Goal: Information Seeking & Learning: Learn about a topic

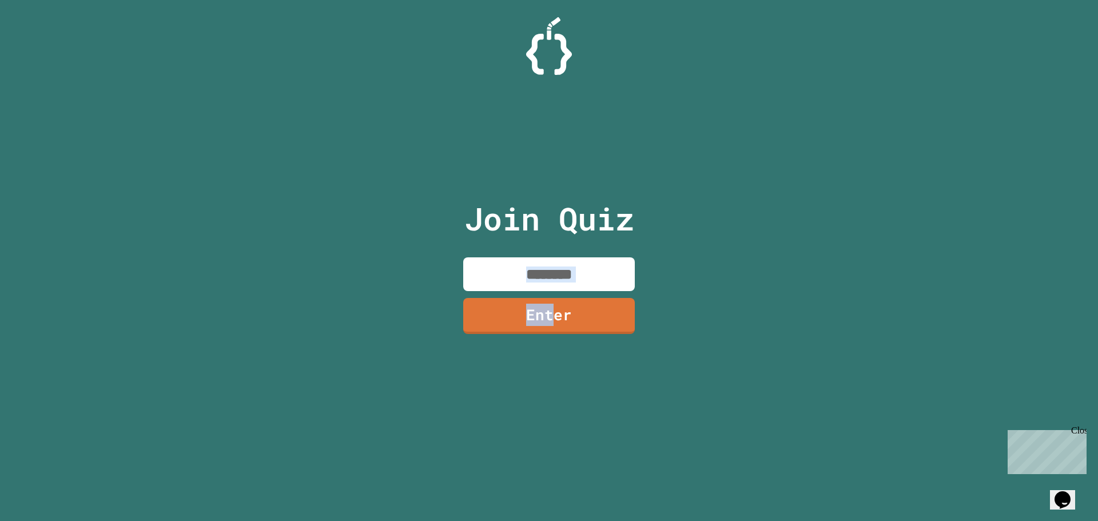
click at [544, 278] on div "Join Quiz Enter" at bounding box center [549, 261] width 193 height 464
click at [537, 276] on input at bounding box center [549, 274] width 172 height 34
type input "********"
click at [565, 295] on div "Join Quiz ******** Enter" at bounding box center [549, 261] width 193 height 464
click at [582, 310] on link "Enter" at bounding box center [548, 315] width 171 height 38
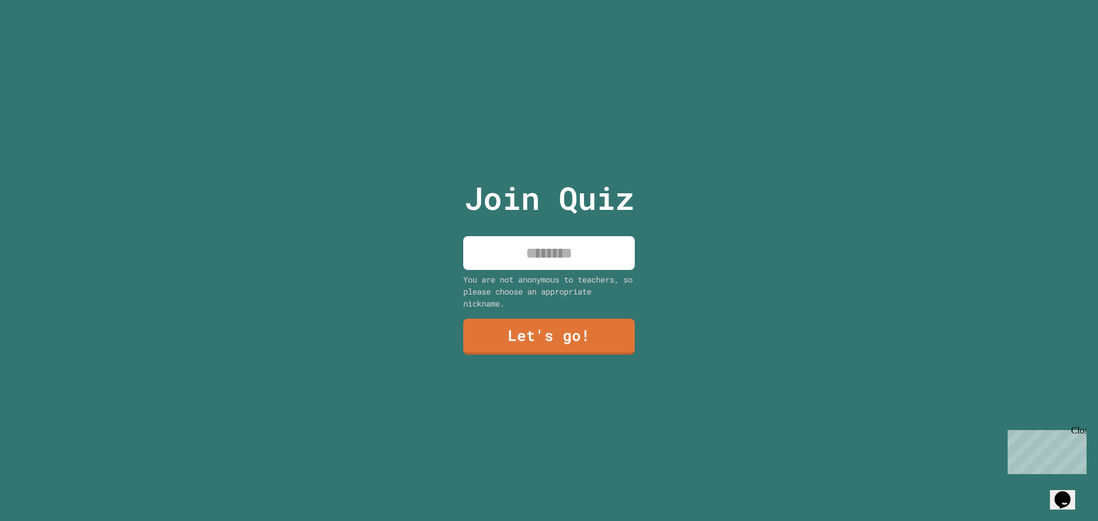
click at [522, 251] on input at bounding box center [549, 253] width 172 height 34
type input "********"
click at [583, 328] on link "Let's go!" at bounding box center [549, 336] width 173 height 38
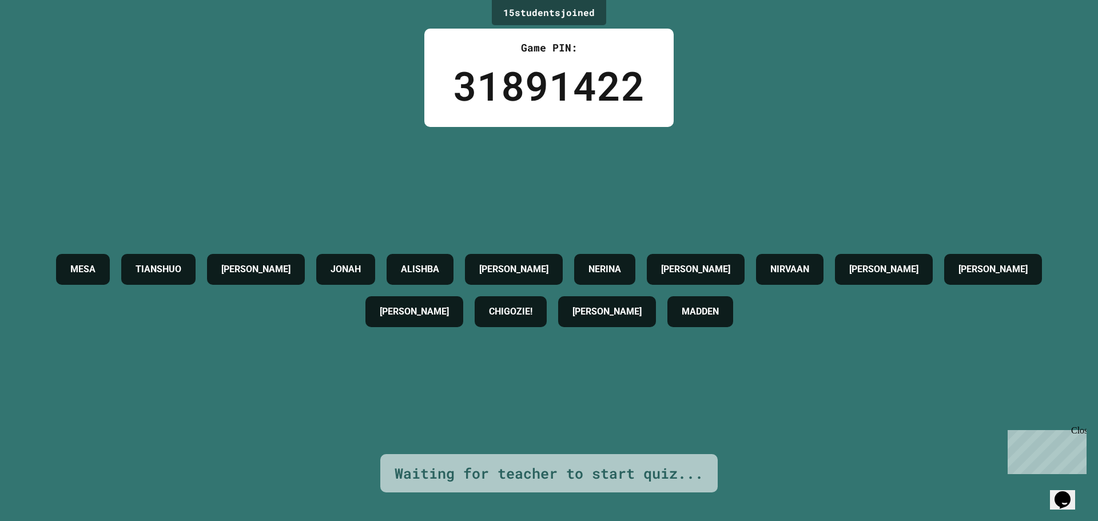
click at [1065, 493] on icon "Chat widget" at bounding box center [1063, 499] width 16 height 17
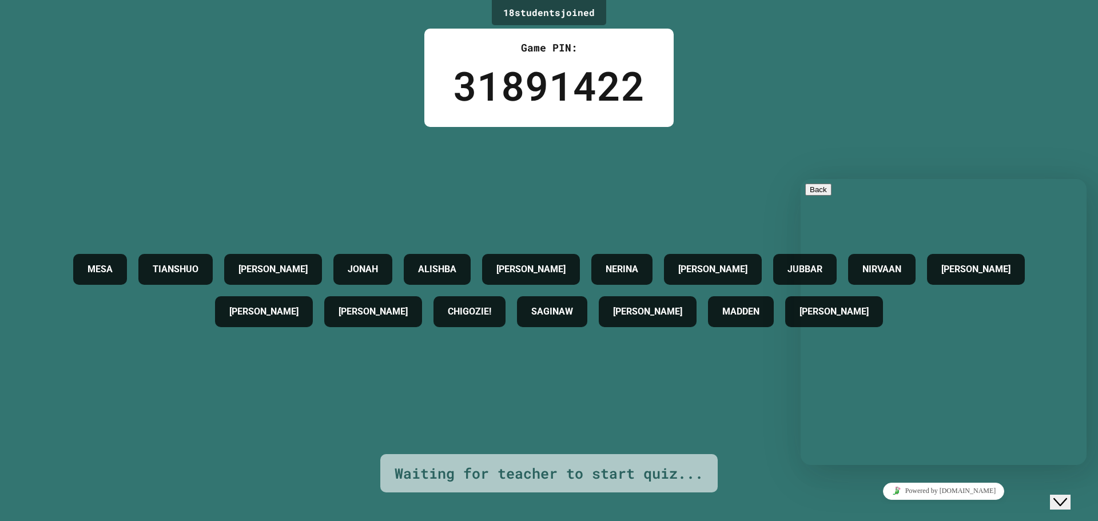
click at [691, 391] on div "MESA TIANSHUO [PERSON_NAME] [PERSON_NAME] [PERSON_NAME] [PERSON_NAME] [PERSON_N…" at bounding box center [549, 290] width 1041 height 327
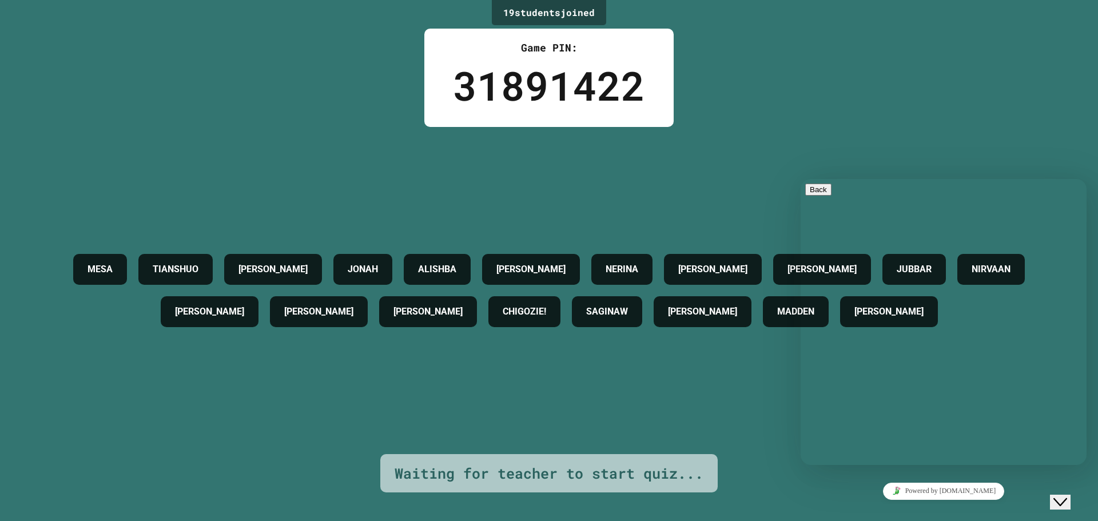
click at [1071, 501] on button "Close Chat This icon closes the chat window." at bounding box center [1060, 502] width 21 height 15
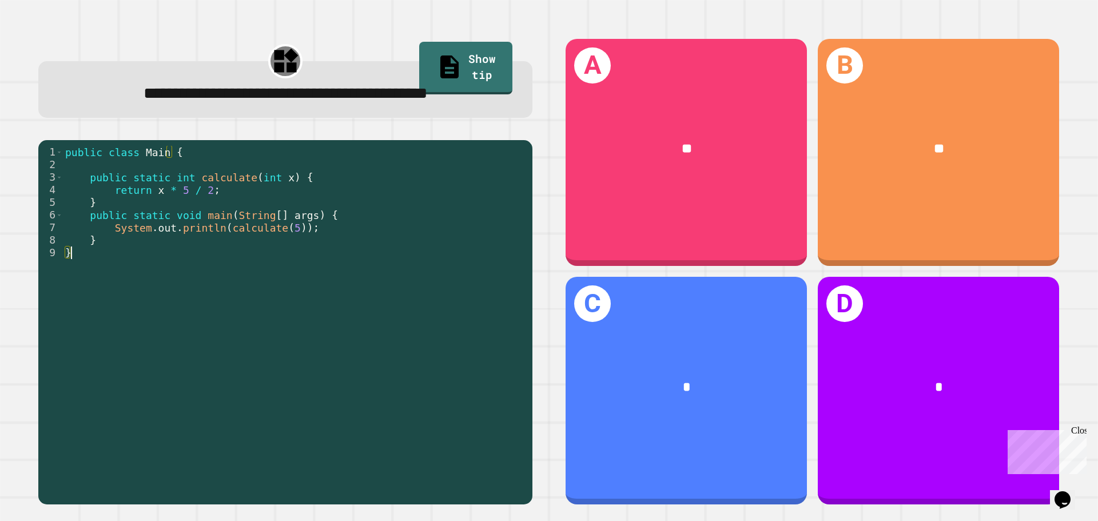
click at [284, 297] on div "public class Main { public static int calculate ( int x ) { return x * 5 / 2 ; …" at bounding box center [295, 322] width 464 height 352
click at [160, 235] on div "public class Main { public static int calculate ( int x ) { return x * 5 / 2 ; …" at bounding box center [295, 322] width 464 height 352
click at [119, 236] on div "public class Main { public static int calculate ( int x ) { return x * 5 / 2 ; …" at bounding box center [295, 322] width 464 height 352
click at [307, 202] on div "public class Main { public static int calculate ( int x ) { return x * 5 / 2 ; …" at bounding box center [295, 322] width 464 height 352
click at [264, 198] on div "public class Main { public static int calculate ( int x ) { return x * 5 / 2 ; …" at bounding box center [295, 322] width 464 height 352
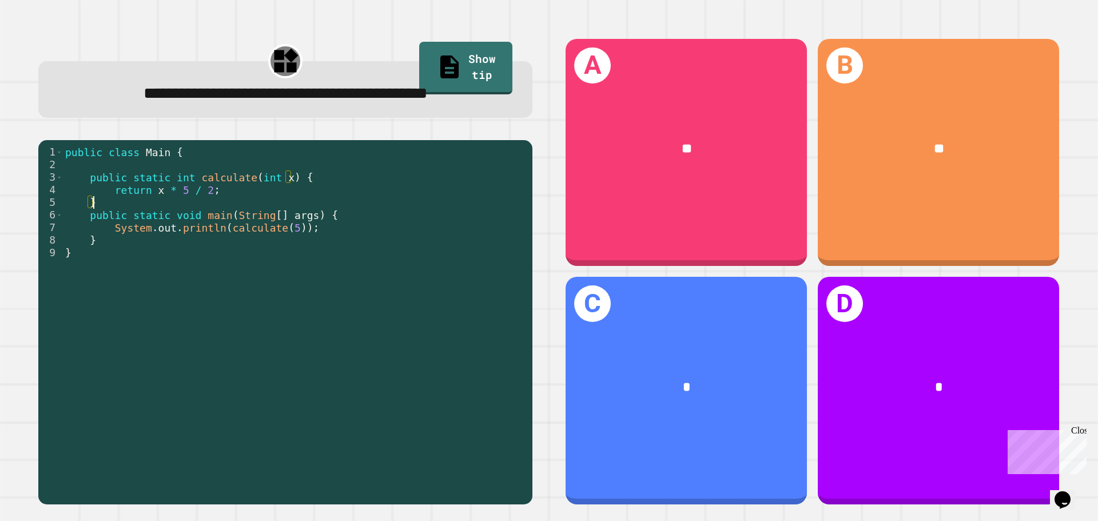
click at [222, 194] on div "public class Main { public static int calculate ( int x ) { return x * 5 / 2 ; …" at bounding box center [295, 322] width 464 height 352
click at [162, 169] on div "public class Main { public static int calculate ( int x ) { return x * 5 / 2 ; …" at bounding box center [295, 322] width 464 height 352
click at [325, 199] on div "public class Main { public static int calculate ( int x ) { return x * 5 / 2 ; …" at bounding box center [295, 322] width 464 height 352
click at [173, 156] on div "public class Main { public static int calculate ( int x ) { return x * 5 / 2 ; …" at bounding box center [295, 322] width 464 height 352
click at [87, 181] on div "public class Main { public static int calculate ( int x ) { return x * 5 / 2 ; …" at bounding box center [295, 322] width 464 height 352
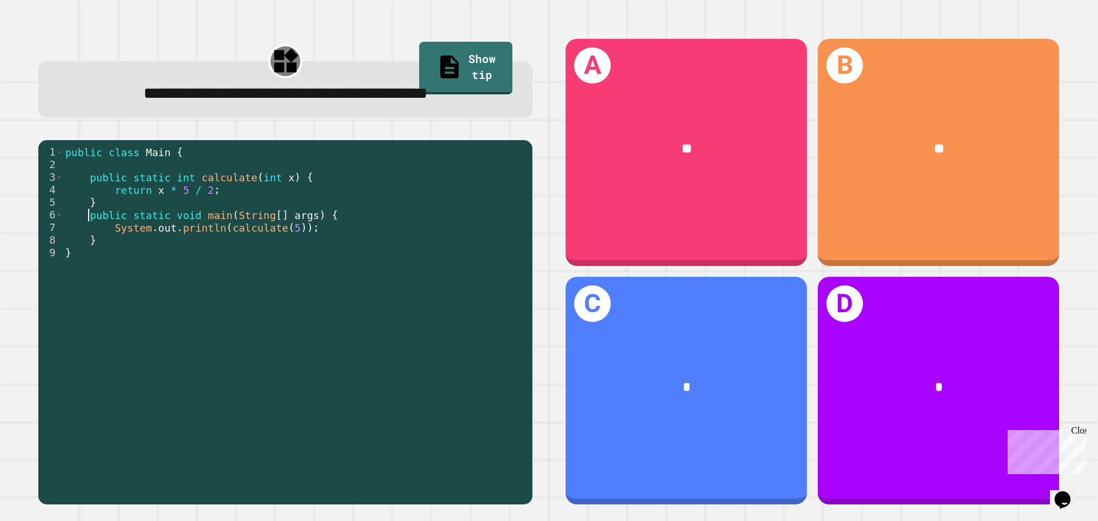
click at [89, 221] on div "public class Main { public static int calculate ( int x ) { return x * 5 / 2 ; …" at bounding box center [295, 322] width 464 height 352
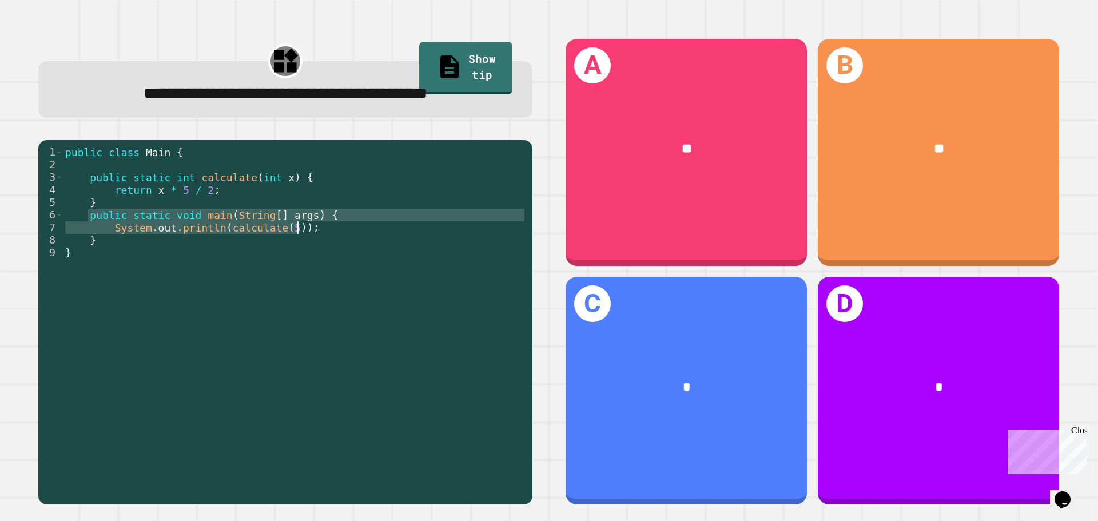
drag, startPoint x: 86, startPoint y: 222, endPoint x: 327, endPoint y: 222, distance: 240.8
click at [327, 222] on div "public class Main { public static int calculate ( int x ) { return x * 5 / 2 ; …" at bounding box center [295, 322] width 464 height 352
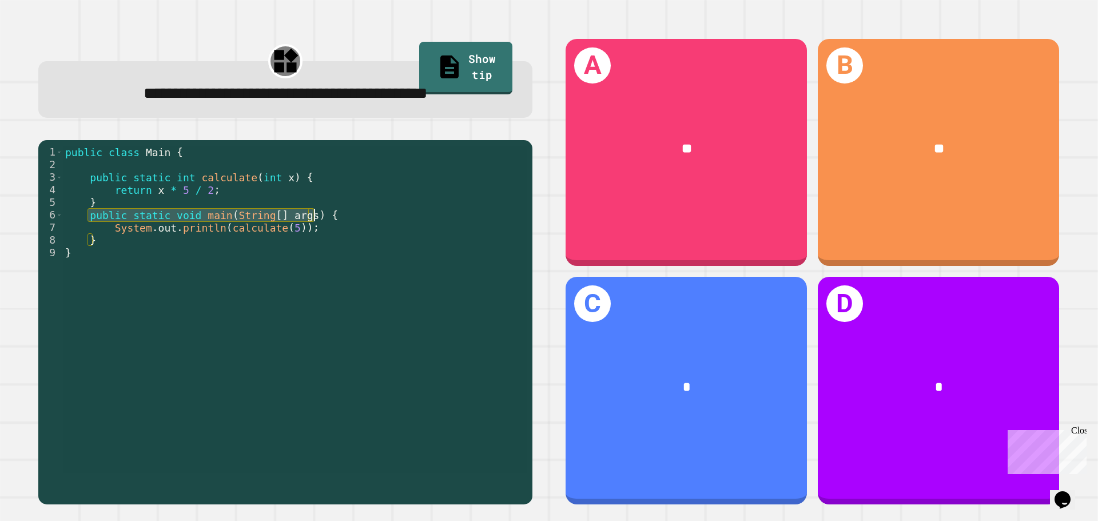
click at [327, 222] on div "public class Main { public static int calculate ( int x ) { return x * 5 / 2 ; …" at bounding box center [295, 309] width 464 height 327
drag, startPoint x: 304, startPoint y: 232, endPoint x: 170, endPoint y: 232, distance: 133.2
click at [170, 232] on div "public class Main { public static int calculate ( int x ) { return x * 5 / 2 ; …" at bounding box center [295, 322] width 464 height 352
drag, startPoint x: 151, startPoint y: 189, endPoint x: 157, endPoint y: 189, distance: 6.3
click at [153, 189] on div "public class Main { public static int calculate ( int x ) { return x * 5 / 2 ; …" at bounding box center [295, 322] width 464 height 352
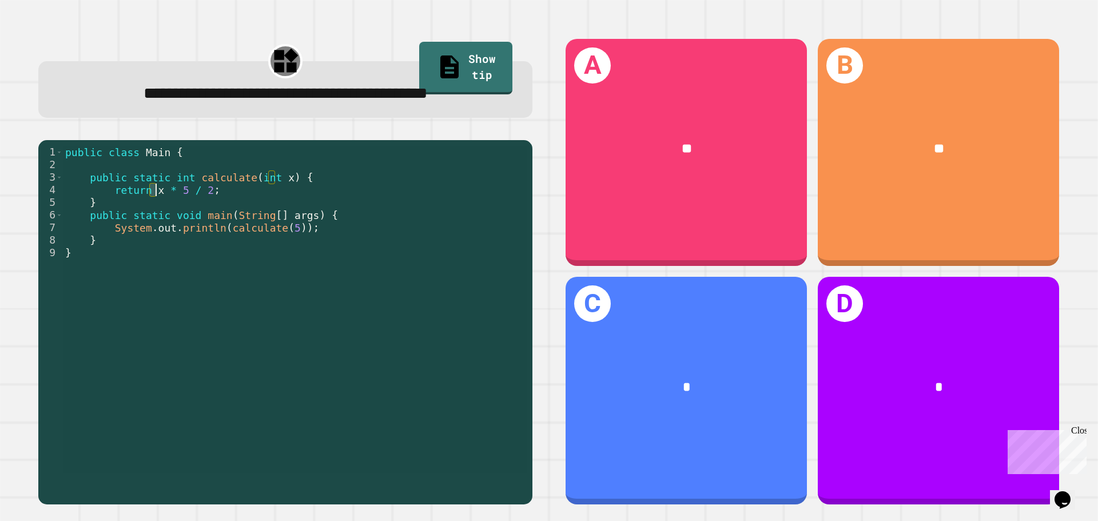
click at [157, 189] on div "public class Main { public static int calculate ( int x ) { return x * 5 / 2 ; …" at bounding box center [295, 309] width 464 height 327
click at [157, 193] on div "public class Main { public static int calculate ( int x ) { return x * 5 / 2 ; …" at bounding box center [295, 322] width 464 height 352
drag, startPoint x: 161, startPoint y: 194, endPoint x: 179, endPoint y: 194, distance: 17.7
click at [179, 194] on div "public class Main { public static int calculate ( int x ) { return x * 5 / 2 ; …" at bounding box center [295, 322] width 464 height 352
click at [179, 194] on div "public class Main { public static int calculate ( int x ) { return x * 5 / 2 ; …" at bounding box center [295, 309] width 464 height 327
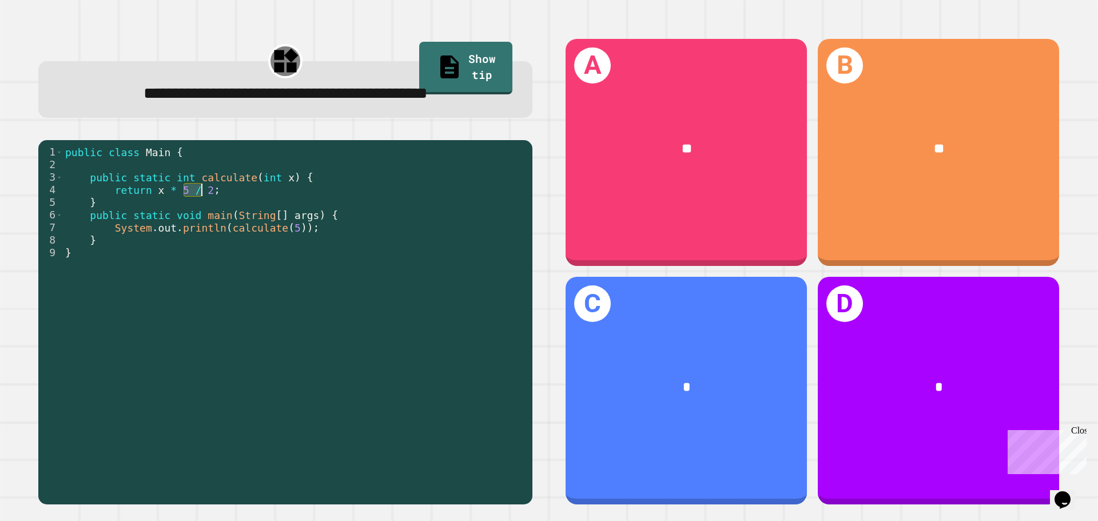
drag, startPoint x: 182, startPoint y: 194, endPoint x: 202, endPoint y: 194, distance: 19.4
click at [202, 194] on div "public class Main { public static int calculate ( int x ) { return x * 5 / 2 ; …" at bounding box center [295, 322] width 464 height 352
click at [202, 194] on div "public class Main { public static int calculate ( int x ) { return x * 5 / 2 ; …" at bounding box center [295, 309] width 464 height 327
drag, startPoint x: 226, startPoint y: 193, endPoint x: 332, endPoint y: 232, distance: 112.7
click at [228, 193] on div "public class Main { public static int calculate ( int x ) { return x * 5 / 2 ; …" at bounding box center [295, 322] width 464 height 352
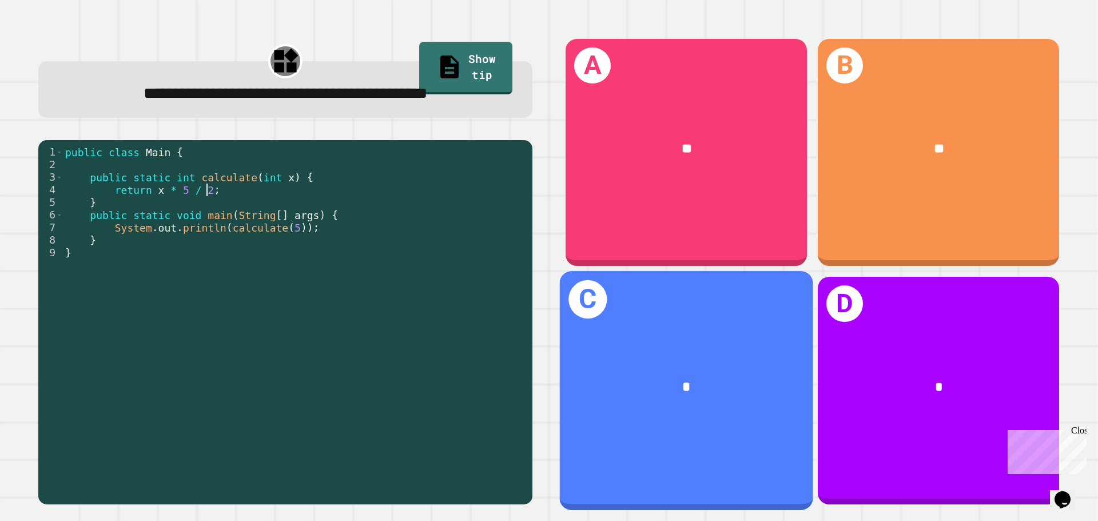
click at [602, 349] on div "*" at bounding box center [686, 387] width 253 height 77
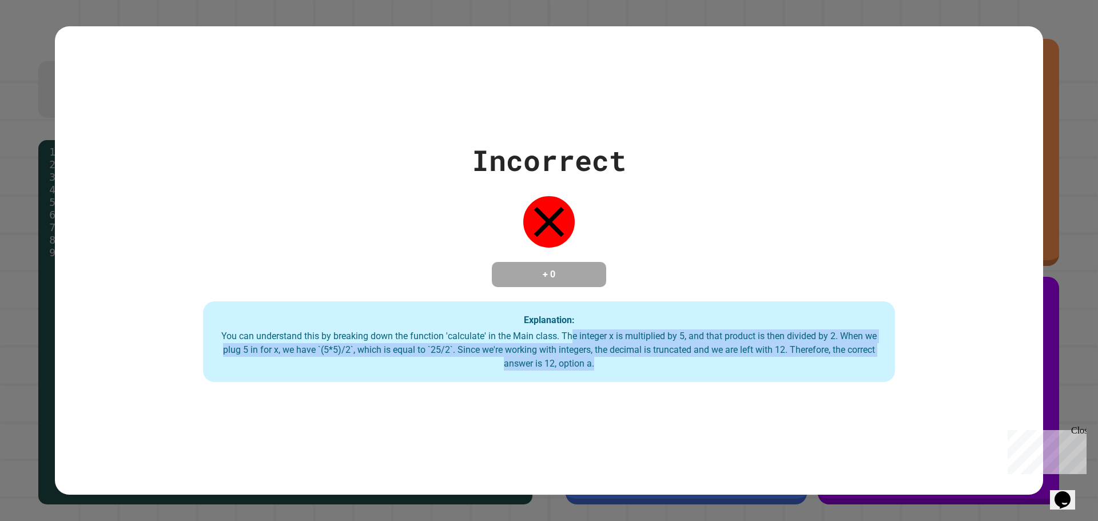
drag, startPoint x: 630, startPoint y: 363, endPoint x: 563, endPoint y: 336, distance: 72.1
click at [563, 336] on div "You can understand this by breaking down the function 'calculate' in the Main c…" at bounding box center [548, 349] width 669 height 41
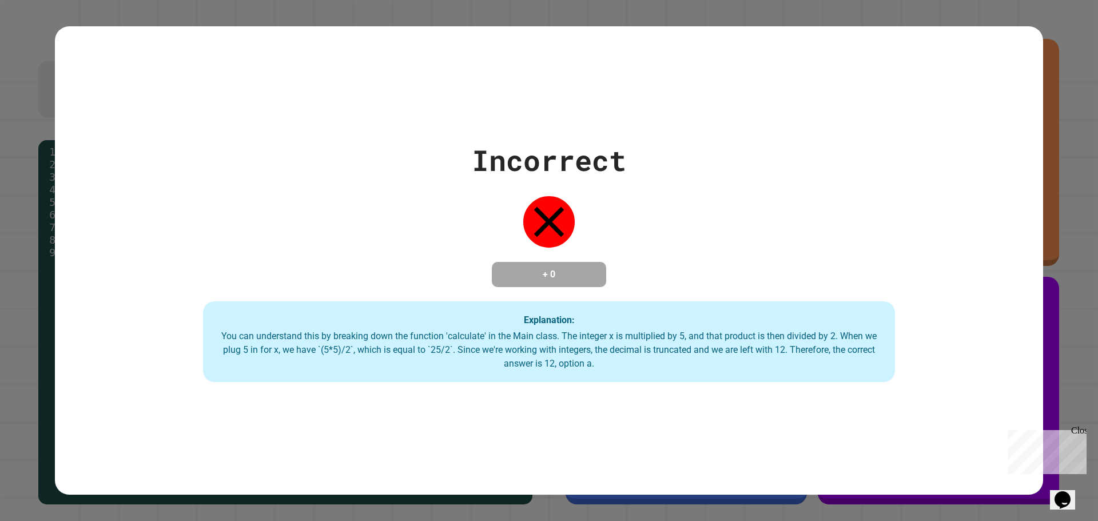
click at [559, 336] on div "You can understand this by breaking down the function 'calculate' in the Main c…" at bounding box center [548, 349] width 669 height 41
drag, startPoint x: 556, startPoint y: 336, endPoint x: 673, endPoint y: 337, distance: 117.2
click at [673, 337] on div "You can understand this by breaking down the function 'calculate' in the Main c…" at bounding box center [548, 349] width 669 height 41
click at [675, 335] on div "You can understand this by breaking down the function 'calculate' in the Main c…" at bounding box center [548, 349] width 669 height 41
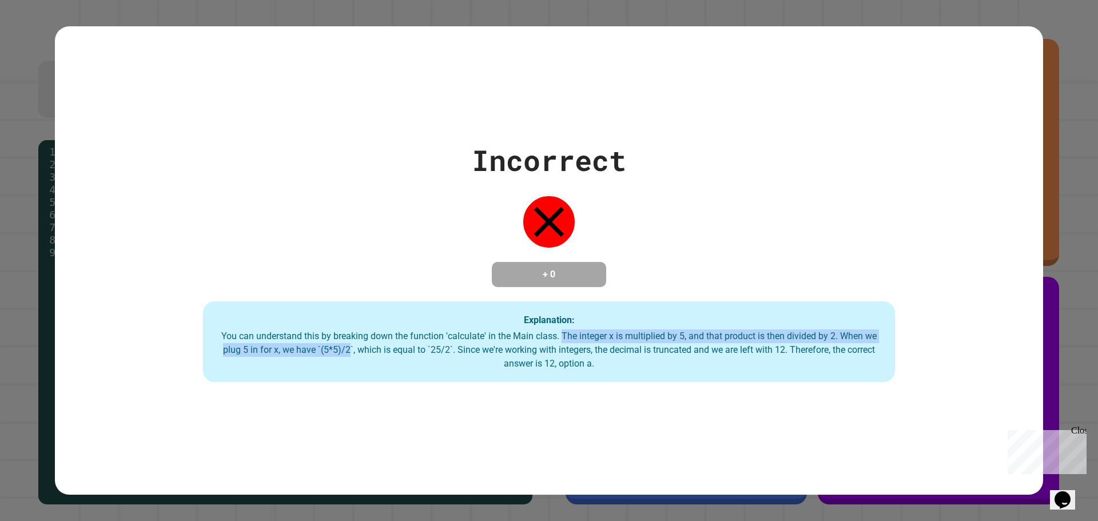
drag, startPoint x: 674, startPoint y: 335, endPoint x: 344, endPoint y: 349, distance: 330.8
click at [344, 349] on div "You can understand this by breaking down the function 'calculate' in the Main c…" at bounding box center [548, 349] width 669 height 41
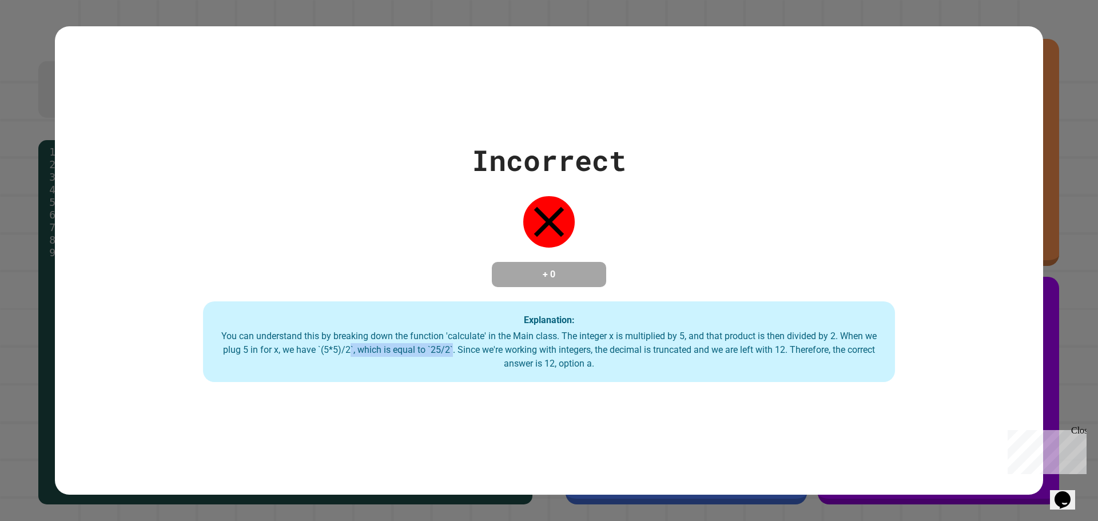
drag, startPoint x: 344, startPoint y: 349, endPoint x: 445, endPoint y: 356, distance: 102.1
click at [445, 356] on div "You can understand this by breaking down the function 'calculate' in the Main c…" at bounding box center [548, 349] width 669 height 41
click at [444, 356] on div "You can understand this by breaking down the function 'calculate' in the Main c…" at bounding box center [548, 349] width 669 height 41
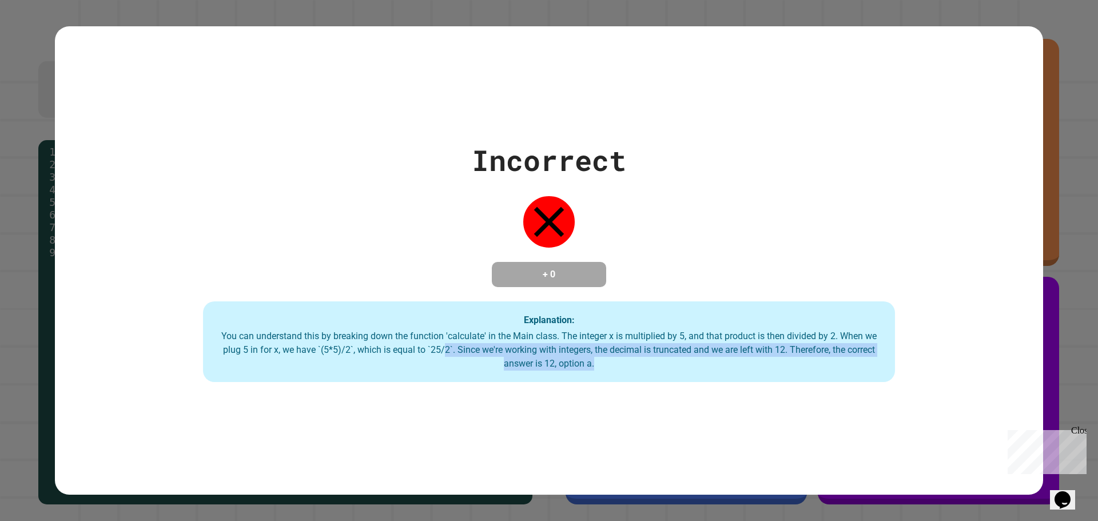
drag, startPoint x: 439, startPoint y: 356, endPoint x: 639, endPoint y: 370, distance: 201.2
click at [639, 370] on div "You can understand this by breaking down the function 'calculate' in the Main c…" at bounding box center [548, 349] width 669 height 41
click at [630, 368] on div "You can understand this by breaking down the function 'calculate' in the Main c…" at bounding box center [548, 349] width 669 height 41
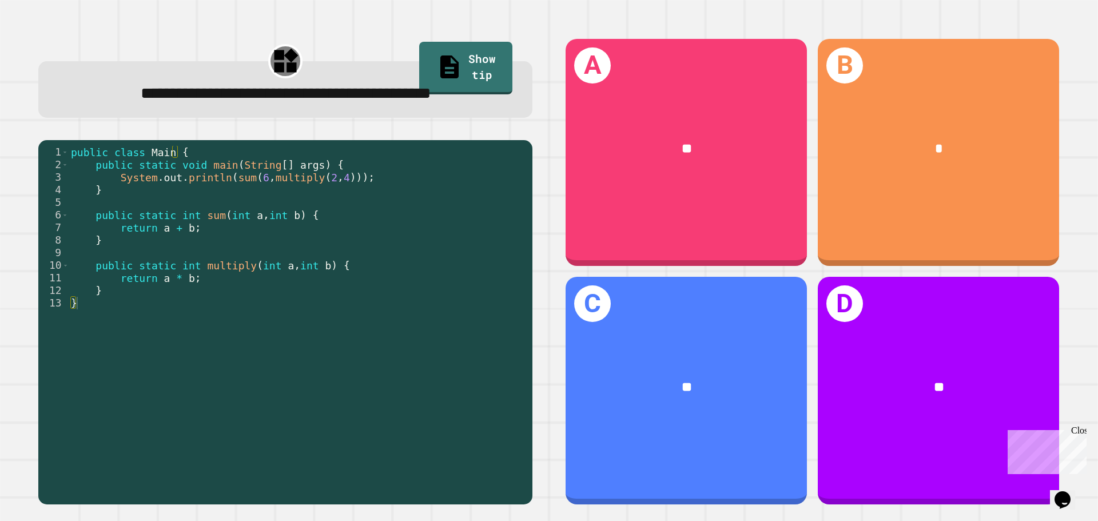
click at [283, 255] on div "public class Main { public static void main ( String [ ] args ) { System . out …" at bounding box center [298, 303] width 458 height 315
drag, startPoint x: 193, startPoint y: 183, endPoint x: 221, endPoint y: 179, distance: 27.7
click at [199, 183] on div "public class Main { public static void main ( String [ ] args ) { System . out …" at bounding box center [298, 303] width 458 height 315
click at [336, 193] on div "public class Main { public static void main ( String [ ] args ) { System . out …" at bounding box center [298, 303] width 458 height 315
click at [381, 206] on div "public class Main { public static void main ( String [ ] args ) { System . out …" at bounding box center [298, 303] width 458 height 315
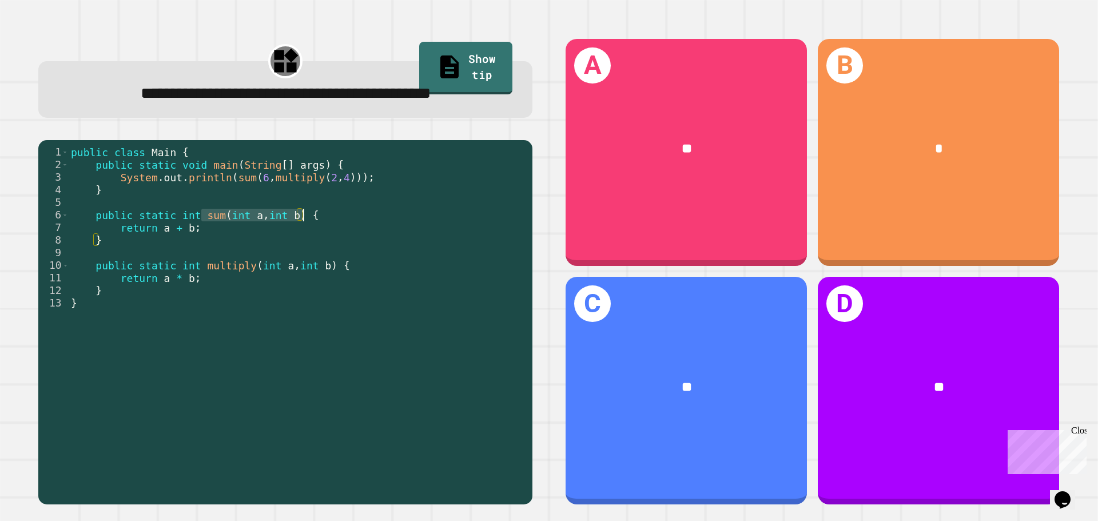
drag, startPoint x: 200, startPoint y: 246, endPoint x: 303, endPoint y: 246, distance: 103.5
click at [303, 246] on div "public class Main { public static void main ( String [ ] args ) { System . out …" at bounding box center [298, 303] width 458 height 315
click at [203, 253] on div "public class Main { public static void main ( String [ ] args ) { System . out …" at bounding box center [298, 303] width 458 height 315
drag, startPoint x: 195, startPoint y: 243, endPoint x: 296, endPoint y: 248, distance: 101.3
click at [296, 248] on div "public class Main { public static void main ( String [ ] args ) { System . out …" at bounding box center [298, 303] width 458 height 315
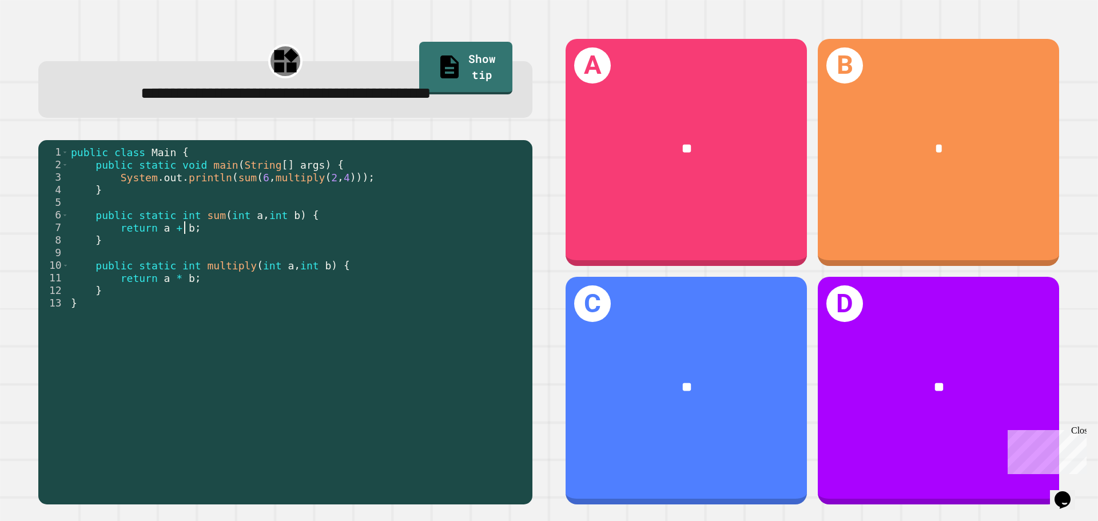
click at [184, 260] on div "public class Main { public static void main ( String [ ] args ) { System . out …" at bounding box center [298, 303] width 458 height 315
drag, startPoint x: 184, startPoint y: 260, endPoint x: 156, endPoint y: 258, distance: 27.5
click at [156, 258] on div "public class Main { public static void main ( String [ ] args ) { System . out …" at bounding box center [298, 303] width 458 height 315
click at [155, 258] on div "public class Main { public static void main ( String [ ] args ) { System . out …" at bounding box center [298, 290] width 458 height 289
drag, startPoint x: 155, startPoint y: 258, endPoint x: 184, endPoint y: 253, distance: 29.0
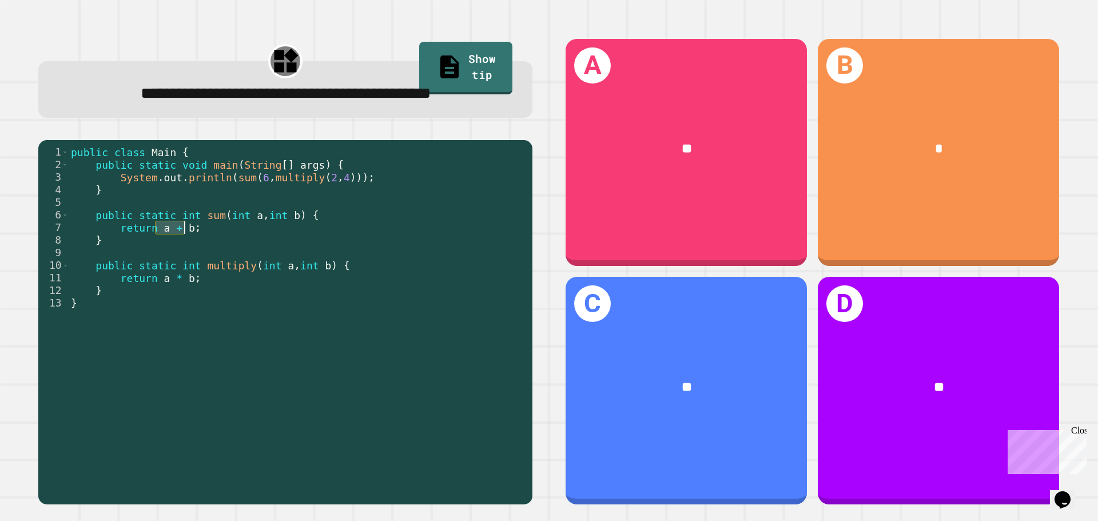
click at [184, 253] on div "public class Main { public static void main ( String [ ] args ) { System . out …" at bounding box center [298, 303] width 458 height 315
click at [210, 261] on div "public class Main { public static void main ( String [ ] args ) { System . out …" at bounding box center [298, 303] width 458 height 315
click at [278, 295] on div "public class Main { public static void main ( String [ ] args ) { System . out …" at bounding box center [298, 303] width 458 height 315
click at [274, 302] on div "public class Main { public static void main ( String [ ] args ) { System . out …" at bounding box center [298, 303] width 458 height 315
click at [237, 290] on div "public class Main { public static void main ( String [ ] args ) { System . out …" at bounding box center [298, 303] width 458 height 315
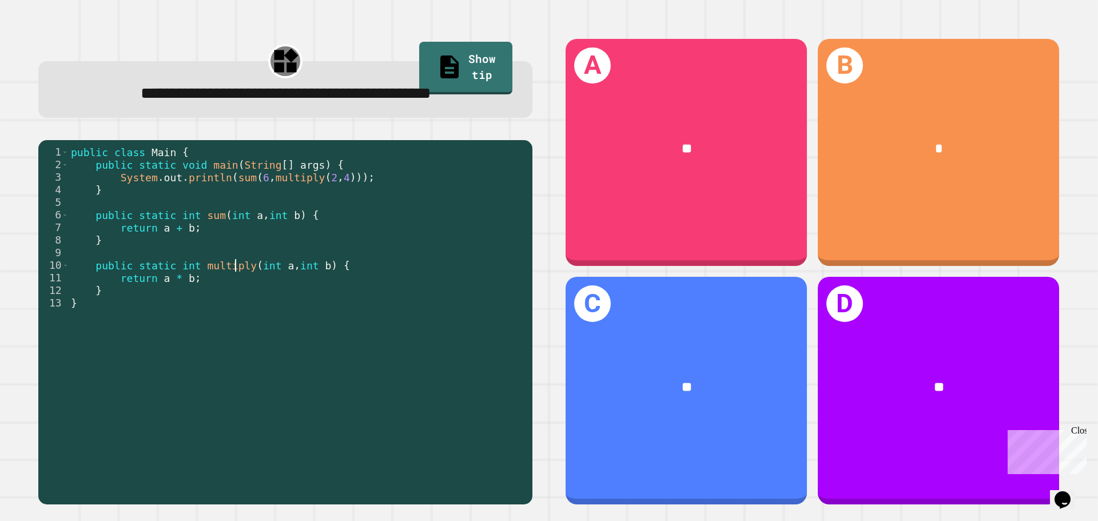
click at [260, 289] on div "public class Main { public static void main ( String [ ] args ) { System . out …" at bounding box center [298, 303] width 458 height 315
click at [264, 291] on div "public class Main { public static void main ( String [ ] args ) { System . out …" at bounding box center [298, 303] width 458 height 315
drag, startPoint x: 114, startPoint y: 217, endPoint x: 354, endPoint y: 225, distance: 240.3
click at [354, 225] on div "public class Main { public static void main ( String [ ] args ) { System . out …" at bounding box center [298, 303] width 458 height 315
click at [353, 226] on div "public class Main { public static void main ( String [ ] args ) { System . out …" at bounding box center [298, 303] width 458 height 315
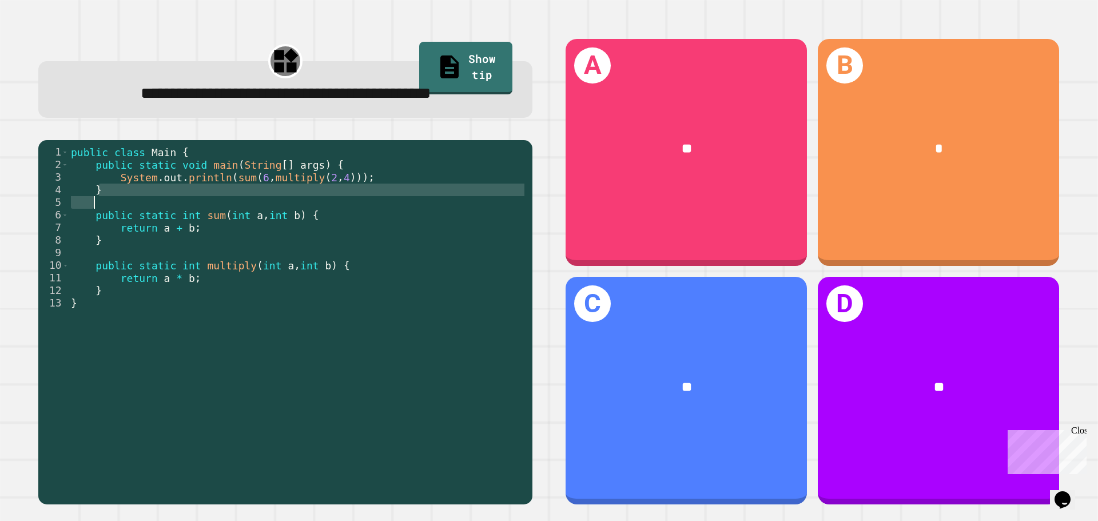
drag, startPoint x: 347, startPoint y: 248, endPoint x: 347, endPoint y: 254, distance: 5.7
click at [347, 249] on div "public class Main { public static void main ( String [ ] args ) { System . out …" at bounding box center [298, 303] width 458 height 315
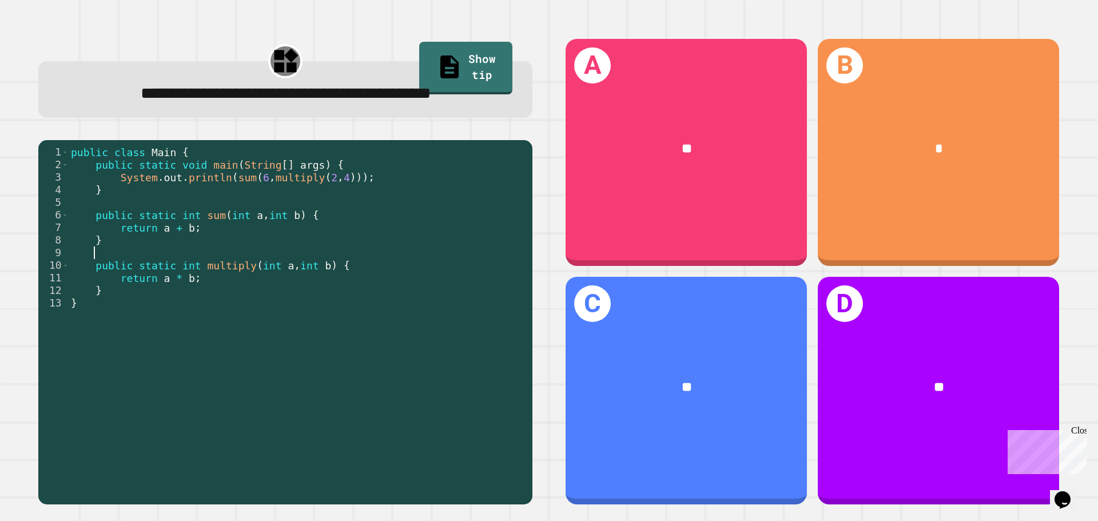
click at [337, 280] on div "public class Main { public static void main ( String [ ] args ) { System . out …" at bounding box center [298, 303] width 458 height 315
click at [275, 295] on div "public class Main { public static void main ( String [ ] args ) { System . out …" at bounding box center [298, 303] width 458 height 315
click at [305, 292] on div "public class Main { public static void main ( String [ ] args ) { System . out …" at bounding box center [298, 303] width 458 height 315
click at [199, 310] on div "public class Main { public static void main ( String [ ] args ) { System . out …" at bounding box center [298, 303] width 458 height 315
drag, startPoint x: 198, startPoint y: 310, endPoint x: 148, endPoint y: 311, distance: 50.3
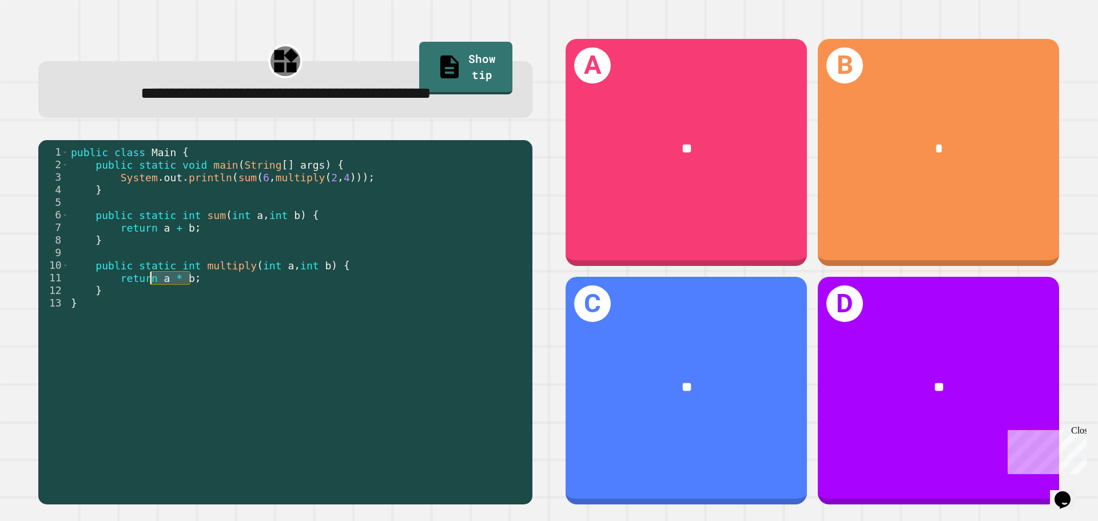
click at [148, 311] on div "public class Main { public static void main ( String [ ] args ) { System . out …" at bounding box center [298, 303] width 458 height 315
click at [209, 278] on div "public class Main { public static void main ( String [ ] args ) { System . out …" at bounding box center [298, 303] width 458 height 315
click at [245, 247] on div "public class Main { public static void main ( String [ ] args ) { System . out …" at bounding box center [298, 303] width 458 height 315
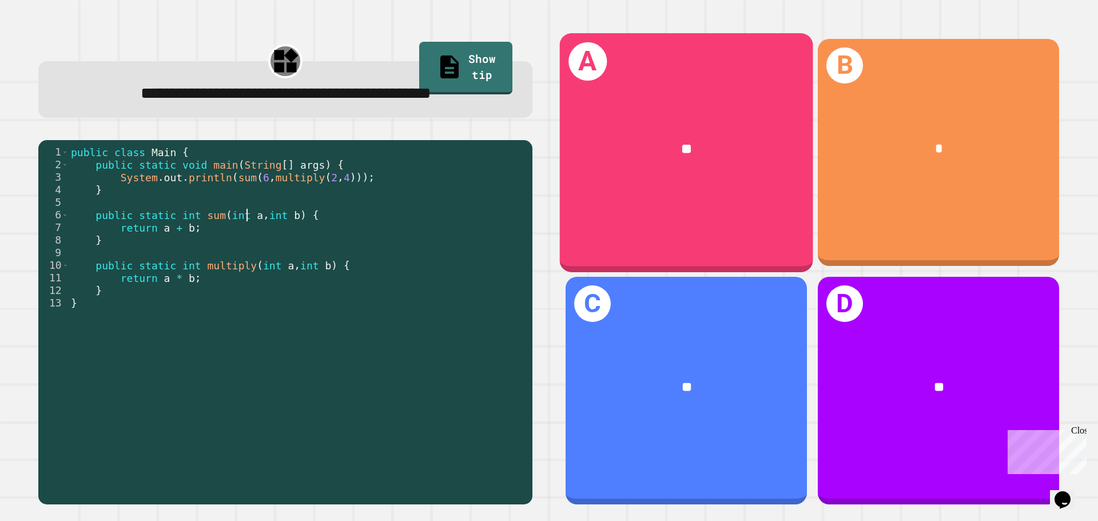
click at [650, 181] on div "**" at bounding box center [686, 149] width 253 height 77
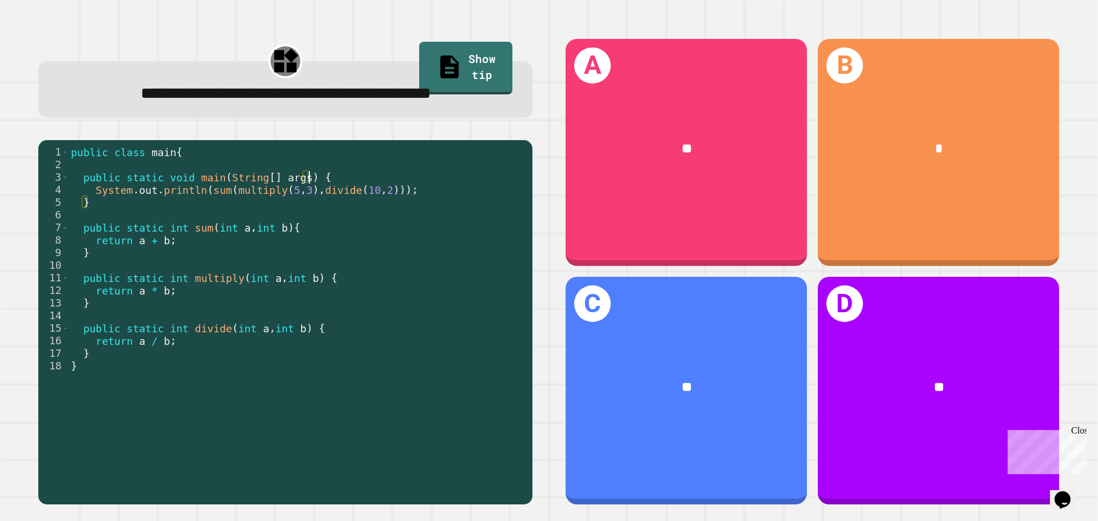
click at [337, 209] on div "public class main { public static void main ( String [ ] args ) { System . out …" at bounding box center [298, 303] width 458 height 315
drag, startPoint x: 216, startPoint y: 226, endPoint x: 268, endPoint y: 224, distance: 52.1
click at [221, 225] on div "public class main { public static void main ( String [ ] args ) { System . out …" at bounding box center [298, 303] width 458 height 315
click at [315, 218] on div "public class main { public static void main ( String [ ] args ) { System . out …" at bounding box center [298, 303] width 458 height 315
click at [389, 218] on div "public class main { public static void main ( String [ ] args ) { System . out …" at bounding box center [298, 303] width 458 height 315
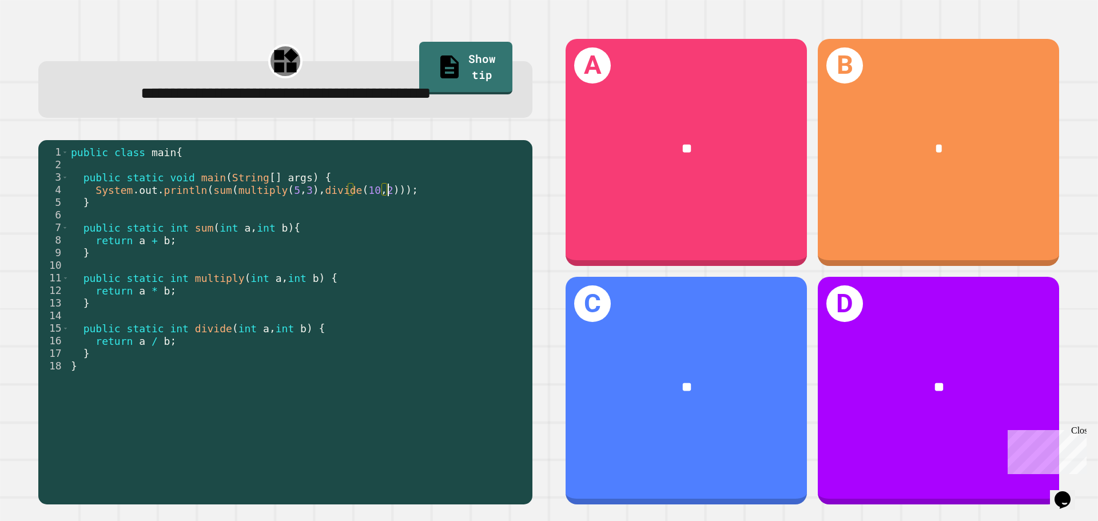
click at [393, 218] on div "public class main { public static void main ( String [ ] args ) { System . out …" at bounding box center [298, 303] width 458 height 315
click at [386, 219] on div "public class main { public static void main ( String [ ] args ) { System . out …" at bounding box center [298, 303] width 458 height 315
drag, startPoint x: 386, startPoint y: 219, endPoint x: 315, endPoint y: 224, distance: 71.7
click at [315, 224] on div "public class main { public static void main ( String [ ] args ) { System . out …" at bounding box center [298, 303] width 458 height 315
click at [312, 224] on div "public class main { public static void main ( String [ ] args ) { System . out …" at bounding box center [298, 290] width 458 height 289
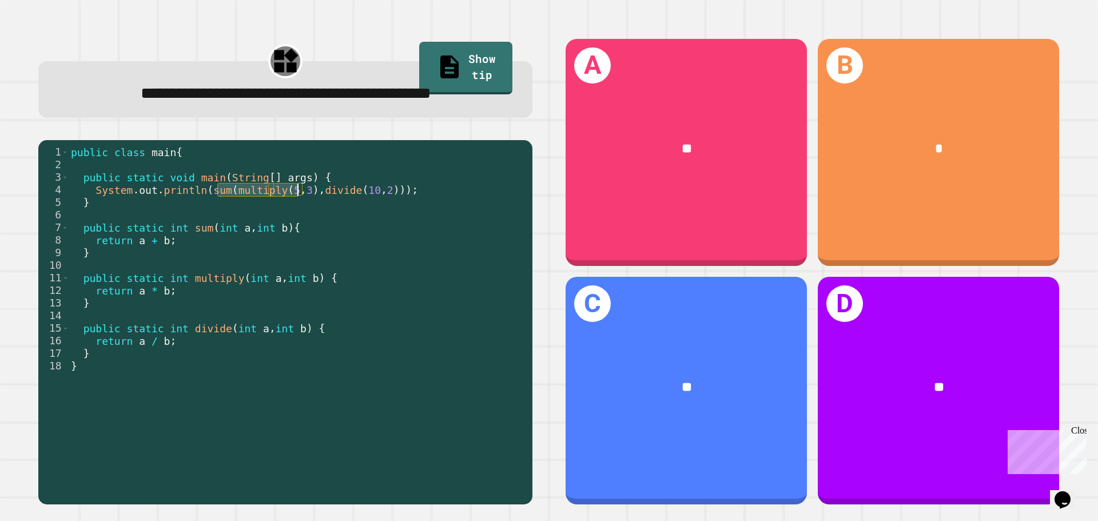
drag, startPoint x: 220, startPoint y: 221, endPoint x: 305, endPoint y: 218, distance: 84.7
click at [305, 218] on div "public class main { public static void main ( String [ ] args ) { System . out …" at bounding box center [298, 303] width 458 height 315
click at [184, 303] on div "public class main { public static void main ( String [ ] args ) { System . out …" at bounding box center [298, 303] width 458 height 315
drag, startPoint x: 184, startPoint y: 305, endPoint x: 280, endPoint y: 315, distance: 96.0
click at [298, 313] on div "public class main { public static void main ( String [ ] args ) { System . out …" at bounding box center [298, 303] width 458 height 315
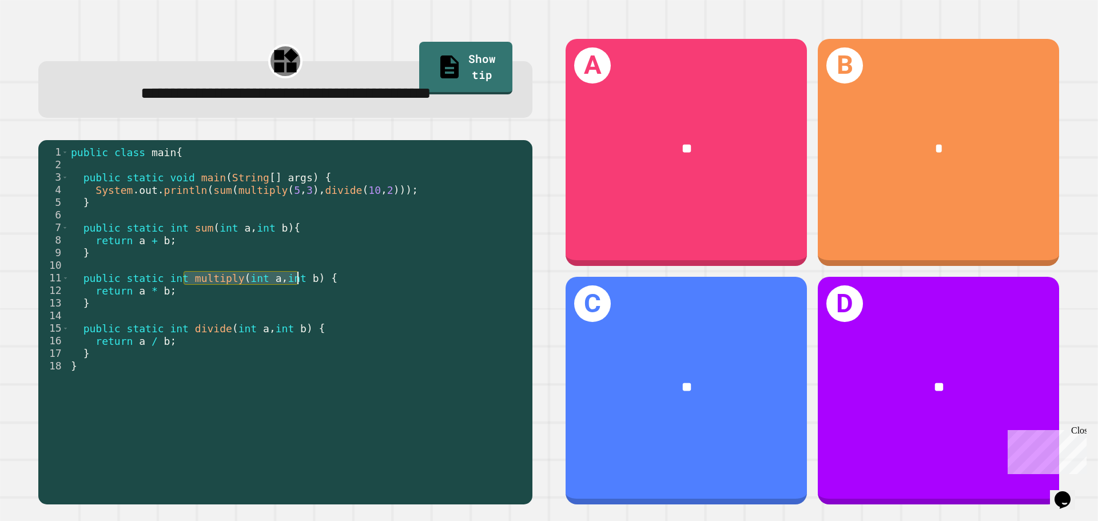
click at [180, 321] on div "public class main { public static void main ( String [ ] args ) { System . out …" at bounding box center [298, 303] width 458 height 315
drag, startPoint x: 176, startPoint y: 322, endPoint x: 141, endPoint y: 325, distance: 34.5
click at [141, 325] on div "public class main { public static void main ( String [ ] args ) { System . out …" at bounding box center [298, 303] width 458 height 315
click at [205, 320] on div "public class main { public static void main ( String [ ] args ) { System . out …" at bounding box center [298, 290] width 458 height 289
click at [205, 320] on div "public class main { public static void main ( String [ ] args ) { System . out …" at bounding box center [298, 303] width 458 height 315
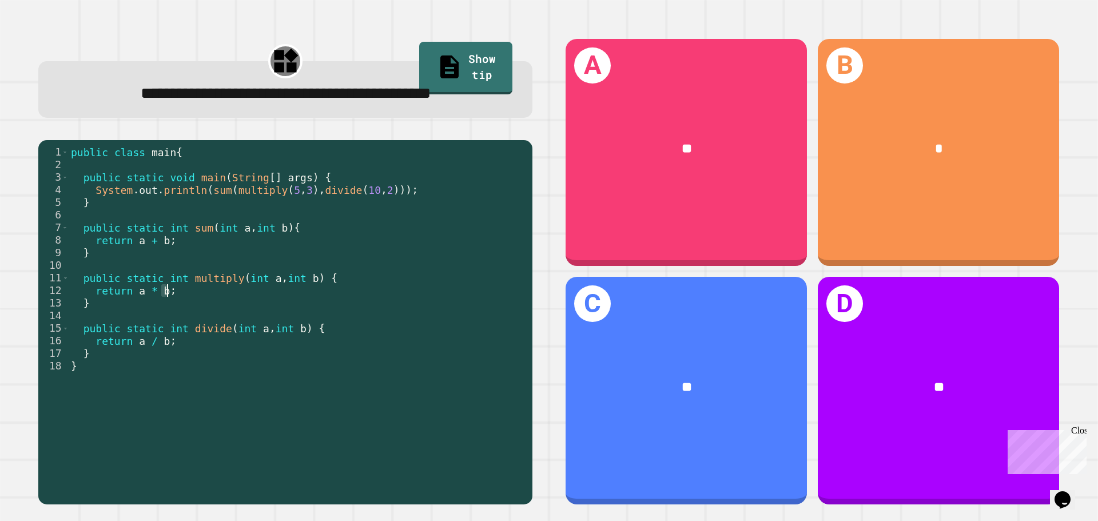
type textarea "**********"
click at [189, 319] on div "public class main { public static void main ( String [ ] args ) { System . out …" at bounding box center [298, 290] width 458 height 289
drag, startPoint x: 190, startPoint y: 319, endPoint x: 129, endPoint y: 325, distance: 61.5
click at [129, 325] on div "public class main { public static void main ( String [ ] args ) { System . out …" at bounding box center [298, 303] width 458 height 315
drag, startPoint x: 199, startPoint y: 322, endPoint x: 212, endPoint y: 319, distance: 12.9
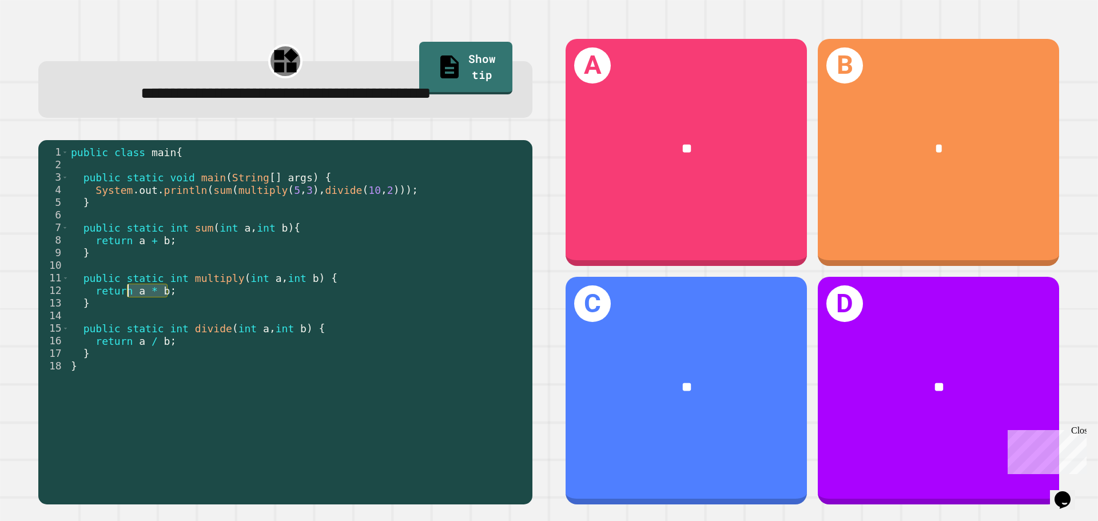
click at [200, 322] on div "public class main { public static void main ( String [ ] args ) { System . out …" at bounding box center [298, 290] width 458 height 289
drag, startPoint x: 226, startPoint y: 375, endPoint x: 143, endPoint y: 373, distance: 82.9
click at [143, 373] on div "public class main { public static void main ( String [ ] args ) { System . out …" at bounding box center [298, 303] width 458 height 315
click at [176, 363] on div "public class main { public static void main ( String [ ] args ) { System . out …" at bounding box center [298, 303] width 458 height 315
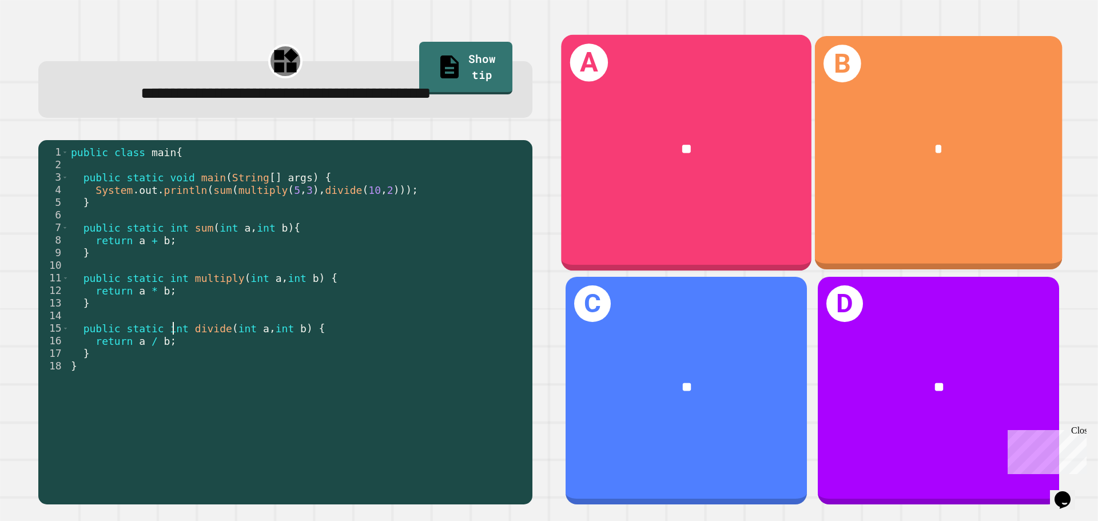
click at [677, 250] on div "A **" at bounding box center [686, 152] width 250 height 236
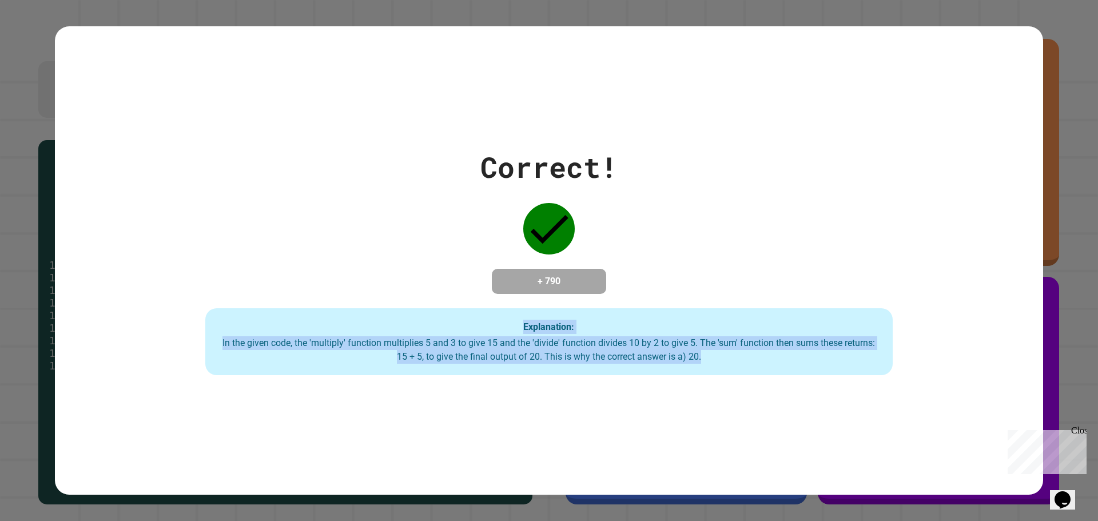
drag, startPoint x: 698, startPoint y: 359, endPoint x: 168, endPoint y: 315, distance: 531.3
click at [130, 319] on div "Correct! + 790 Explanation: In the given code, the 'multiply' function multipli…" at bounding box center [549, 261] width 982 height 230
click at [217, 333] on div "Explanation: In the given code, the 'multiply' function multiplies 5 and 3 to g…" at bounding box center [548, 341] width 687 height 67
drag, startPoint x: 213, startPoint y: 340, endPoint x: 774, endPoint y: 357, distance: 561.8
click at [774, 357] on div "In the given code, the 'multiply' function multiplies 5 and 3 to give 15 and th…" at bounding box center [549, 349] width 664 height 27
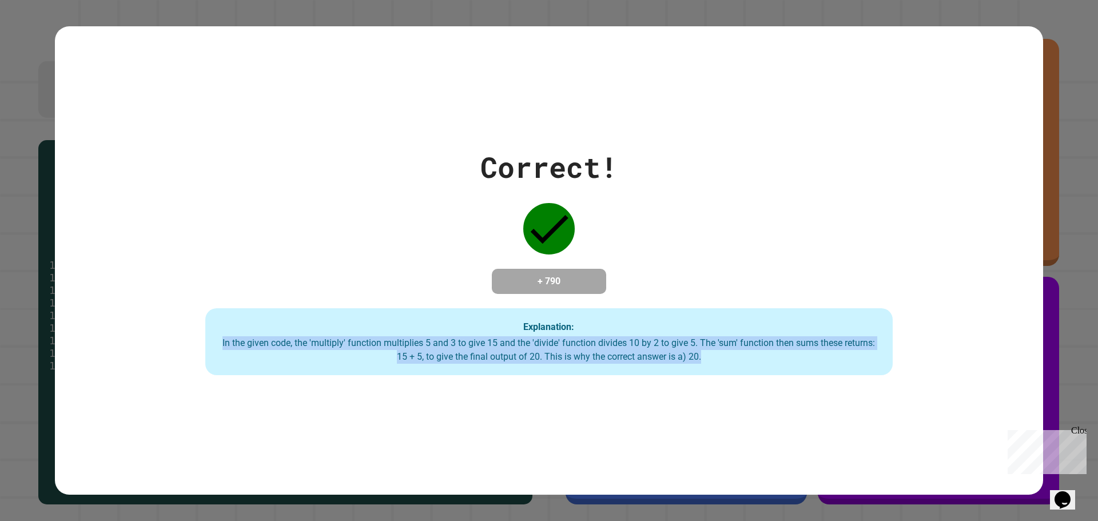
click at [735, 366] on div "Explanation: In the given code, the 'multiply' function multiplies 5 and 3 to g…" at bounding box center [548, 341] width 687 height 67
drag, startPoint x: 714, startPoint y: 368, endPoint x: 202, endPoint y: 340, distance: 512.6
click at [205, 340] on div "Explanation: In the given code, the 'multiply' function multiplies 5 and 3 to g…" at bounding box center [548, 341] width 687 height 67
click at [217, 337] on div "In the given code, the 'multiply' function multiplies 5 and 3 to give 15 and th…" at bounding box center [549, 349] width 664 height 27
drag, startPoint x: 213, startPoint y: 337, endPoint x: 748, endPoint y: 387, distance: 537.5
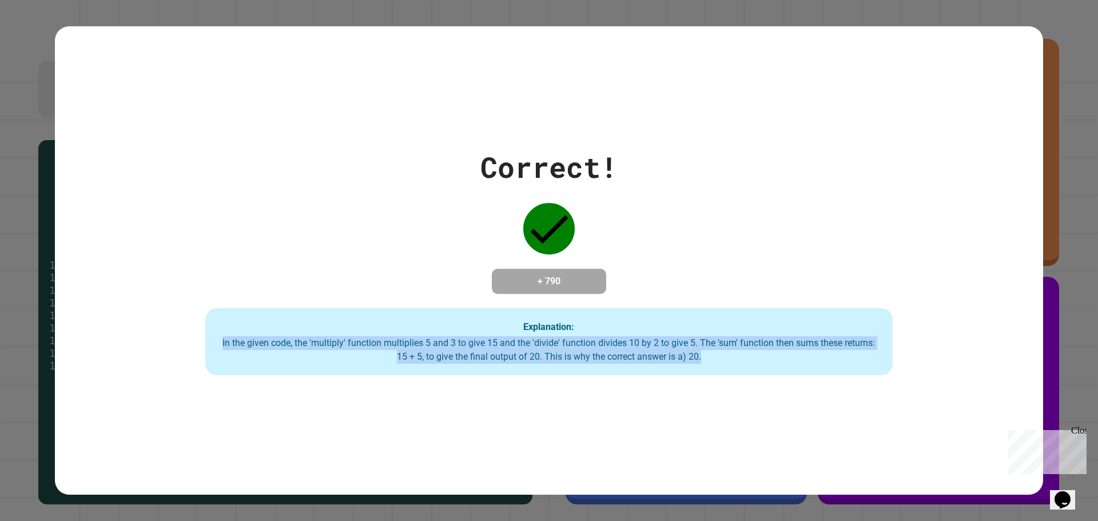
click at [758, 387] on div "Correct! + 790 Explanation: In the given code, the 'multiply' function multipli…" at bounding box center [549, 260] width 988 height 469
click at [703, 352] on div "In the given code, the 'multiply' function multiplies 5 and 3 to give 15 and th…" at bounding box center [549, 349] width 664 height 27
drag, startPoint x: 703, startPoint y: 354, endPoint x: 201, endPoint y: 337, distance: 502.4
click at [199, 340] on div "Correct! + 790 Explanation: In the given code, the 'multiply' function multipli…" at bounding box center [549, 261] width 982 height 230
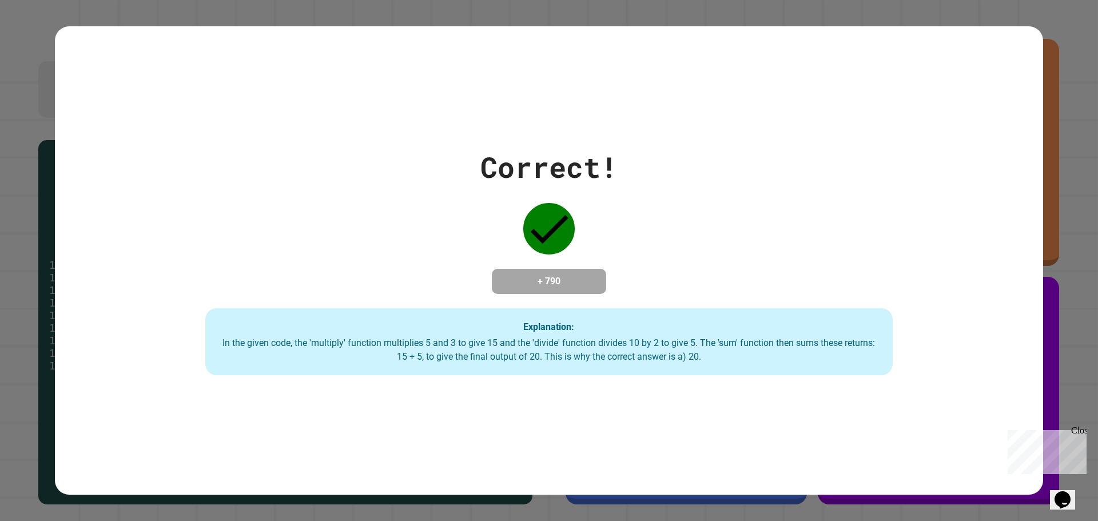
click at [213, 335] on div "Explanation: In the given code, the 'multiply' function multiplies 5 and 3 to g…" at bounding box center [548, 341] width 687 height 67
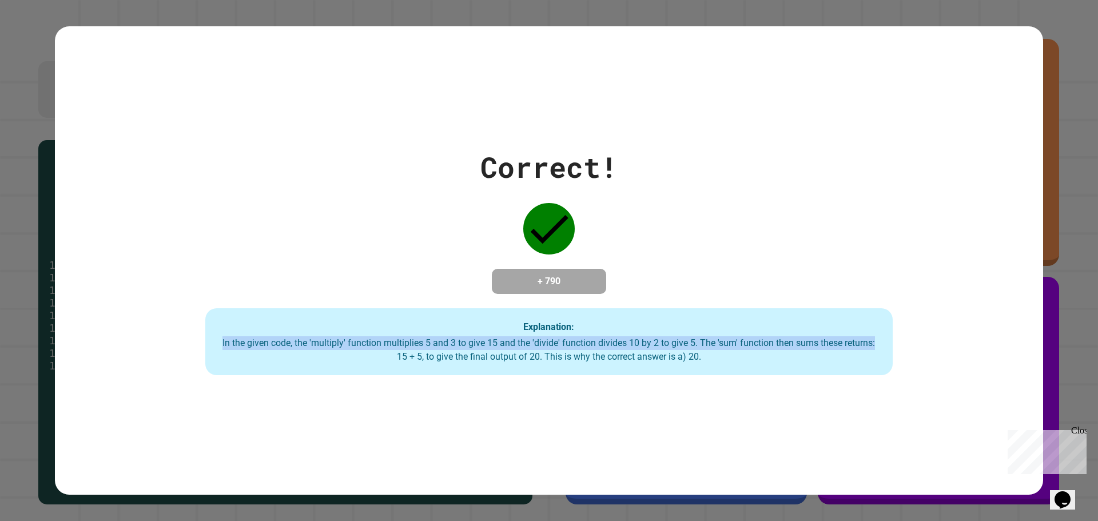
drag, startPoint x: 210, startPoint y: 339, endPoint x: 880, endPoint y: 345, distance: 669.1
click at [885, 340] on div "Explanation: In the given code, the 'multiply' function multiplies 5 and 3 to g…" at bounding box center [548, 341] width 687 height 67
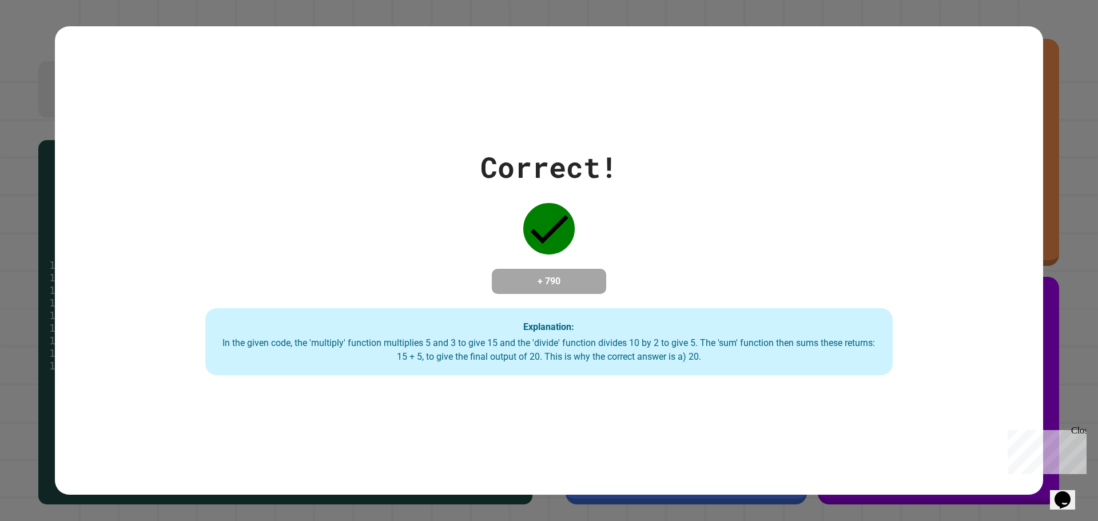
click at [698, 358] on div "In the given code, the 'multiply' function multiplies 5 and 3 to give 15 and th…" at bounding box center [549, 349] width 664 height 27
drag, startPoint x: 673, startPoint y: 363, endPoint x: 320, endPoint y: 370, distance: 352.9
click at [320, 370] on div "Explanation: In the given code, the 'multiply' function multiplies 5 and 3 to g…" at bounding box center [548, 341] width 687 height 67
click at [881, 345] on div "Explanation: In the given code, the 'multiply' function multiplies 5 and 3 to g…" at bounding box center [548, 341] width 687 height 67
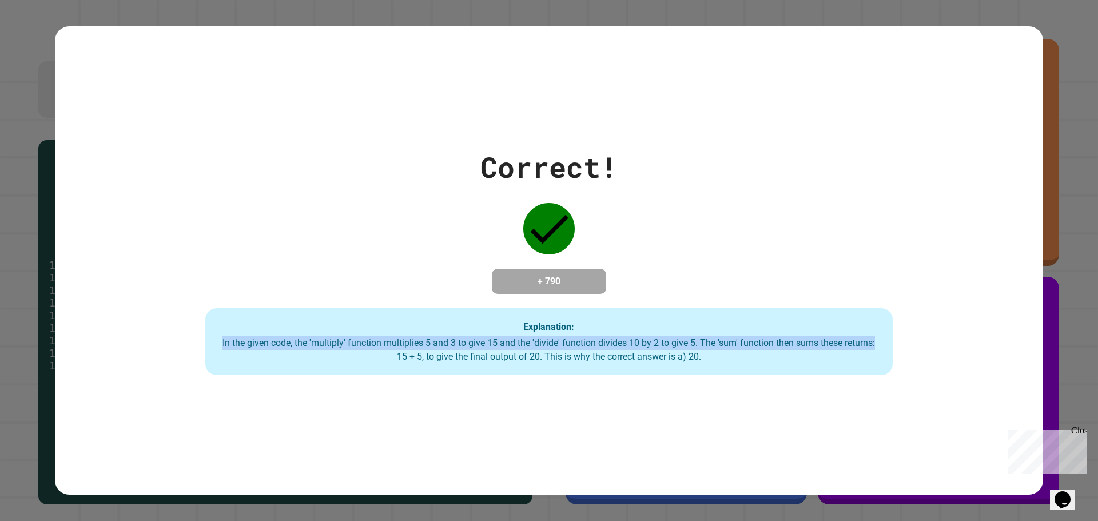
drag, startPoint x: 879, startPoint y: 347, endPoint x: 142, endPoint y: 345, distance: 736.6
click at [137, 346] on div "Correct! + 790 Explanation: In the given code, the 'multiply' function multipli…" at bounding box center [549, 261] width 982 height 230
click at [217, 341] on div "In the given code, the 'multiply' function multiplies 5 and 3 to give 15 and th…" at bounding box center [549, 349] width 664 height 27
drag, startPoint x: 209, startPoint y: 343, endPoint x: 813, endPoint y: 393, distance: 606.5
click at [813, 393] on div "Correct! + 790 Explanation: In the given code, the 'multiply' function multipli…" at bounding box center [549, 260] width 988 height 469
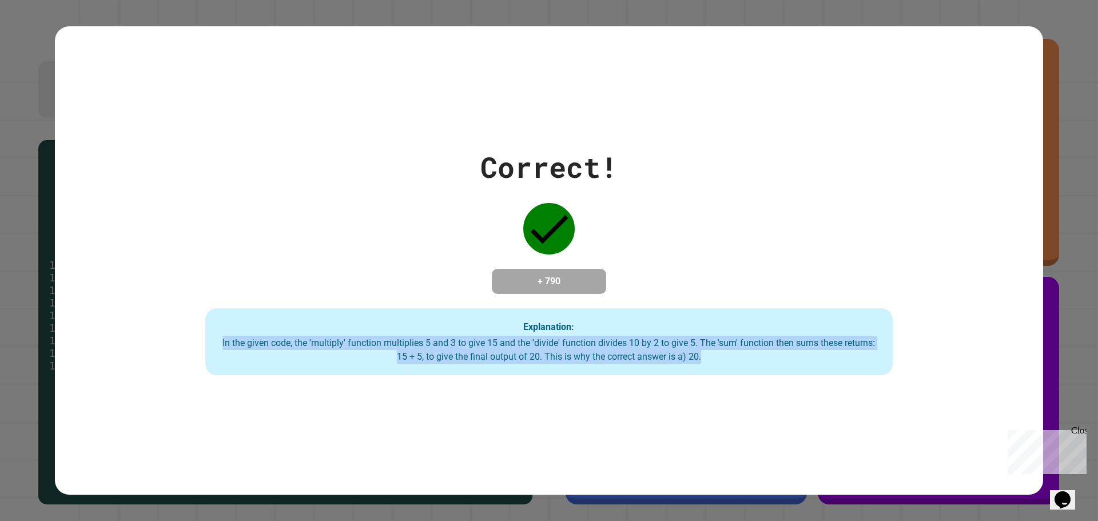
drag, startPoint x: 745, startPoint y: 359, endPoint x: 734, endPoint y: 359, distance: 10.9
click at [745, 359] on div "In the given code, the 'multiply' function multiplies 5 and 3 to give 15 and th…" at bounding box center [549, 349] width 664 height 27
click at [699, 367] on div "Explanation: In the given code, the 'multiply' function multiplies 5 and 3 to g…" at bounding box center [548, 341] width 687 height 67
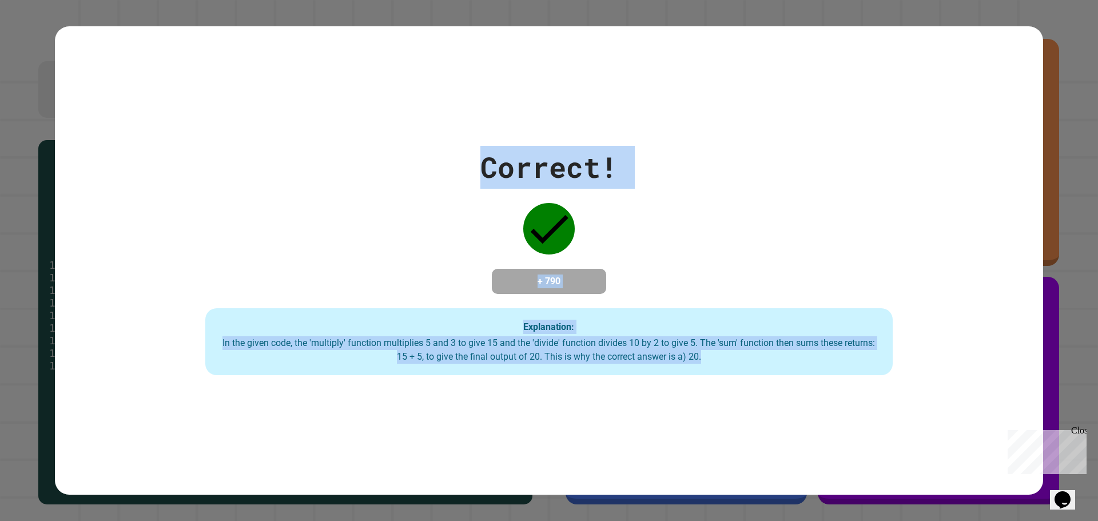
drag, startPoint x: 710, startPoint y: 363, endPoint x: 472, endPoint y: 148, distance: 321.5
click at [472, 148] on div "Correct! + 790 Explanation: In the given code, the 'multiply' function multipli…" at bounding box center [549, 261] width 982 height 230
drag, startPoint x: 474, startPoint y: 148, endPoint x: 824, endPoint y: 348, distance: 403.5
click at [824, 348] on div "Correct! + 790 Explanation: In the given code, the 'multiply' function multipli…" at bounding box center [549, 261] width 982 height 230
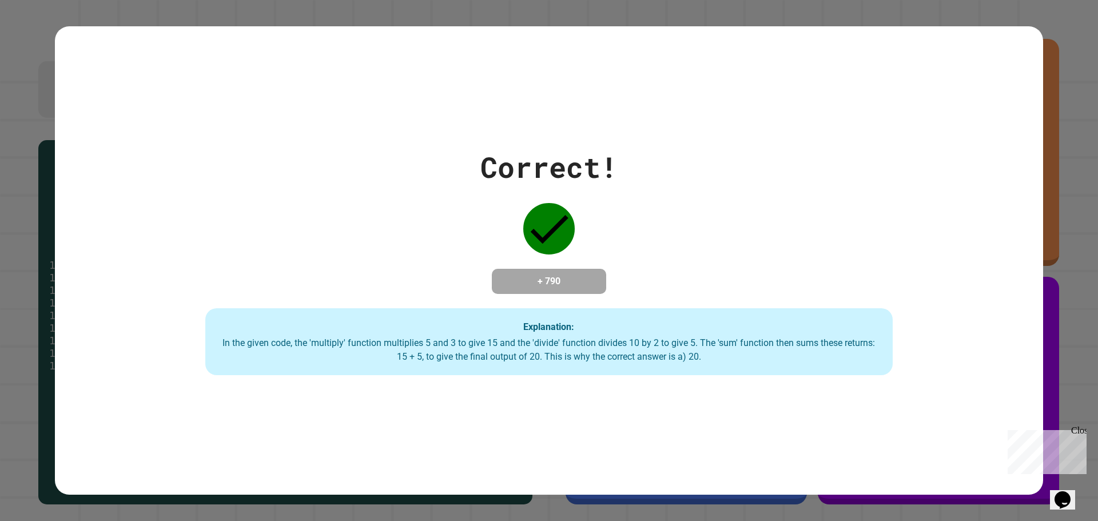
click at [706, 359] on div "In the given code, the 'multiply' function multiplies 5 and 3 to give 15 and th…" at bounding box center [549, 349] width 664 height 27
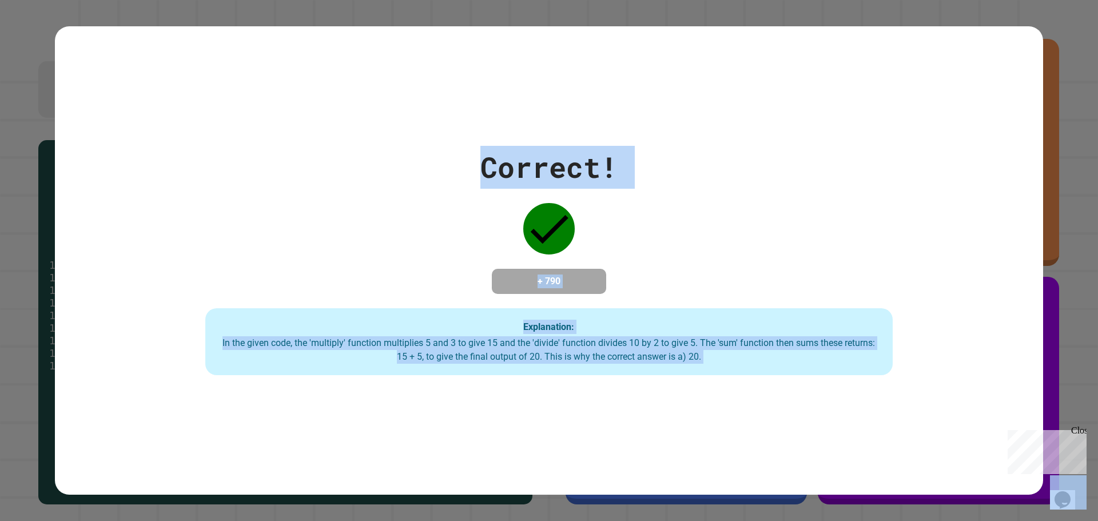
drag, startPoint x: 706, startPoint y: 359, endPoint x: 483, endPoint y: 109, distance: 335.4
click at [425, 75] on div "Correct! + 790 Explanation: In the given code, the 'multiply' function multipli…" at bounding box center [549, 260] width 988 height 469
click at [480, 166] on div "Correct!" at bounding box center [548, 167] width 137 height 43
drag, startPoint x: 478, startPoint y: 160, endPoint x: 757, endPoint y: 373, distance: 351.2
click at [757, 373] on div "Correct! + 790 Explanation: In the given code, the 'multiply' function multipli…" at bounding box center [549, 261] width 982 height 230
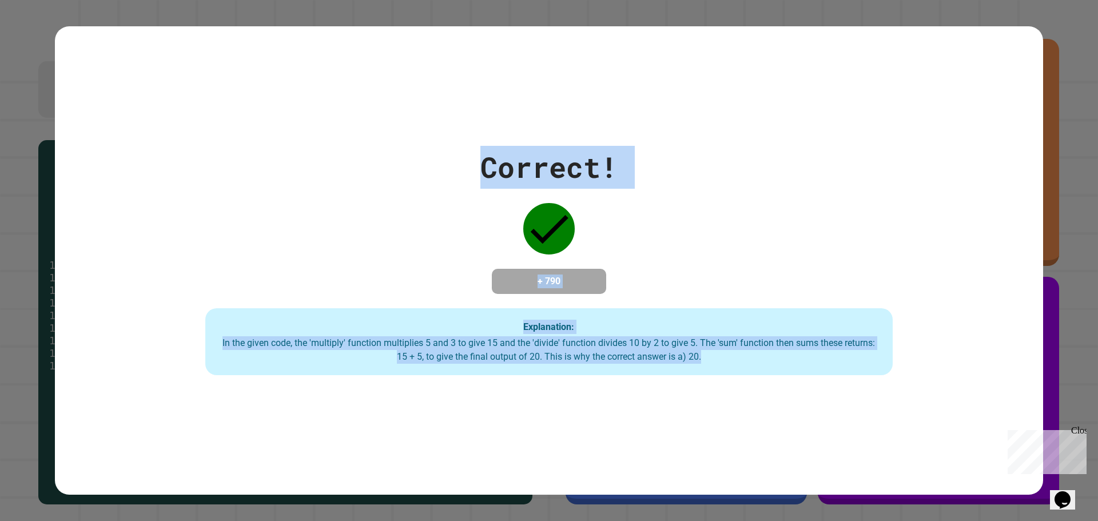
drag, startPoint x: 755, startPoint y: 369, endPoint x: 839, endPoint y: 320, distance: 96.9
click at [755, 367] on div "Explanation: In the given code, the 'multiply' function multiplies 5 and 3 to g…" at bounding box center [548, 341] width 687 height 67
click at [870, 304] on div "Correct! + 790 Explanation: In the given code, the 'multiply' function multipli…" at bounding box center [549, 261] width 982 height 230
drag, startPoint x: 723, startPoint y: 371, endPoint x: 505, endPoint y: 124, distance: 330.2
click at [469, 134] on div "Correct! + 790 Explanation: In the given code, the 'multiply' function multipli…" at bounding box center [549, 260] width 988 height 469
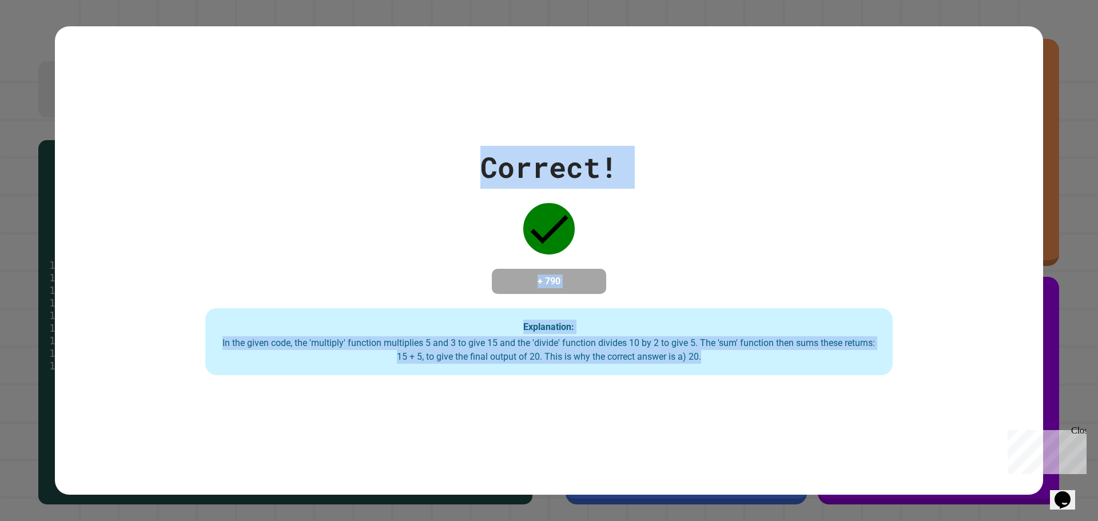
click at [470, 169] on div "Correct! + 790 Explanation: In the given code, the 'multiply' function multipli…" at bounding box center [549, 261] width 982 height 230
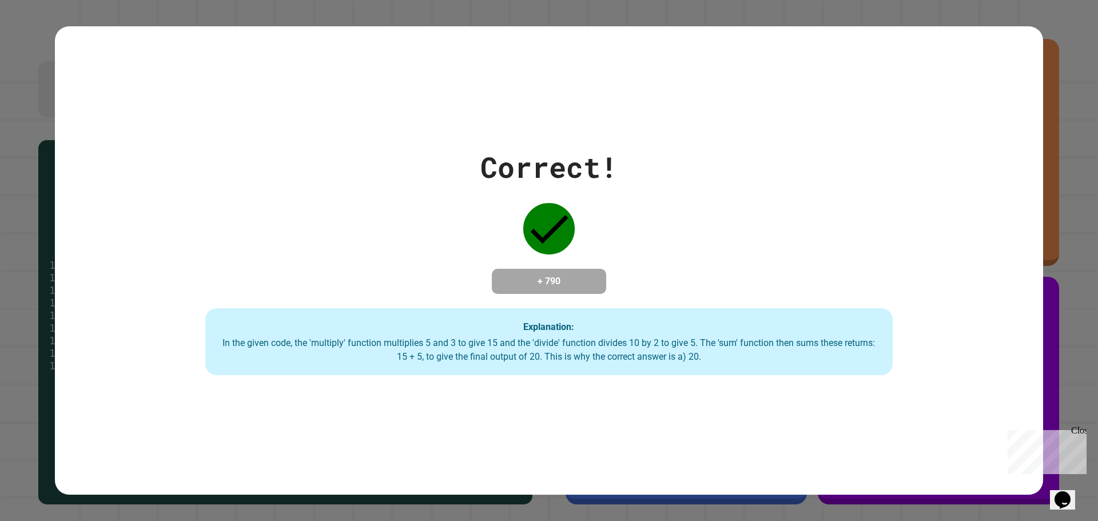
drag, startPoint x: 688, startPoint y: 214, endPoint x: 671, endPoint y: 217, distance: 17.4
click at [682, 214] on div "Correct! + 790 Explanation: In the given code, the 'multiply' function multipli…" at bounding box center [549, 261] width 982 height 230
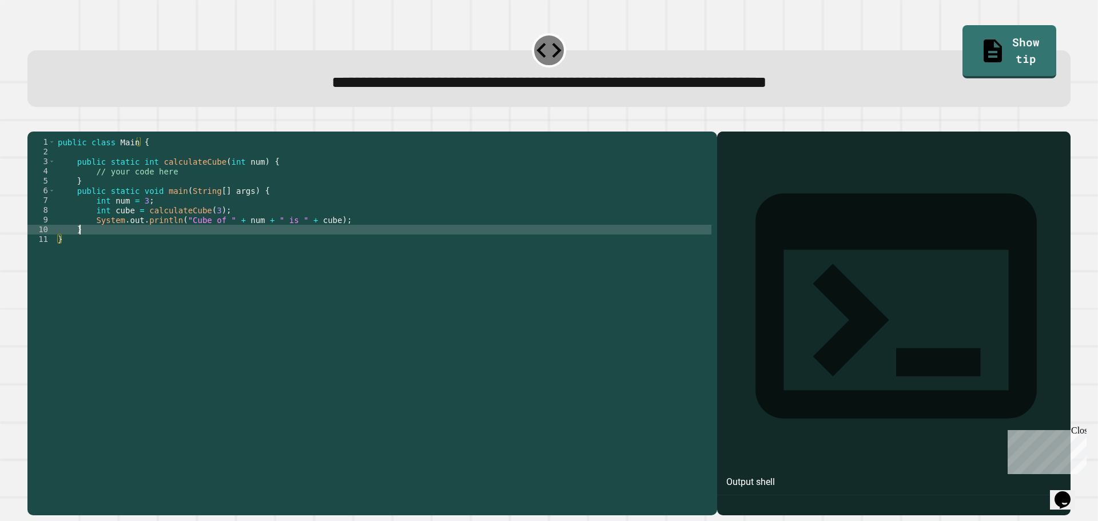
click at [416, 249] on div "public class Main { public static int calculateCube ( int num ) { // your code …" at bounding box center [383, 312] width 656 height 350
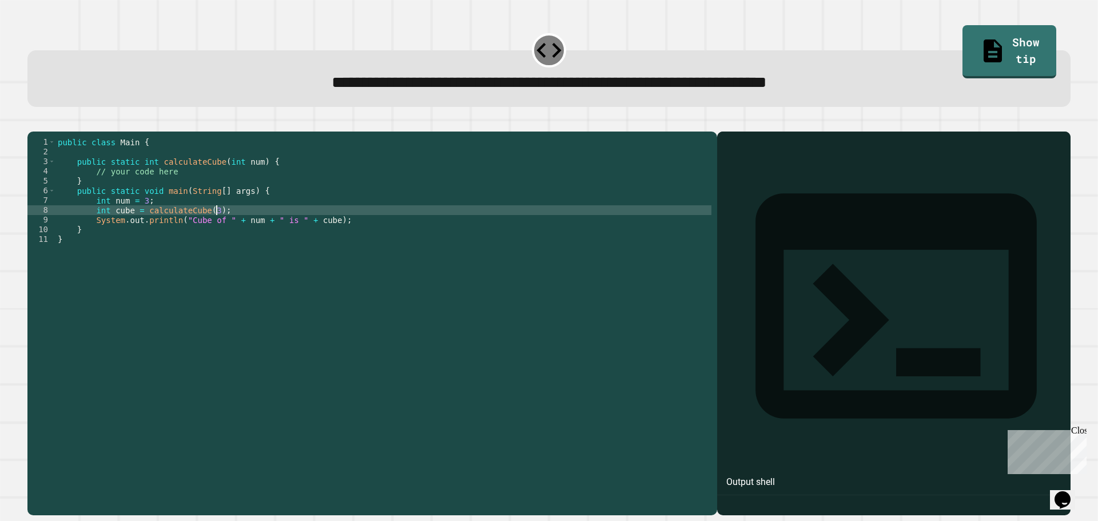
click at [375, 225] on div "public class Main { public static int calculateCube ( int num ) { // your code …" at bounding box center [383, 312] width 656 height 350
click at [339, 200] on div "public class Main { public static int calculateCube ( int num ) { // your code …" at bounding box center [383, 312] width 656 height 350
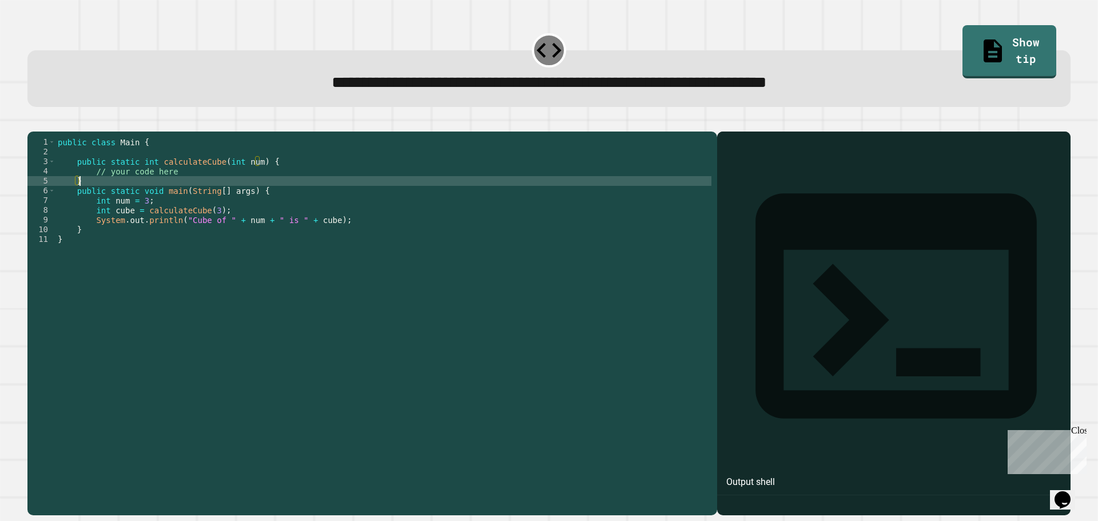
click at [335, 199] on div "public class Main { public static int calculateCube ( int num ) { // your code …" at bounding box center [383, 312] width 656 height 350
click at [322, 197] on div "public class Main { public static int calculateCube ( int num ) { // your code …" at bounding box center [383, 312] width 656 height 350
drag, startPoint x: 283, startPoint y: 189, endPoint x: 267, endPoint y: 190, distance: 16.1
click at [280, 189] on div "public class Main { public static int calculateCube ( int num ) { // your code …" at bounding box center [383, 312] width 656 height 350
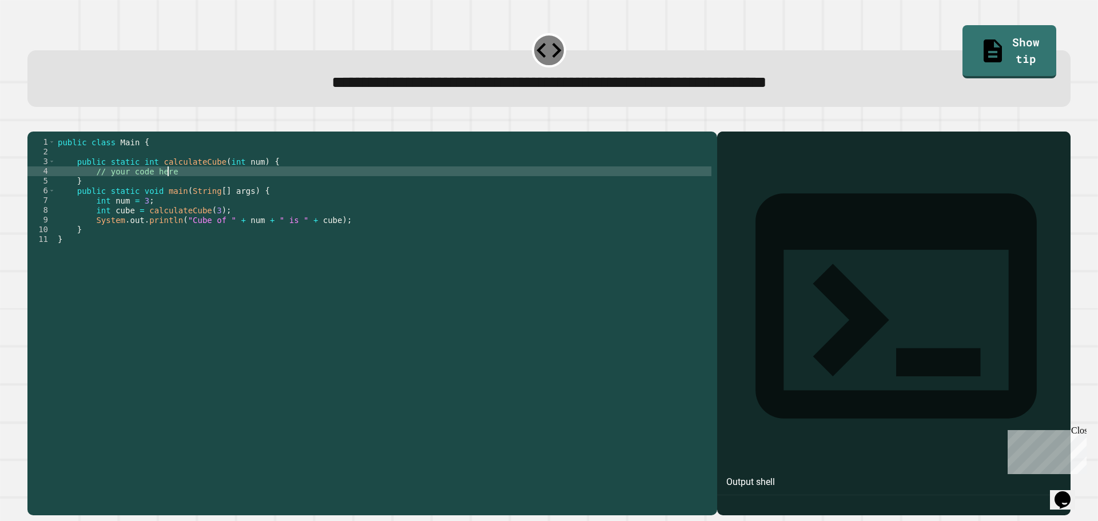
click at [189, 200] on div "public class Main { public static int calculateCube ( int num ) { // your code …" at bounding box center [383, 312] width 656 height 350
click at [214, 192] on div "public class Main { public static int calculateCube ( int num ) { // your code …" at bounding box center [383, 312] width 656 height 350
type textarea "**********"
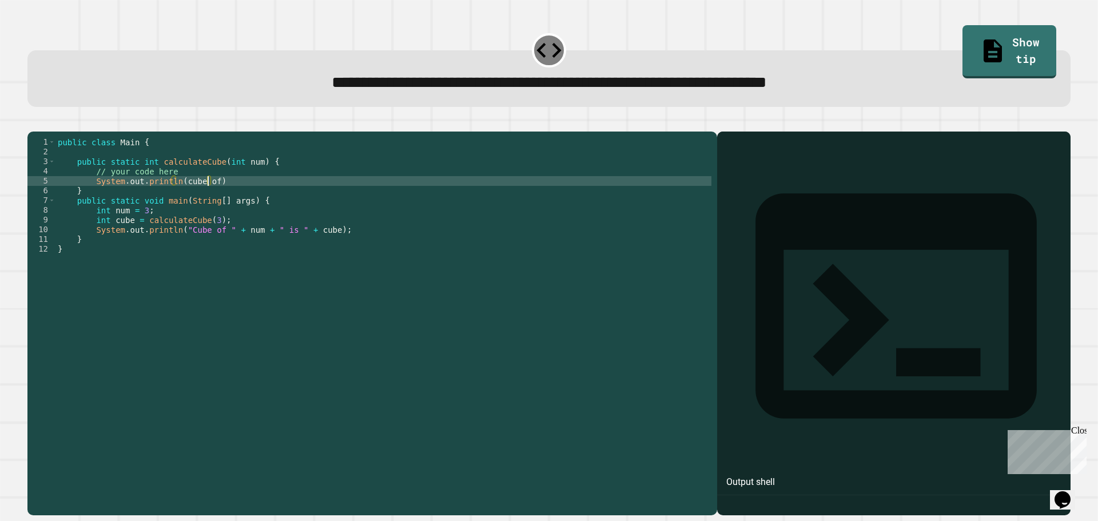
scroll to position [0, 10]
type textarea "*"
click at [225, 207] on div "public class Main { public static int calculateCube ( int num ) { // your code …" at bounding box center [383, 312] width 656 height 350
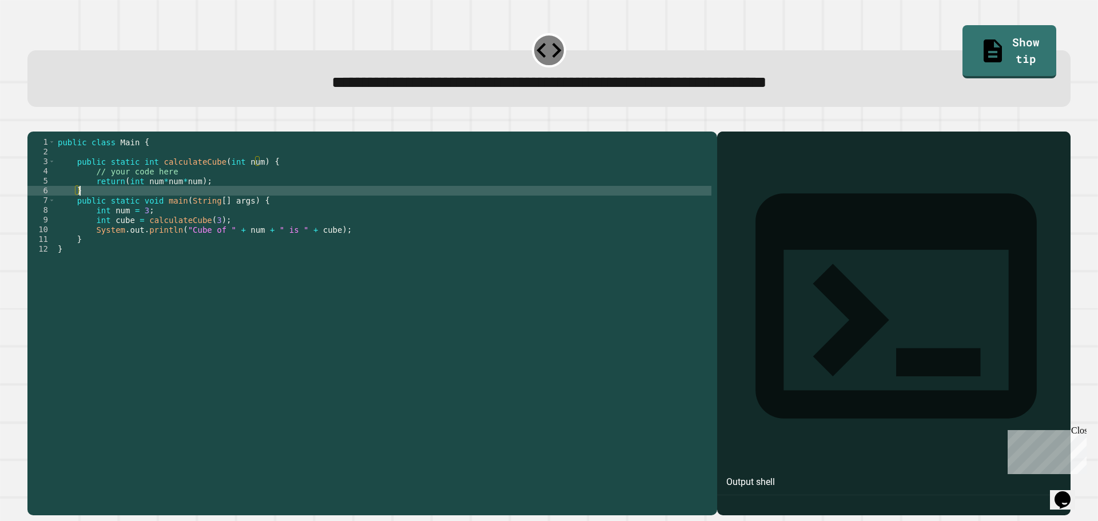
scroll to position [0, 1]
drag, startPoint x: 265, startPoint y: 218, endPoint x: 289, endPoint y: 224, distance: 25.2
click at [269, 218] on div "public class Main { public static int calculateCube ( int num ) { // your code …" at bounding box center [383, 312] width 656 height 350
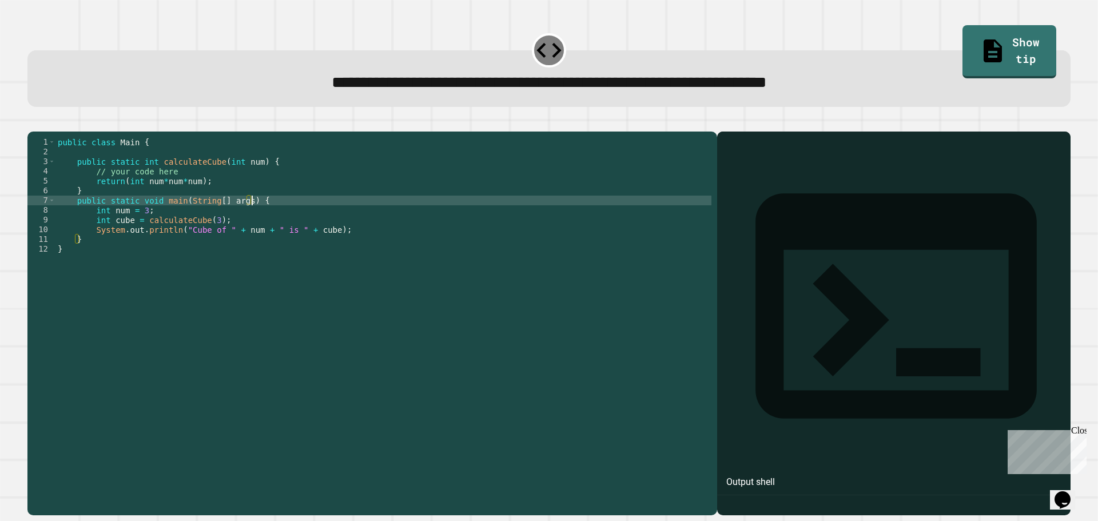
click at [307, 228] on div "public class Main { public static int calculateCube ( int num ) { // your code …" at bounding box center [383, 312] width 656 height 350
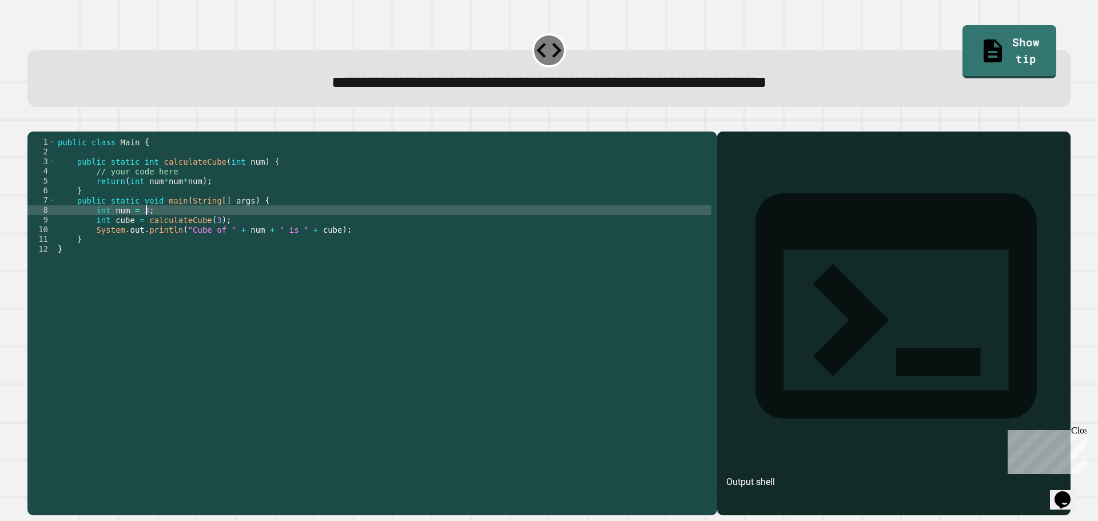
drag, startPoint x: 331, startPoint y: 244, endPoint x: 337, endPoint y: 247, distance: 7.2
click at [337, 247] on div "public class Main { public static int calculateCube ( int num ) { // your code …" at bounding box center [383, 312] width 656 height 350
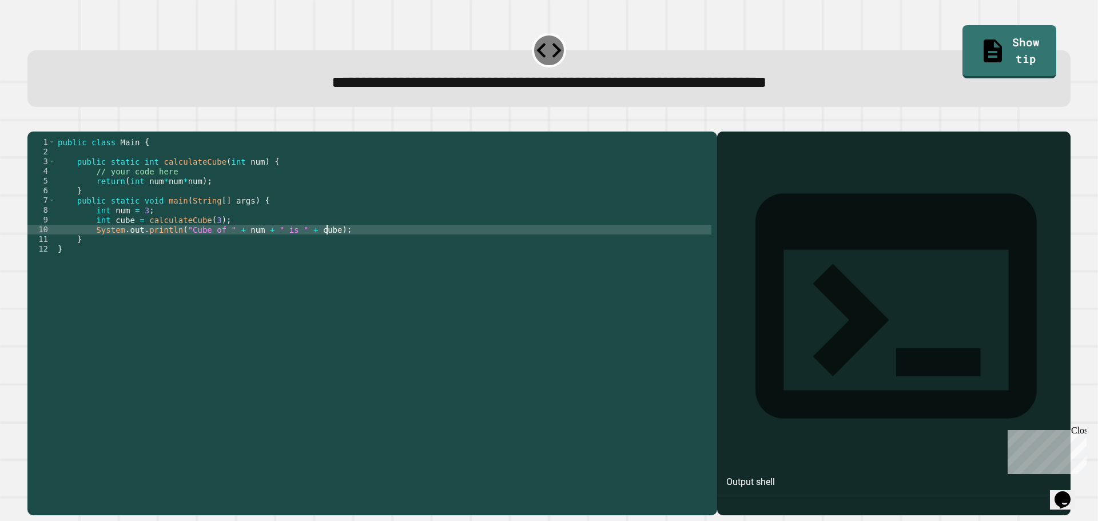
click at [361, 263] on div "public class Main { public static int calculateCube ( int num ) { // your code …" at bounding box center [383, 312] width 656 height 350
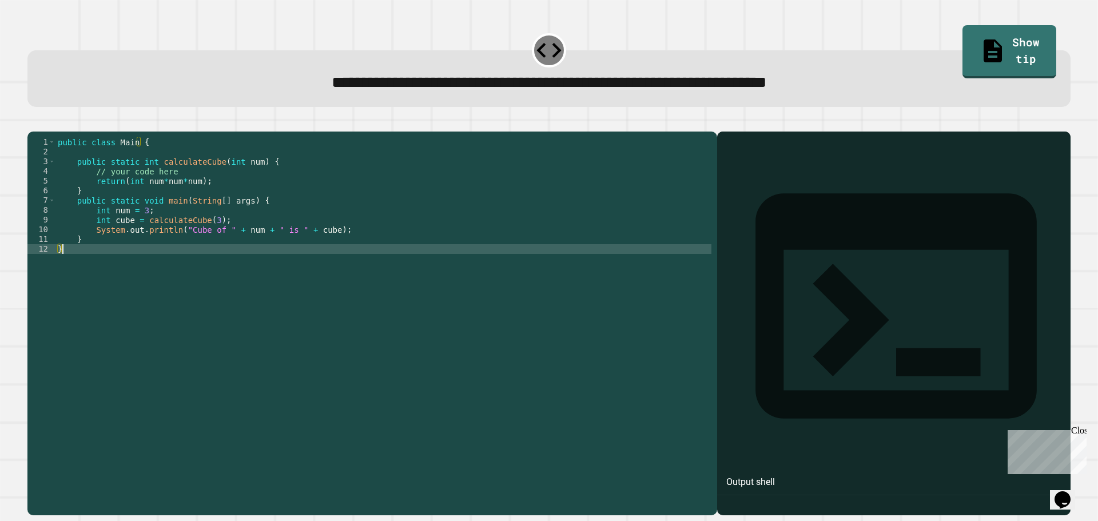
scroll to position [0, 0]
click at [382, 267] on div "public class Main { public static int calculateCube ( int num ) { // your code …" at bounding box center [383, 312] width 656 height 350
click at [33, 122] on icon "button" at bounding box center [33, 122] width 0 height 0
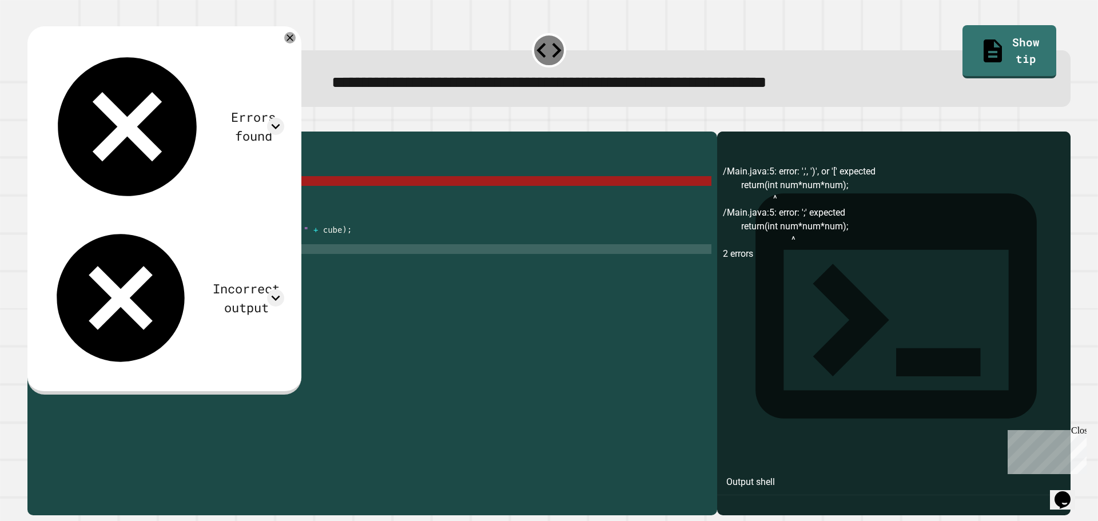
click at [209, 198] on div "public class Main { public static int calculateCube ( int num ) { // your code …" at bounding box center [383, 312] width 656 height 350
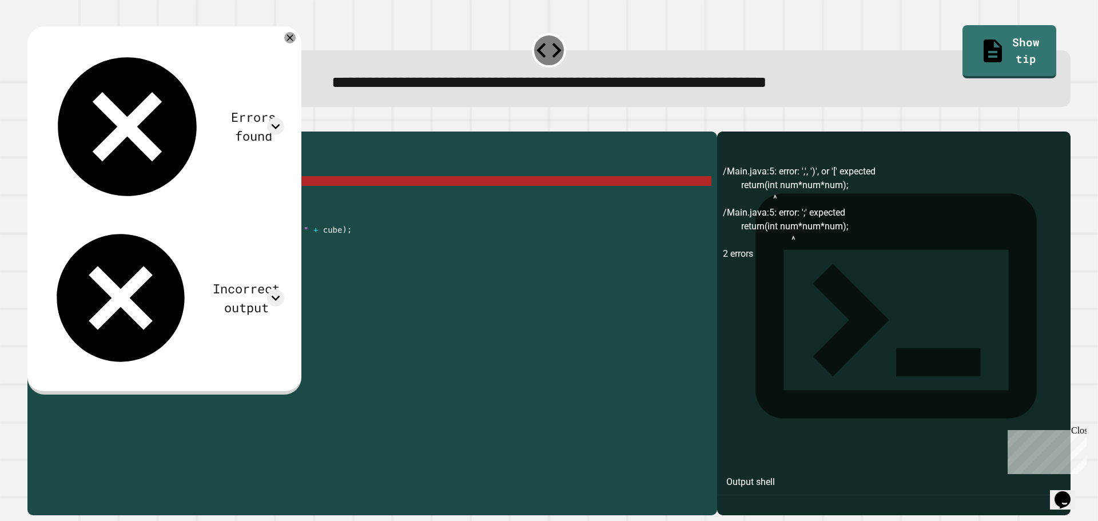
click at [118, 202] on div "public class Main { public static int calculateCube ( int num ) { // your code …" at bounding box center [383, 312] width 656 height 350
drag, startPoint x: 120, startPoint y: 201, endPoint x: 93, endPoint y: 201, distance: 26.9
click at [93, 201] on div "public class Main { public static int calculateCube ( int num ) { // your code …" at bounding box center [383, 312] width 656 height 350
click at [209, 197] on div "public class Main { public static int calculateCube ( int num ) { // your code …" at bounding box center [383, 312] width 656 height 350
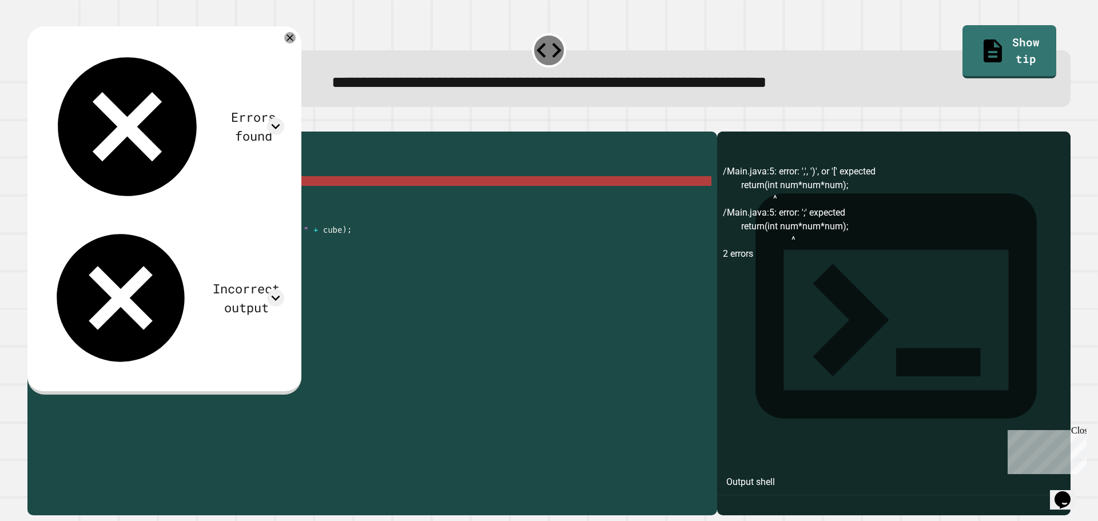
click at [225, 206] on div "public class Main { public static int calculateCube ( int num ) { // your code …" at bounding box center [383, 312] width 656 height 350
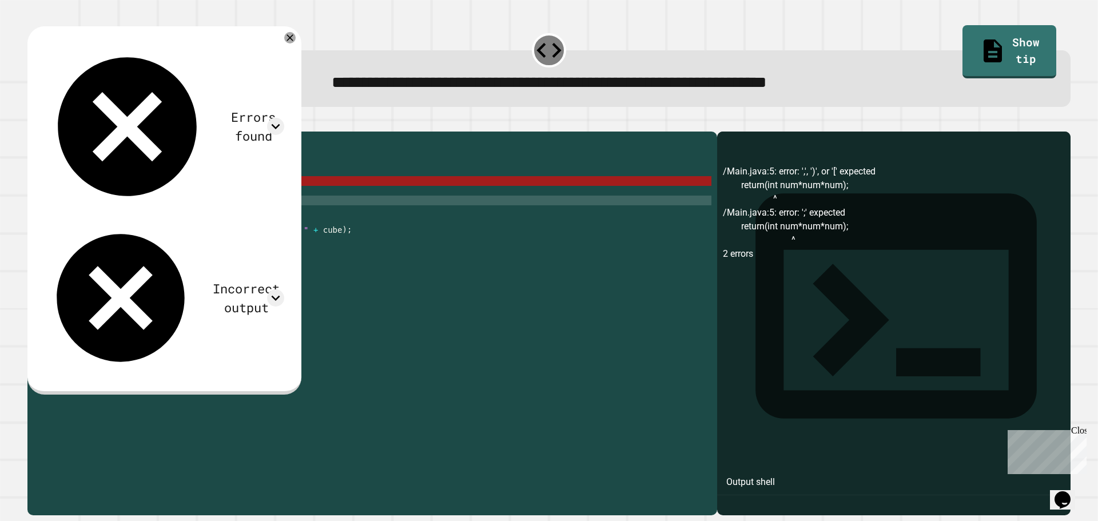
drag, startPoint x: 224, startPoint y: 218, endPoint x: 261, endPoint y: 242, distance: 43.9
click at [225, 220] on div "public class Main { public static int calculateCube ( int num ) { // your code …" at bounding box center [383, 312] width 656 height 350
click at [262, 242] on div "public class Main { public static int calculateCube ( int num ) { // your code …" at bounding box center [383, 312] width 656 height 350
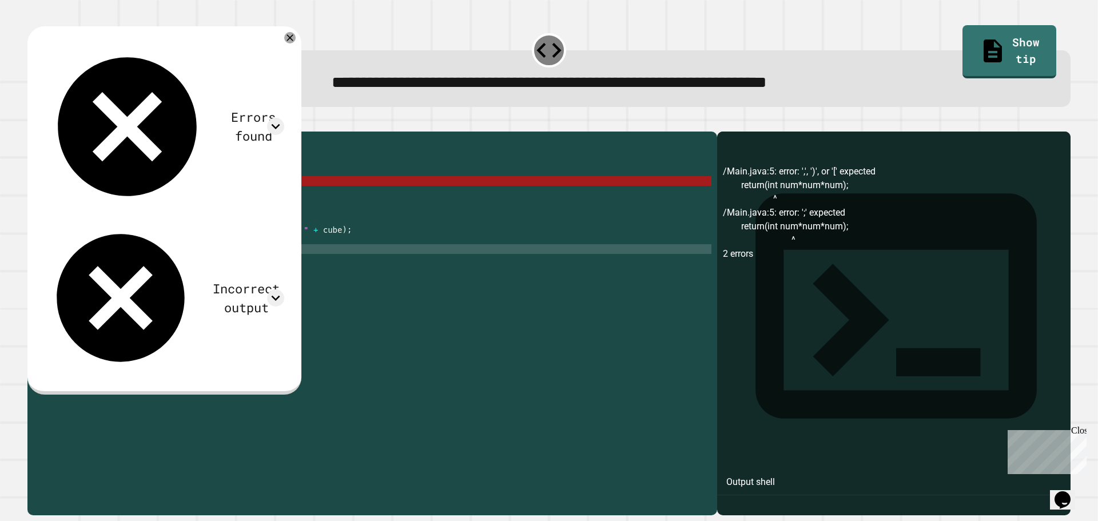
click at [308, 276] on div "public class Main { public static int calculateCube ( int num ) { // your code …" at bounding box center [383, 312] width 656 height 350
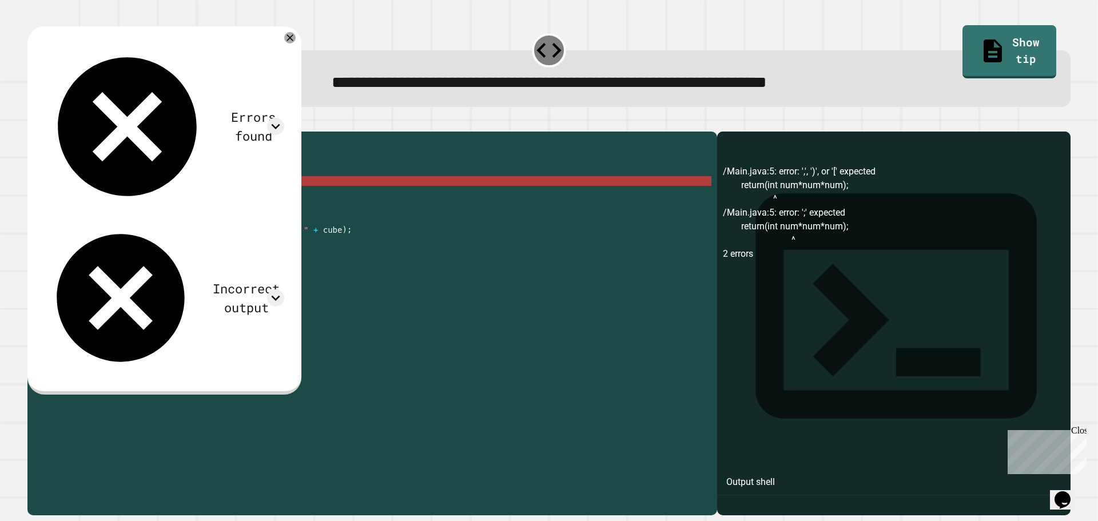
click at [195, 194] on div "public class Main { public static int calculateCube ( int num ) { // your code …" at bounding box center [383, 312] width 656 height 350
click at [90, 196] on div "public class Main { public static int calculateCube ( int num ) { // your code …" at bounding box center [383, 312] width 656 height 350
click at [120, 201] on div "public class Main { public static int calculateCube ( int num ) { // your code …" at bounding box center [383, 312] width 656 height 350
click at [142, 200] on div "public class Main { public static int calculateCube ( int num ) { // your code …" at bounding box center [383, 312] width 656 height 350
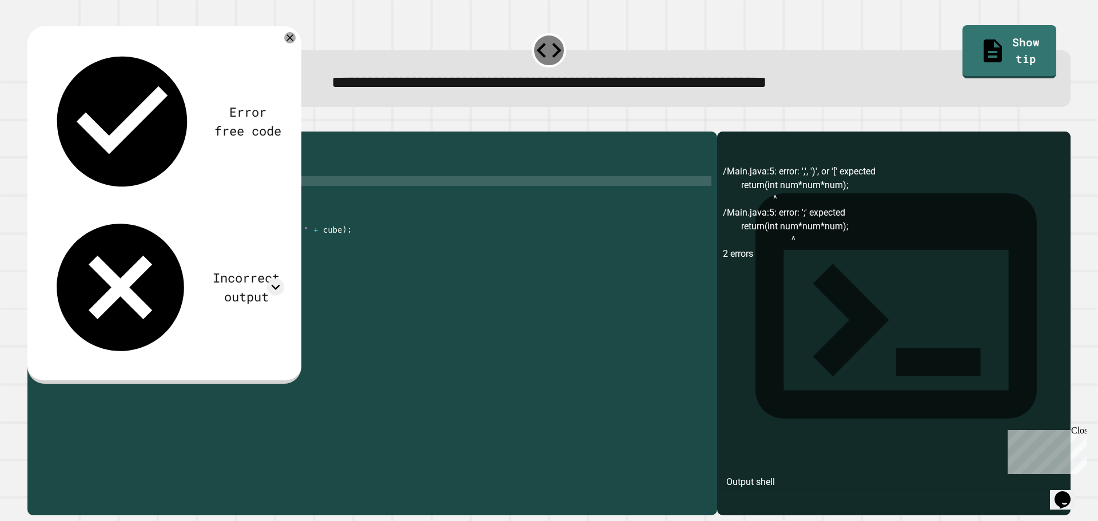
type textarea "**********"
click at [33, 122] on icon "button" at bounding box center [33, 122] width 0 height 0
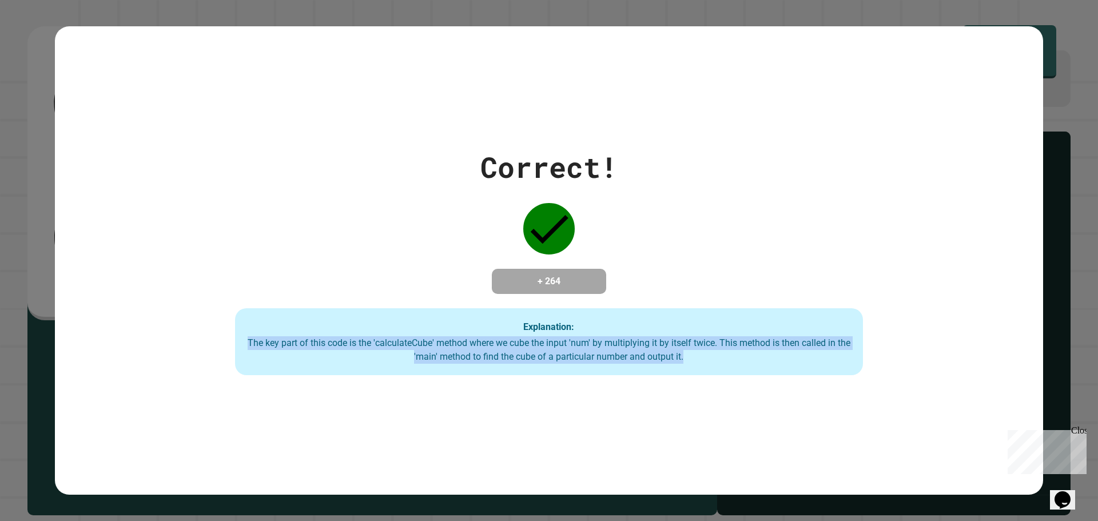
drag, startPoint x: 691, startPoint y: 355, endPoint x: 240, endPoint y: 351, distance: 451.8
click at [246, 351] on div "The key part of this code is the 'calculateCube' method where we cube the input…" at bounding box center [548, 349] width 605 height 27
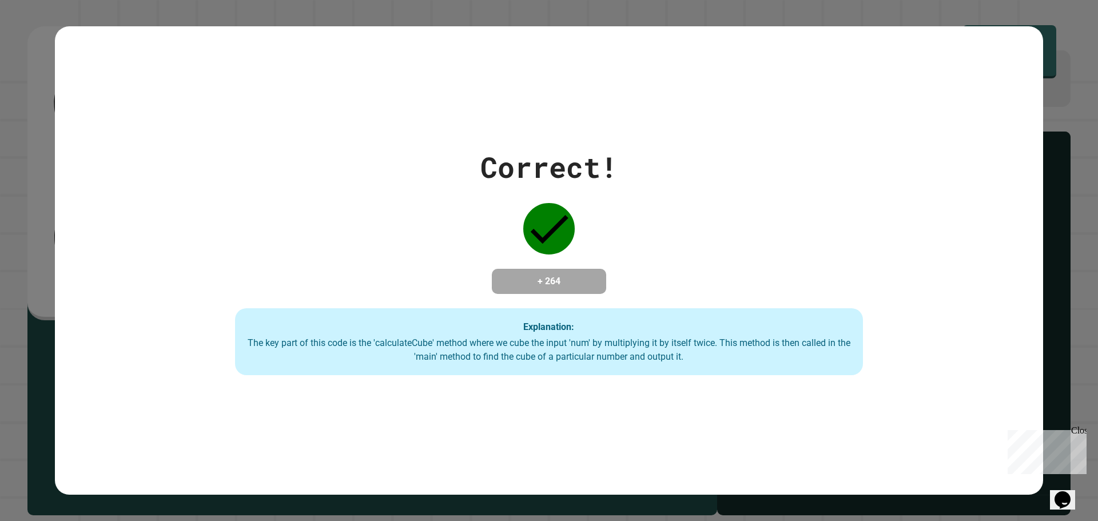
drag, startPoint x: 296, startPoint y: 334, endPoint x: 566, endPoint y: 379, distance: 274.1
click at [566, 379] on div "Correct! + 264 Explanation: The key part of this code is the 'calculateCube' me…" at bounding box center [549, 260] width 988 height 469
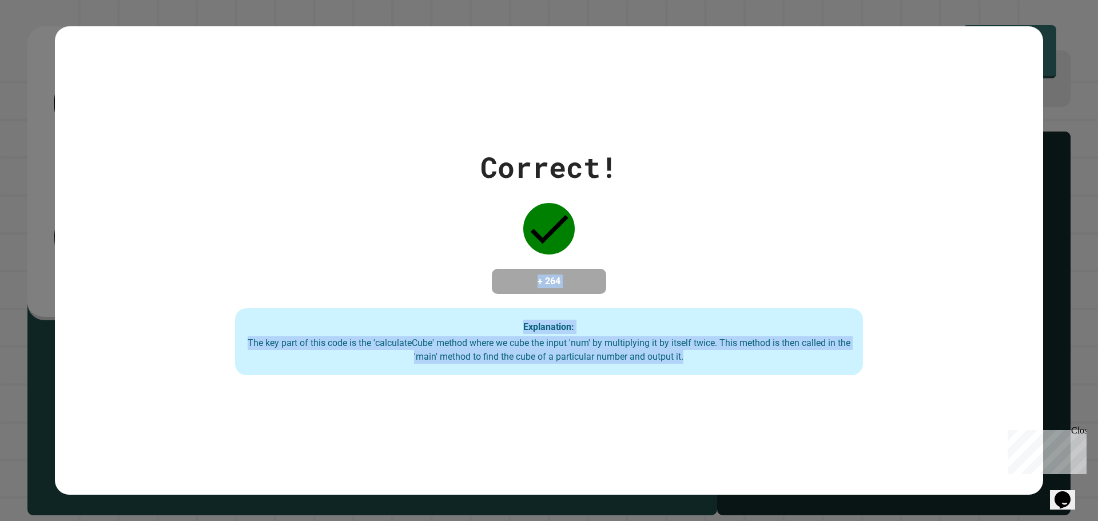
drag, startPoint x: 703, startPoint y: 357, endPoint x: 688, endPoint y: 184, distance: 174.5
click at [688, 181] on div "Correct! + 264 Explanation: The key part of this code is the 'calculateCube' me…" at bounding box center [549, 261] width 897 height 230
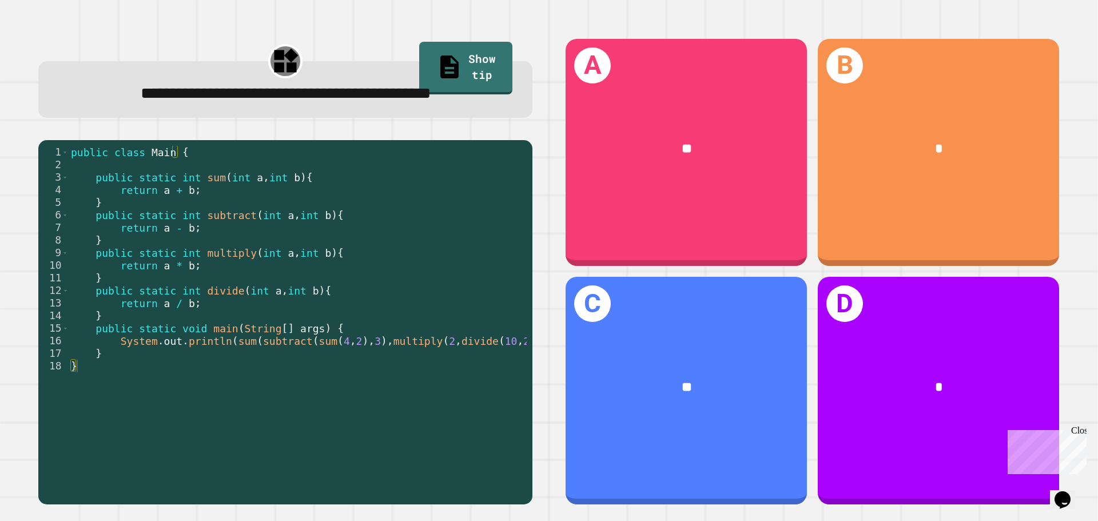
click at [274, 205] on div "public class Main { public static int sum ( int a , int b ) { return a + b ; } …" at bounding box center [309, 303] width 480 height 315
click at [330, 210] on div "public class Main { public static int sum ( int a , int b ) { return a + b ; } …" at bounding box center [309, 303] width 480 height 315
drag, startPoint x: 335, startPoint y: 218, endPoint x: 110, endPoint y: 219, distance: 224.2
click at [110, 219] on div "public class Main { public static int sum ( int a , int b ) { return a + b ; } …" at bounding box center [309, 303] width 480 height 315
click at [180, 194] on div "public class Main { public static int sum ( int a , int b ) { return a + b ; } …" at bounding box center [309, 303] width 480 height 315
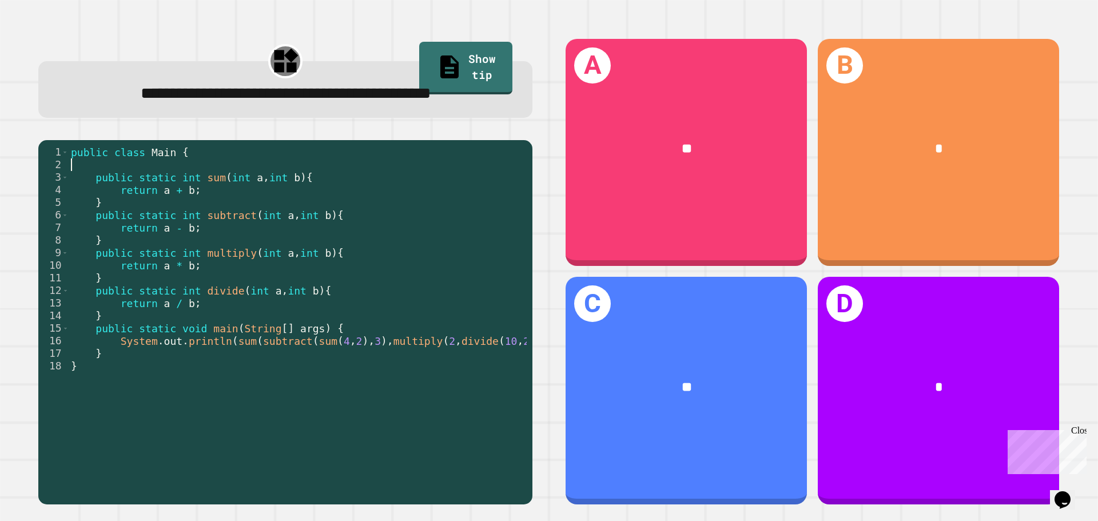
click at [195, 226] on div "public class Main { public static int sum ( int a , int b ) { return a + b ; } …" at bounding box center [309, 303] width 480 height 315
click at [325, 360] on div "public class Main { public static int sum ( int a , int b ) { return a + b ; } …" at bounding box center [309, 303] width 480 height 315
click at [235, 377] on div "public class Main { public static int sum ( int a , int b ) { return a + b ; } …" at bounding box center [309, 303] width 480 height 315
drag, startPoint x: 288, startPoint y: 463, endPoint x: 307, endPoint y: 460, distance: 19.1
click at [307, 444] on div "1 2 3 4 5 6 7 8 9 10 11 12 13 14 15 16 17 18 public class Main { public static …" at bounding box center [282, 295] width 488 height 298
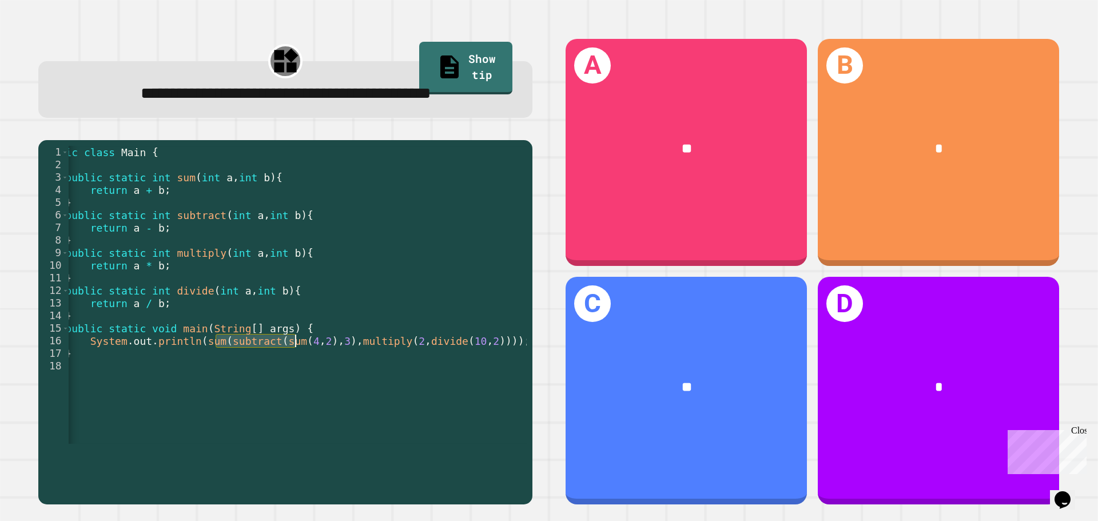
scroll to position [0, 19]
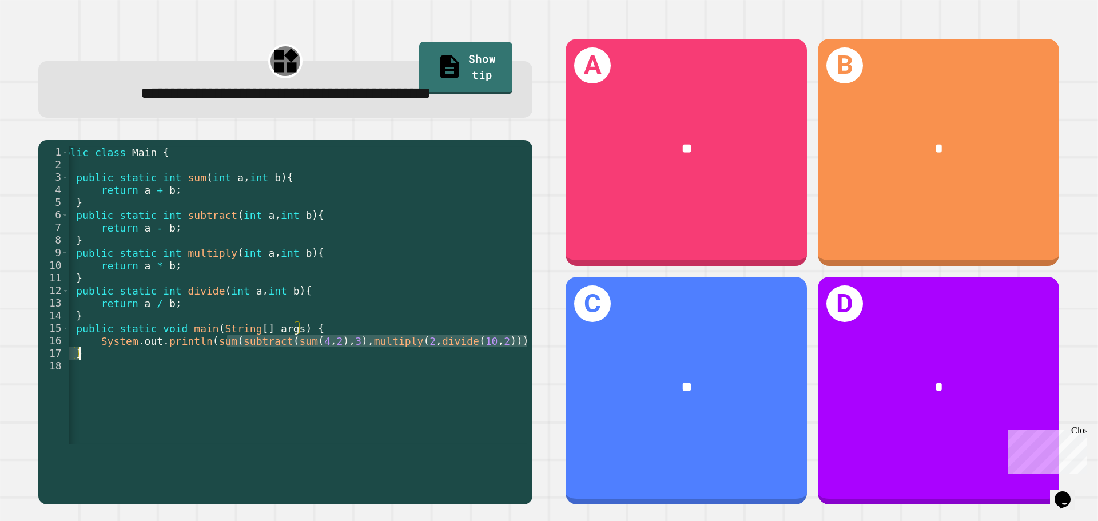
drag, startPoint x: 217, startPoint y: 375, endPoint x: 356, endPoint y: 383, distance: 138.6
click at [346, 383] on div "public class Main { public static int sum ( int a , int b ) { return a + b ; } …" at bounding box center [289, 303] width 480 height 315
click at [377, 381] on div "public class Main { public static int sum ( int a , int b ) { return a + b ; } …" at bounding box center [298, 295] width 458 height 298
drag, startPoint x: 267, startPoint y: 373, endPoint x: 323, endPoint y: 369, distance: 56.2
click at [323, 369] on div "public class Main { public static int sum ( int a , int b ) { return a + b ; } …" at bounding box center [289, 303] width 480 height 315
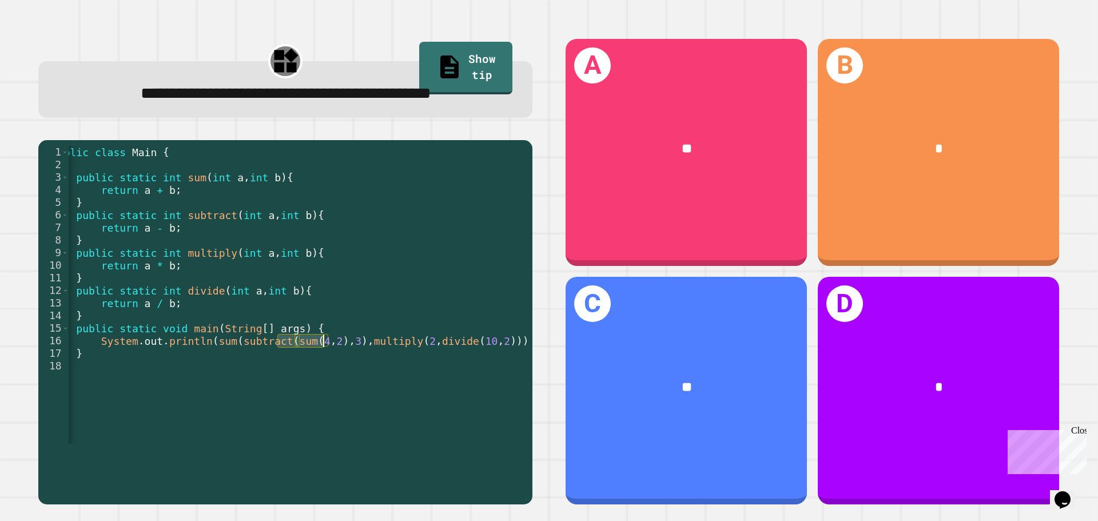
click at [341, 374] on div "public class Main { public static int sum ( int a , int b ) { return a + b ; } …" at bounding box center [289, 303] width 480 height 315
drag, startPoint x: 345, startPoint y: 374, endPoint x: 226, endPoint y: 371, distance: 119.0
click at [226, 371] on div "public class Main { public static int sum ( int a , int b ) { return a + b ; } …" at bounding box center [289, 303] width 480 height 315
click at [357, 373] on div "public class Main { public static int sum ( int a , int b ) { return a + b ; } …" at bounding box center [289, 303] width 480 height 315
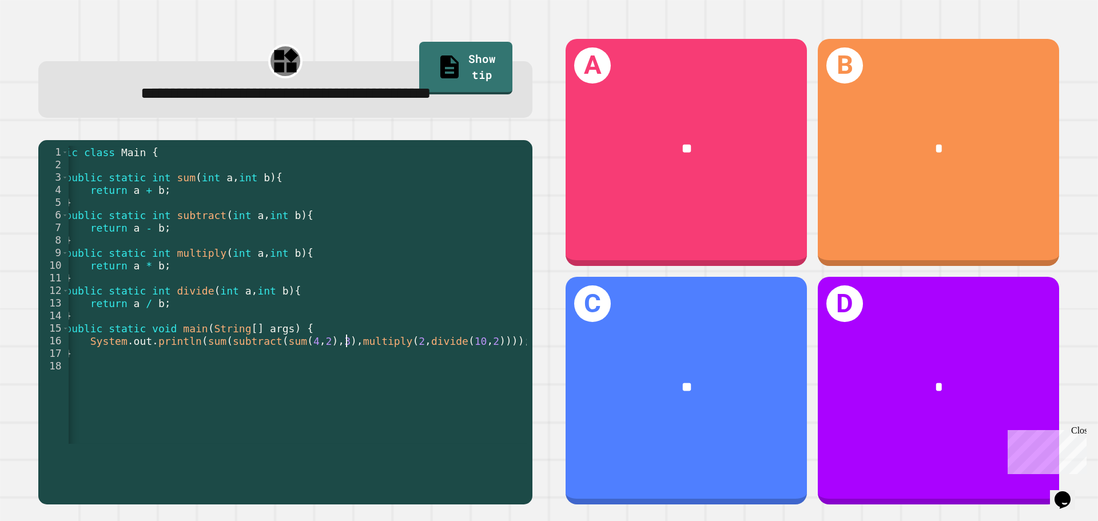
drag, startPoint x: 297, startPoint y: 381, endPoint x: 305, endPoint y: 377, distance: 8.7
click at [301, 378] on div "public class Main { public static int sum ( int a , int b ) { return a + b ; } …" at bounding box center [278, 303] width 480 height 315
click at [431, 374] on div "public class Main { public static int sum ( int a , int b ) { return a + b ; } …" at bounding box center [289, 303] width 480 height 315
click at [317, 375] on div "public class Main { public static int sum ( int a , int b ) { return a + b ; } …" at bounding box center [289, 303] width 480 height 315
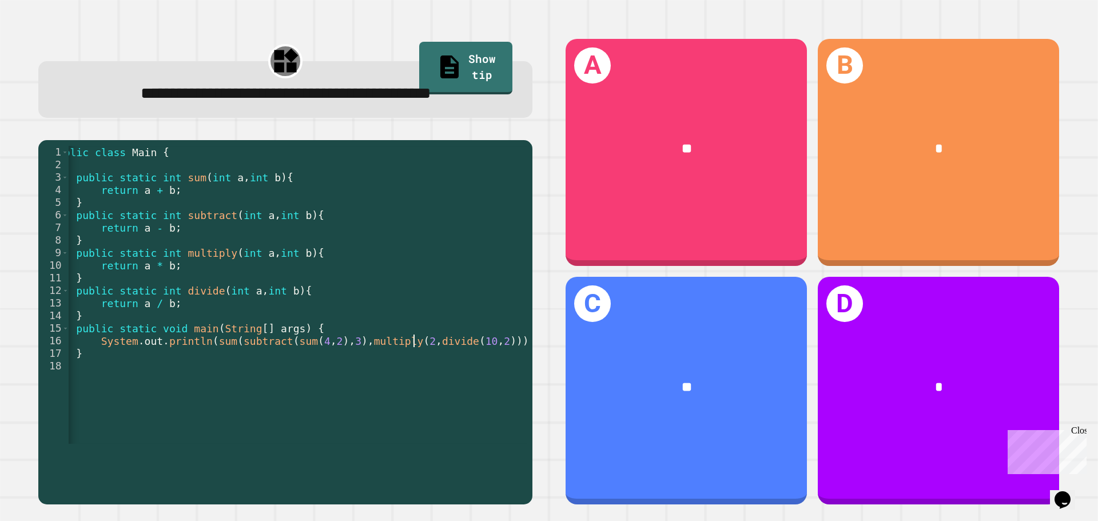
click at [414, 375] on div "public class Main { public static int sum ( int a , int b ) { return a + b ; } …" at bounding box center [289, 303] width 480 height 315
click at [213, 380] on div "public class Main { public static int sum ( int a , int b ) { return a + b ; } …" at bounding box center [289, 303] width 480 height 315
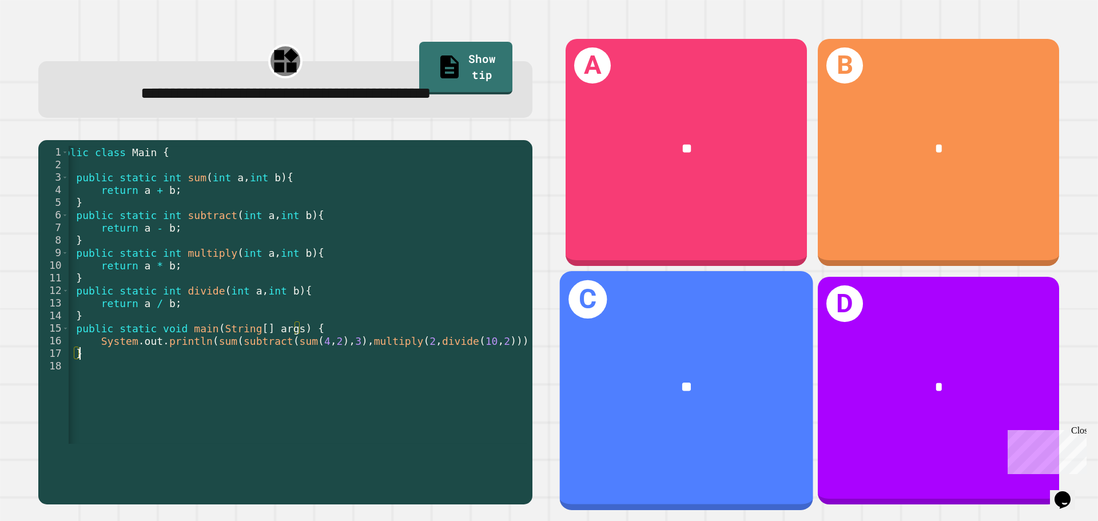
click at [690, 378] on div "**" at bounding box center [686, 387] width 197 height 21
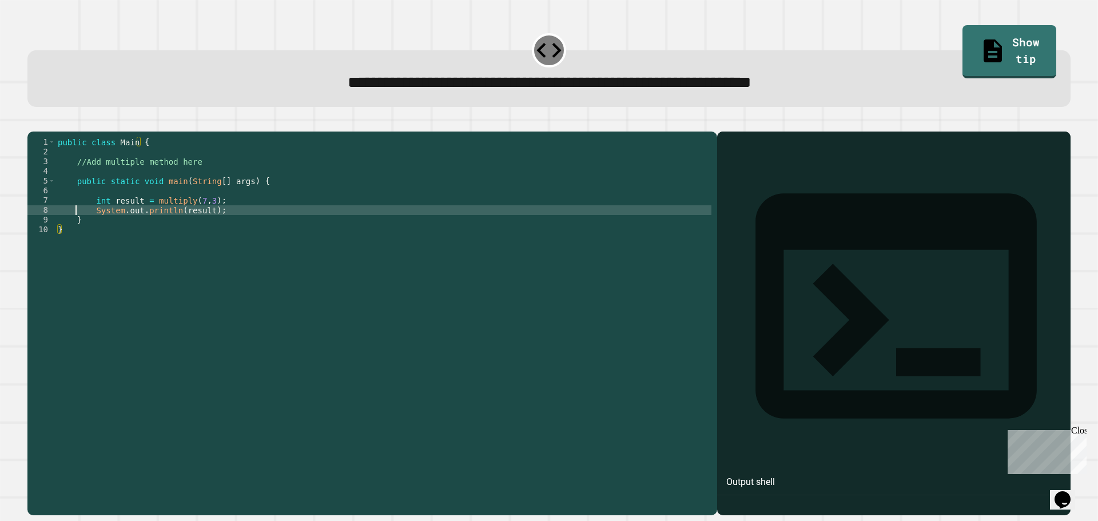
click at [87, 230] on div "public class Main { //Add multiple method here public static void main ( String…" at bounding box center [383, 312] width 656 height 350
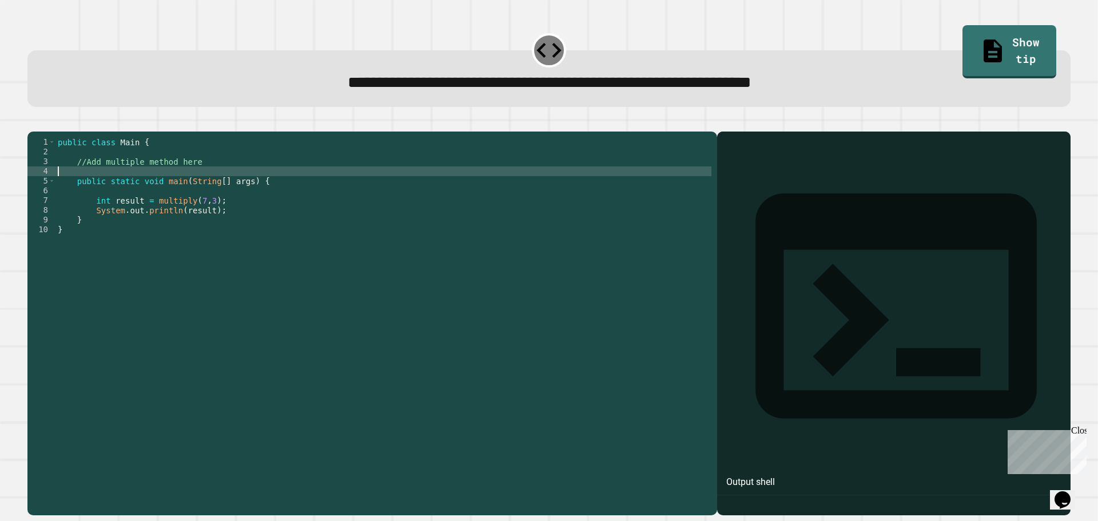
click at [100, 188] on div "public class Main { //Add multiple method here public static void main ( String…" at bounding box center [383, 312] width 656 height 350
click at [182, 176] on div "public class Main { //Add multiple method here public static void main ( String…" at bounding box center [383, 312] width 656 height 350
click at [215, 176] on div "public class Main { //Add multiple method here public static void main ( String…" at bounding box center [383, 312] width 656 height 350
click at [244, 180] on div "public class Main { //Add multiple method here public static void main ( String…" at bounding box center [383, 312] width 656 height 350
click at [142, 189] on div "public class Main { //Add multiple method here public static void main ( String…" at bounding box center [383, 312] width 656 height 350
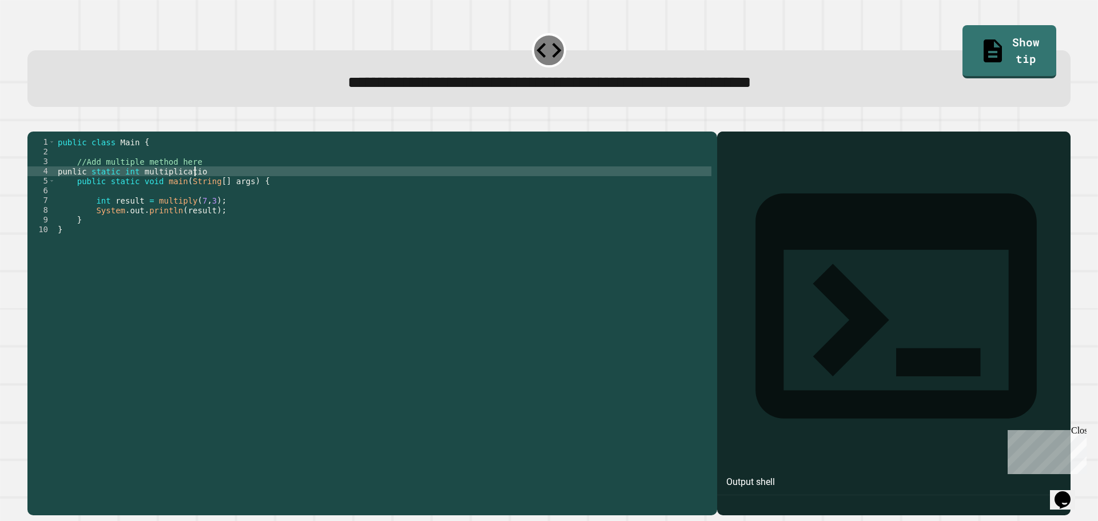
scroll to position [0, 9]
click at [137, 190] on div "public class Main { //Add multiple method here punlic static int multiplication…" at bounding box center [383, 312] width 656 height 350
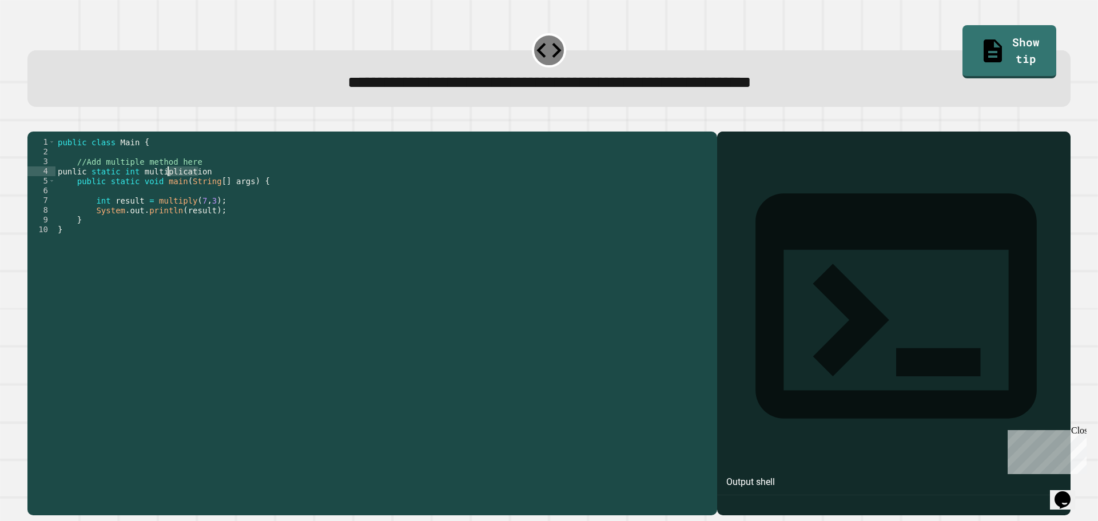
drag, startPoint x: 206, startPoint y: 188, endPoint x: 170, endPoint y: 189, distance: 36.1
click at [170, 189] on div "public class Main { //Add multiple method here punlic static int multiplication…" at bounding box center [383, 312] width 656 height 350
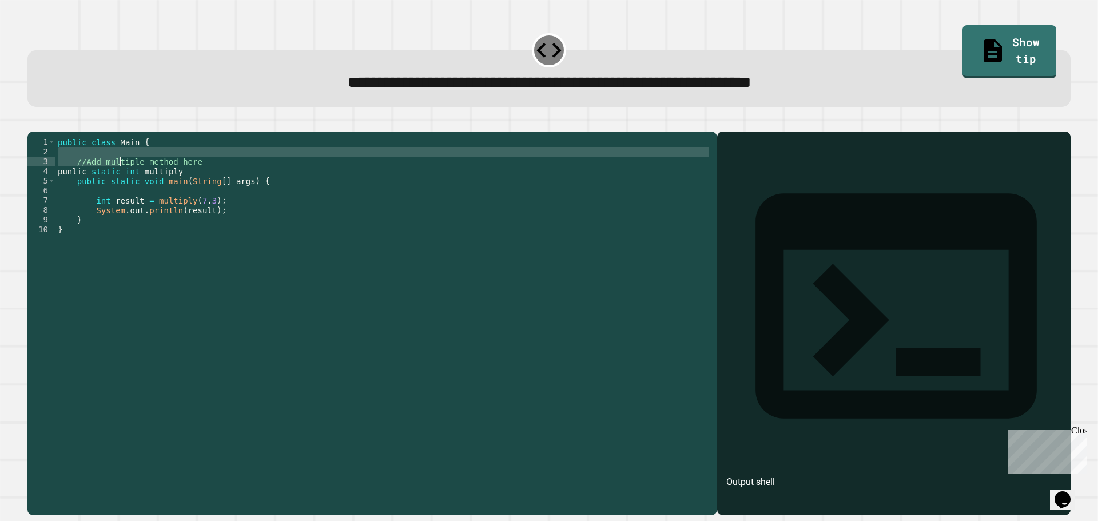
drag, startPoint x: 214, startPoint y: 173, endPoint x: 113, endPoint y: 182, distance: 102.3
click at [113, 182] on div "public class Main { //Add multiple method here punlic static int multiply publi…" at bounding box center [383, 312] width 656 height 350
drag, startPoint x: 92, startPoint y: 182, endPoint x: 78, endPoint y: 182, distance: 13.7
click at [91, 182] on div "public class Main { //Add multiple method here punlic static int multiply publi…" at bounding box center [383, 302] width 656 height 331
drag, startPoint x: 75, startPoint y: 180, endPoint x: 223, endPoint y: 180, distance: 147.5
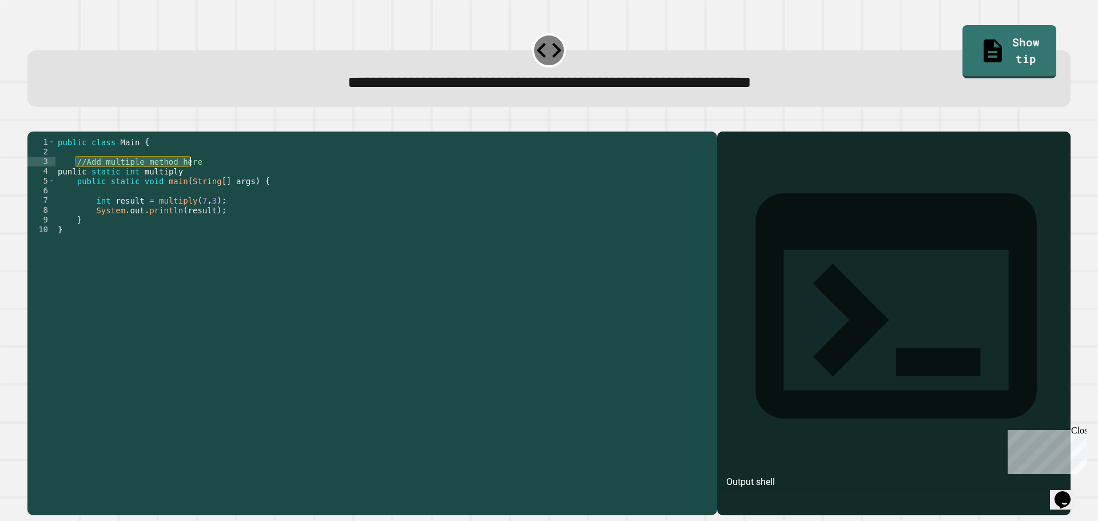
click at [223, 180] on div "public class Main { //Add multiple method here punlic static int multiply publi…" at bounding box center [383, 312] width 656 height 350
type textarea "**********"
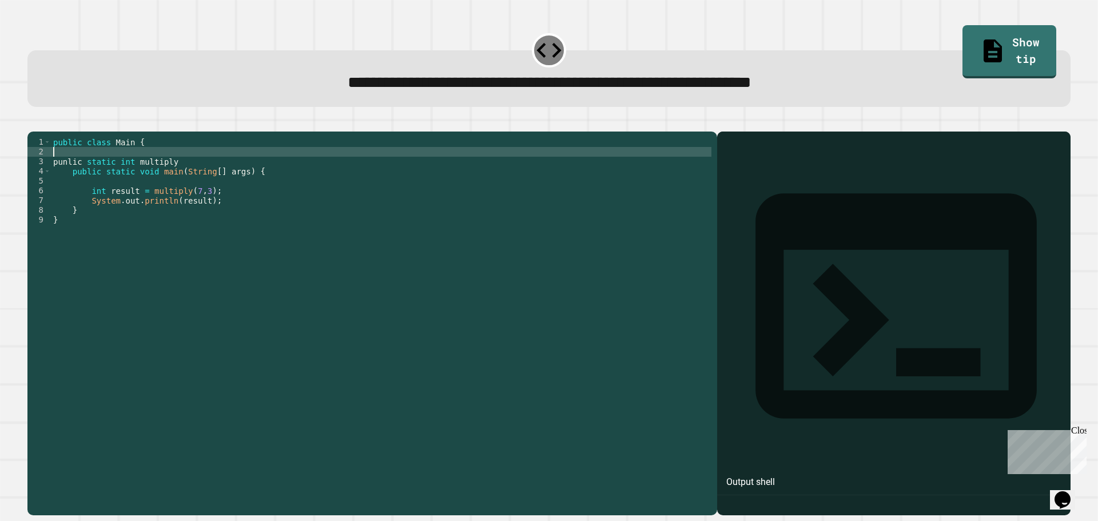
drag, startPoint x: 184, startPoint y: 165, endPoint x: 193, endPoint y: 176, distance: 13.8
click at [184, 168] on div "public class Main { punlic static int multiply public static void main ( String…" at bounding box center [381, 312] width 660 height 350
click at [192, 178] on div "public class Main { punlic static int multiply public static void main ( String…" at bounding box center [381, 312] width 660 height 350
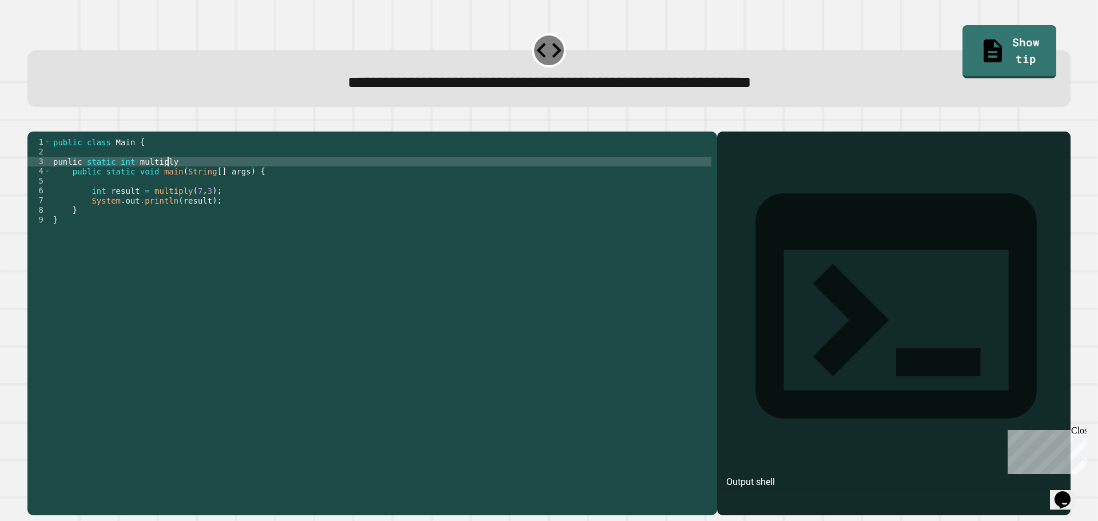
click at [68, 180] on div "public class Main { punlic static int multiply public static void main ( String…" at bounding box center [381, 312] width 660 height 350
click at [179, 178] on div "public class Main { public static int multiply public static void main ( String…" at bounding box center [381, 312] width 660 height 350
click at [150, 182] on div "public class Main { public static int multiply ( ) public static void main ( St…" at bounding box center [381, 312] width 660 height 350
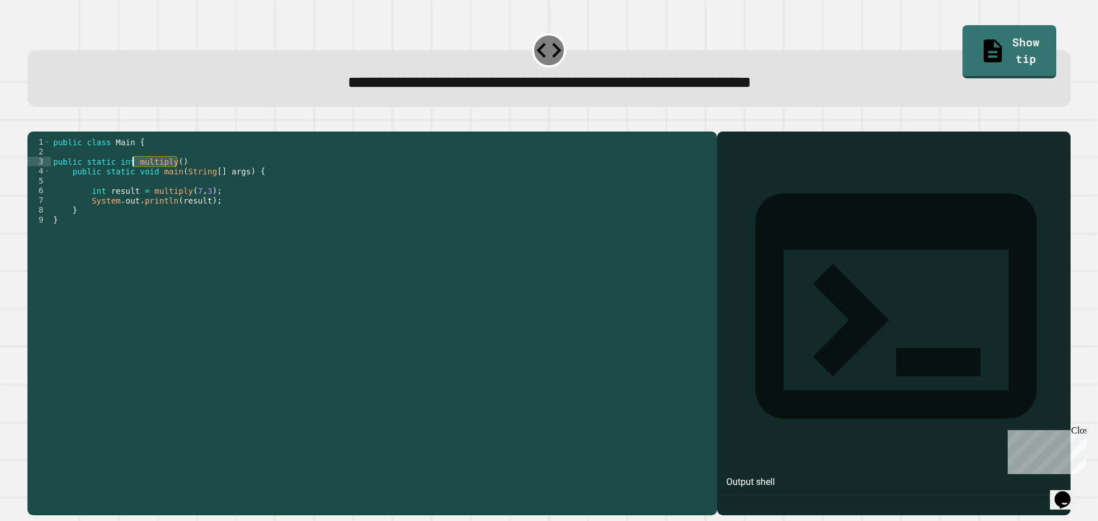
drag, startPoint x: 180, startPoint y: 178, endPoint x: 130, endPoint y: 177, distance: 49.2
click at [130, 177] on div "public class Main { public static int multiply ( ) public static void main ( St…" at bounding box center [381, 312] width 660 height 350
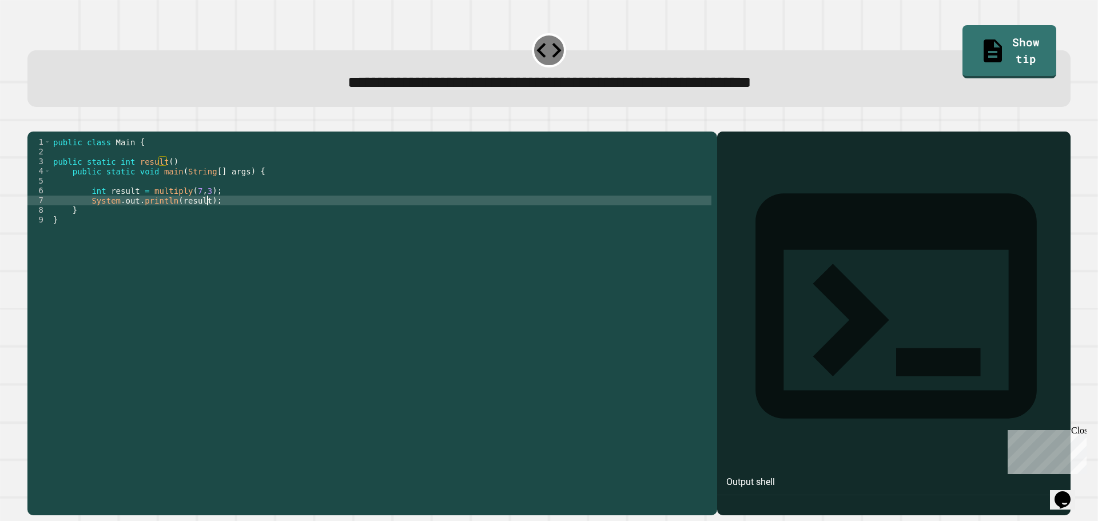
click at [239, 220] on div "public class Main { public static int result ( ) public static void main ( Stri…" at bounding box center [381, 312] width 660 height 350
click at [287, 267] on div "public class Main { public static int result ( ) public static void main ( Stri…" at bounding box center [381, 312] width 660 height 350
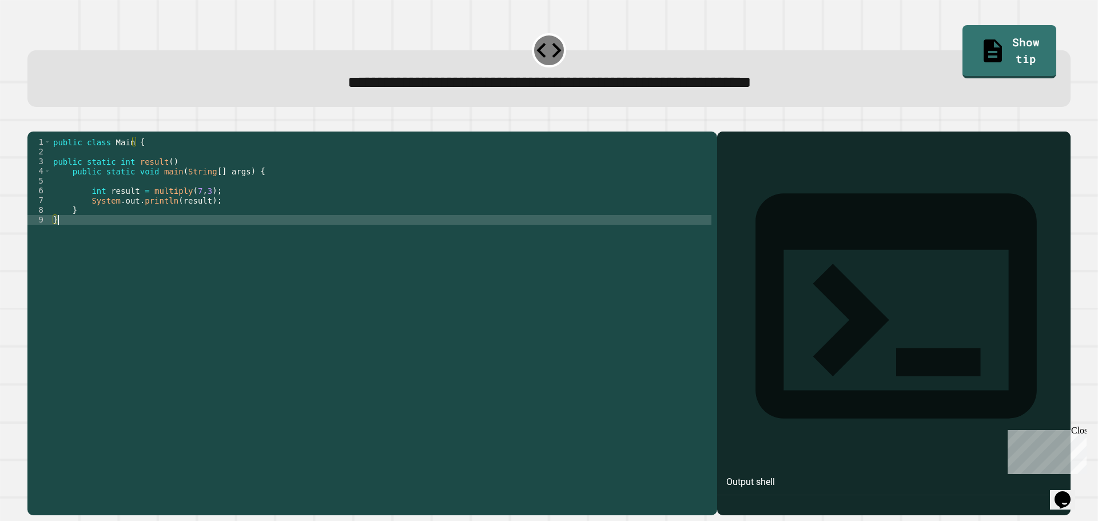
scroll to position [0, 0]
click at [257, 287] on div "public class Main { public static int result ( ) public static void main ( Stri…" at bounding box center [381, 312] width 660 height 350
click at [33, 122] on icon "button" at bounding box center [33, 122] width 0 height 0
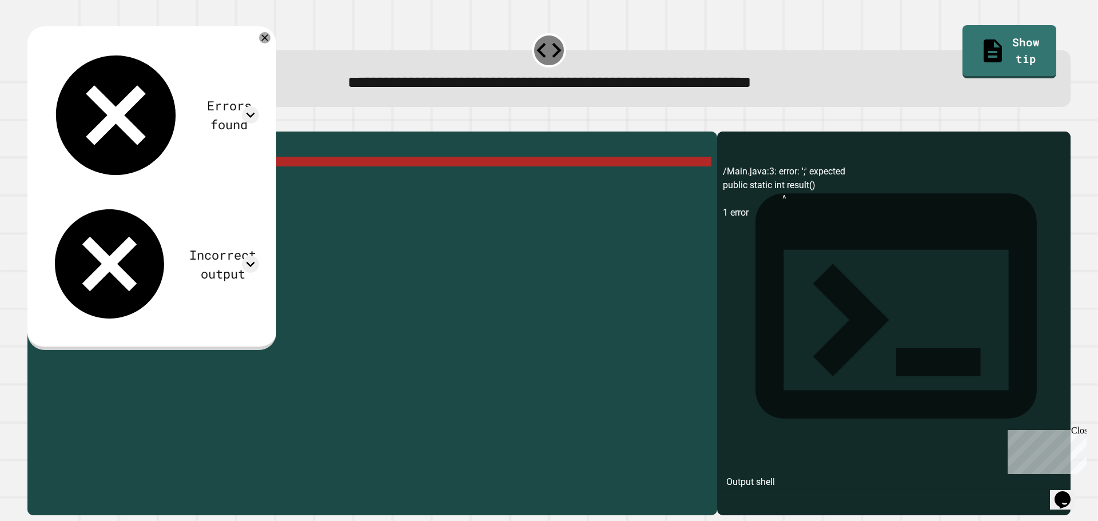
click at [191, 178] on div "public class Main { public static int result ( ) public static void main ( Stri…" at bounding box center [381, 312] width 660 height 350
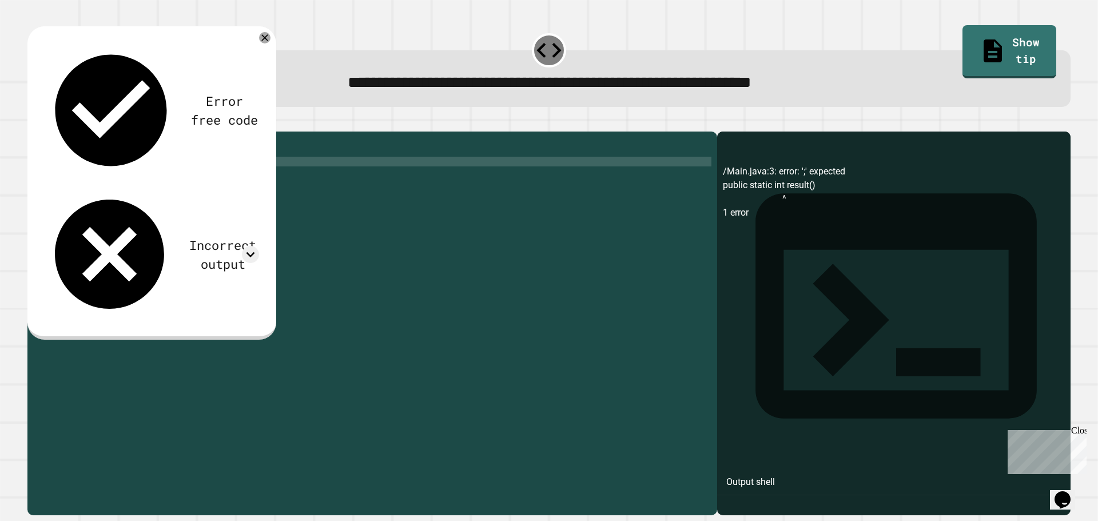
scroll to position [0, 7]
click at [33, 122] on icon "button" at bounding box center [33, 122] width 0 height 0
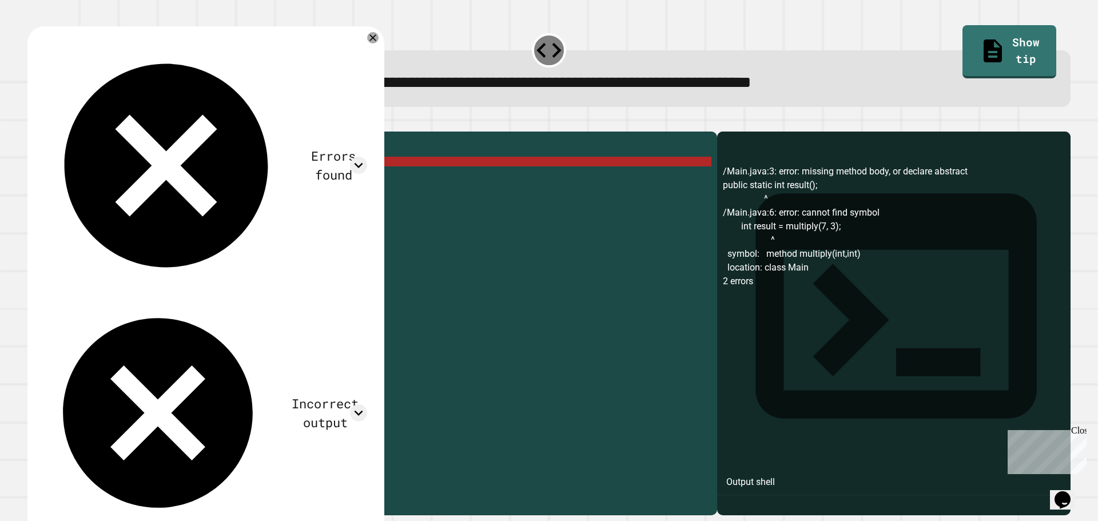
click at [161, 177] on div "public class Main { public static int result ( ) ; public static void main ( St…" at bounding box center [381, 312] width 660 height 350
click at [175, 177] on div "public class Main { public static int result ( ) ; public static void main ( St…" at bounding box center [381, 312] width 660 height 350
click at [175, 177] on div "public class Main { public static int result ( ) ; public static void main ( St…" at bounding box center [381, 302] width 660 height 331
click at [140, 194] on div "public class Main { public static int result ( ) ; public static void main ( St…" at bounding box center [381, 312] width 660 height 350
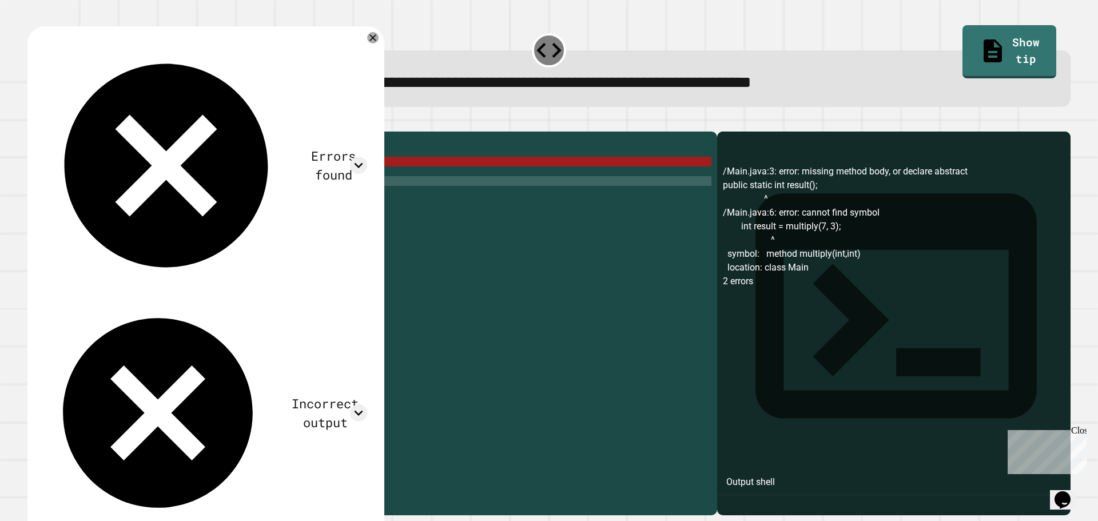
scroll to position [0, 0]
click at [113, 204] on div "public class Main { public static int result ( ) ; public static void main ( St…" at bounding box center [381, 312] width 660 height 350
click at [117, 204] on div "public class Main { public static int result ( ) ; public static void main ( St…" at bounding box center [381, 312] width 660 height 350
click at [165, 211] on div "public class Main { public static int result ( ) ; public static void main ( St…" at bounding box center [381, 312] width 660 height 350
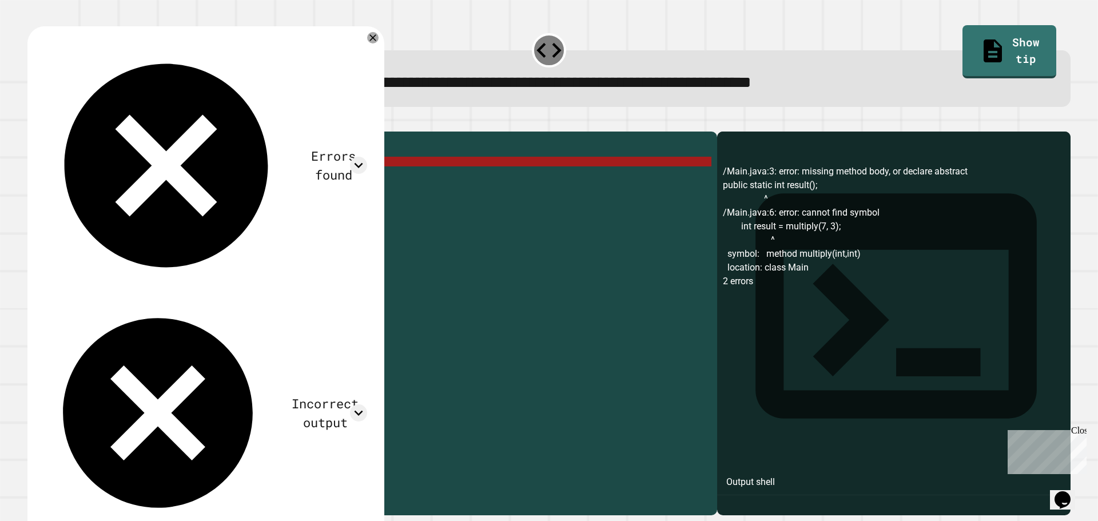
click at [165, 211] on div "public class Main { public static int result ( ) ; public static void main ( St…" at bounding box center [381, 312] width 660 height 350
click at [145, 178] on div "public class Main { public static int result ( ) ; public static void main ( St…" at bounding box center [381, 312] width 660 height 350
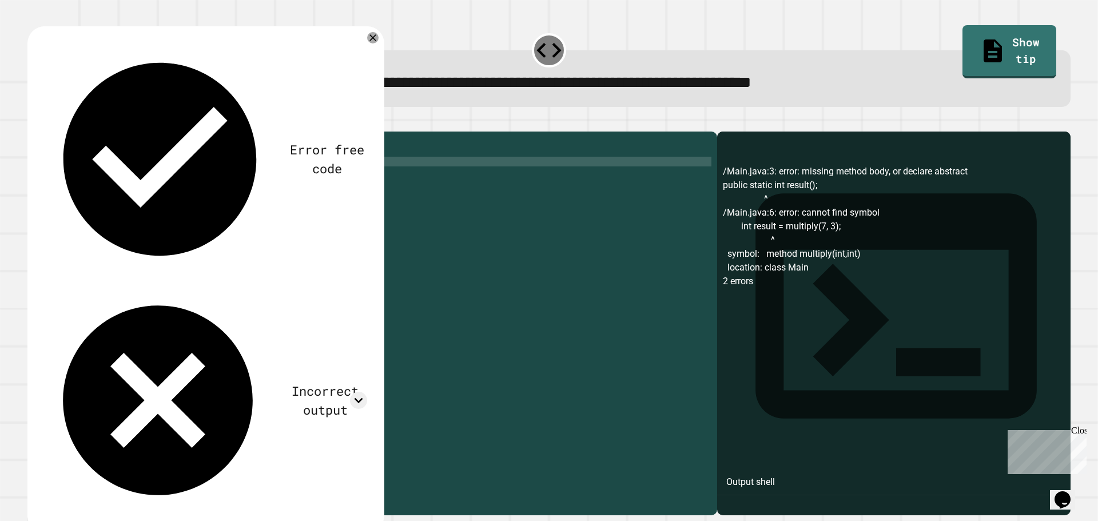
scroll to position [0, 8]
type textarea "**********"
click at [43, 132] on icon "button" at bounding box center [41, 129] width 6 height 8
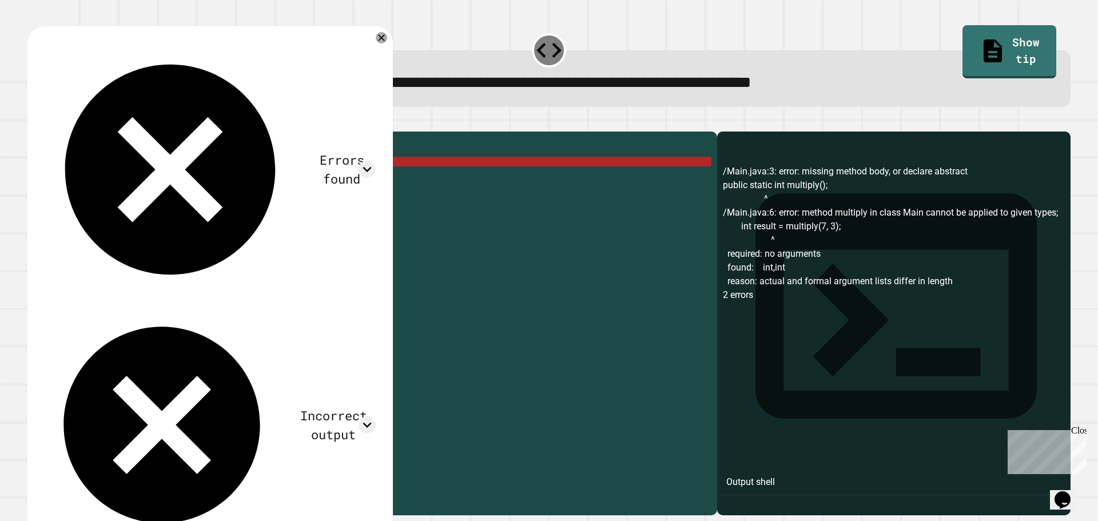
click at [134, 209] on div "public class Main { public static int multiply ( ) ; public static void main ( …" at bounding box center [381, 312] width 660 height 350
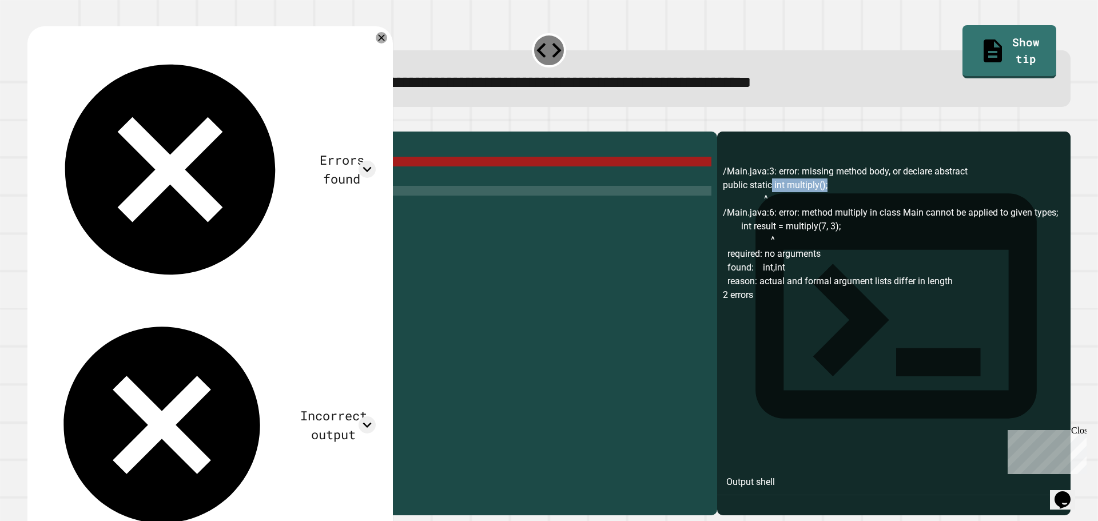
drag, startPoint x: 845, startPoint y: 199, endPoint x: 761, endPoint y: 207, distance: 84.4
click at [761, 207] on div "/Main.java:3: error: missing method body, or declare abstract public static int…" at bounding box center [894, 340] width 342 height 351
click at [758, 199] on div "/Main.java:3: error: missing method body, or declare abstract public static int…" at bounding box center [894, 340] width 342 height 351
click at [761, 201] on div "/Main.java:3: error: missing method body, or declare abstract public static int…" at bounding box center [894, 340] width 342 height 351
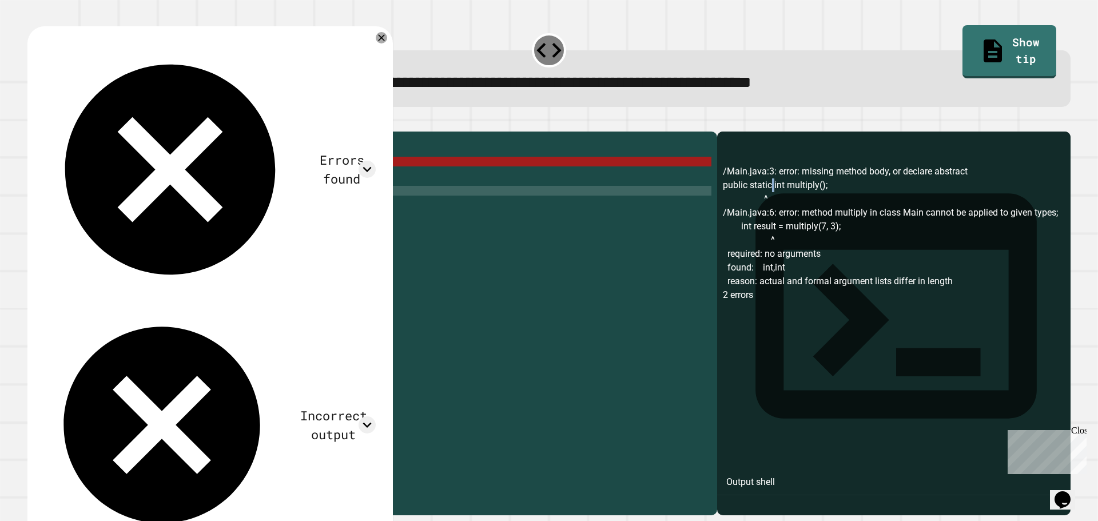
click at [761, 201] on div "/Main.java:3: error: missing method body, or declare abstract public static int…" at bounding box center [894, 340] width 342 height 351
click at [251, 233] on div "public class Main { public static int multiply ( ) ; public static void main ( …" at bounding box center [381, 312] width 660 height 350
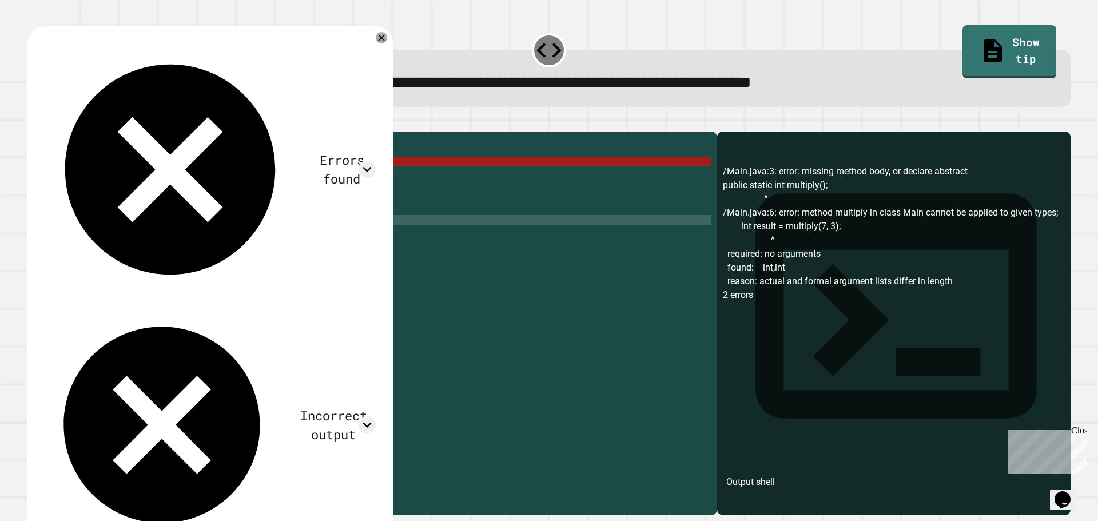
click at [260, 209] on div "public class Main { public static int multiply ( ) ; public static void main ( …" at bounding box center [381, 312] width 660 height 350
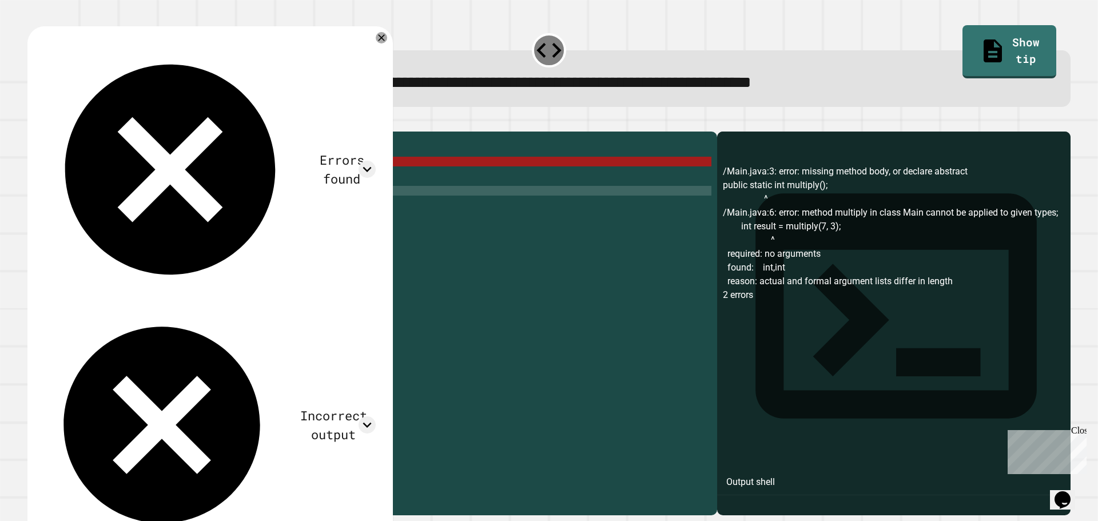
click at [260, 200] on div "public class Main { public static int multiply ( ) ; public static void main ( …" at bounding box center [381, 312] width 660 height 350
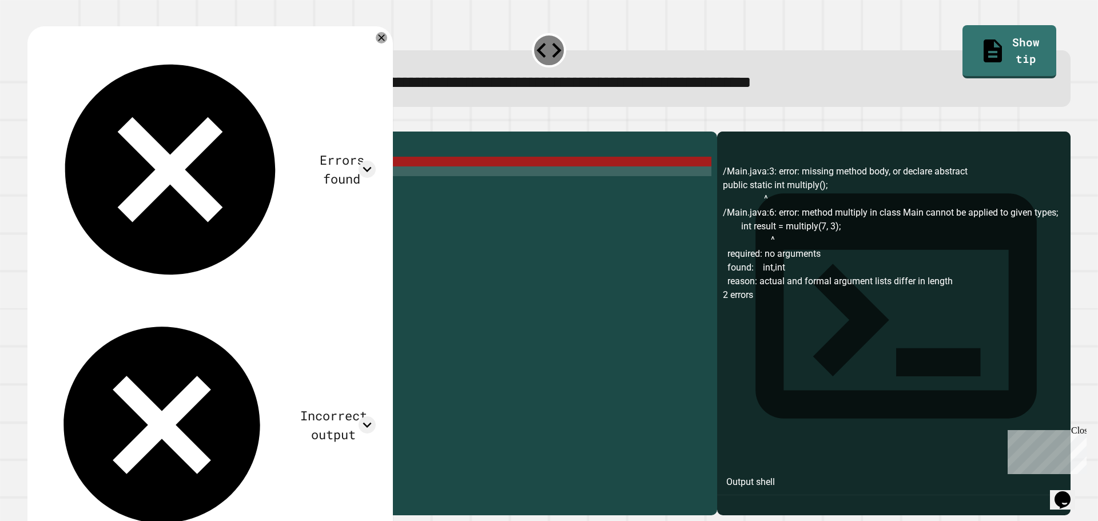
click at [233, 186] on div "public class Main { public static int multiply ( ) ; public static void main ( …" at bounding box center [381, 312] width 660 height 350
click at [219, 180] on div "public class Main { public static int multiply ( ) ; public static void main ( …" at bounding box center [381, 312] width 660 height 350
click at [110, 176] on div "public class Main { public static int multiply ( ) ; public static void main ( …" at bounding box center [381, 312] width 660 height 350
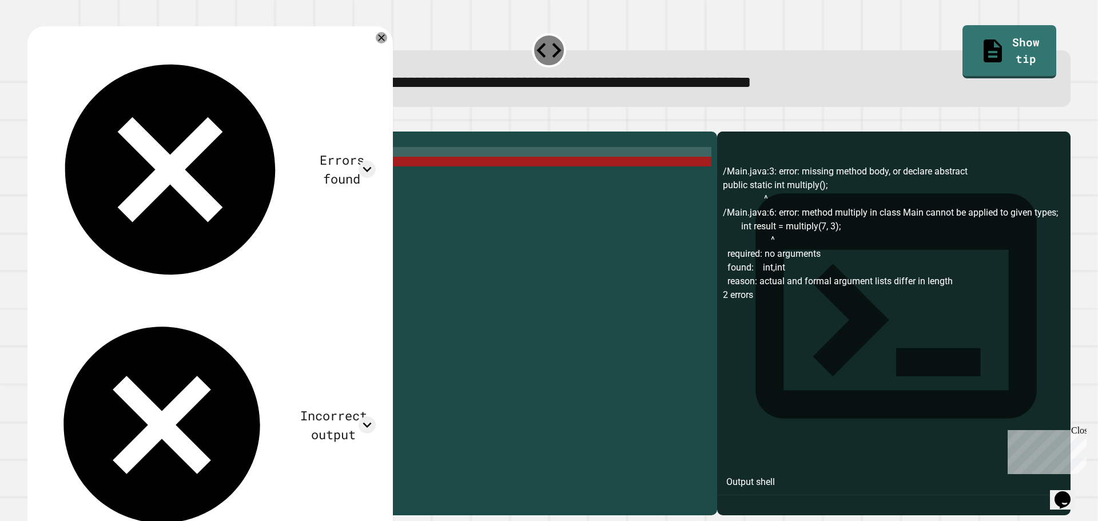
click at [118, 173] on div "public class Main { public static int multiply ( ) ; public static void main ( …" at bounding box center [381, 312] width 660 height 350
click at [123, 178] on div "public class Main { public static int multiply ( ) ; public static void main ( …" at bounding box center [381, 312] width 660 height 350
click at [143, 178] on div "public class Main { public static int multiply ( ) ; public static void main ( …" at bounding box center [381, 312] width 660 height 350
click at [169, 178] on div "public class Main { public static int multiply ( ) ; public static void main ( …" at bounding box center [381, 302] width 660 height 331
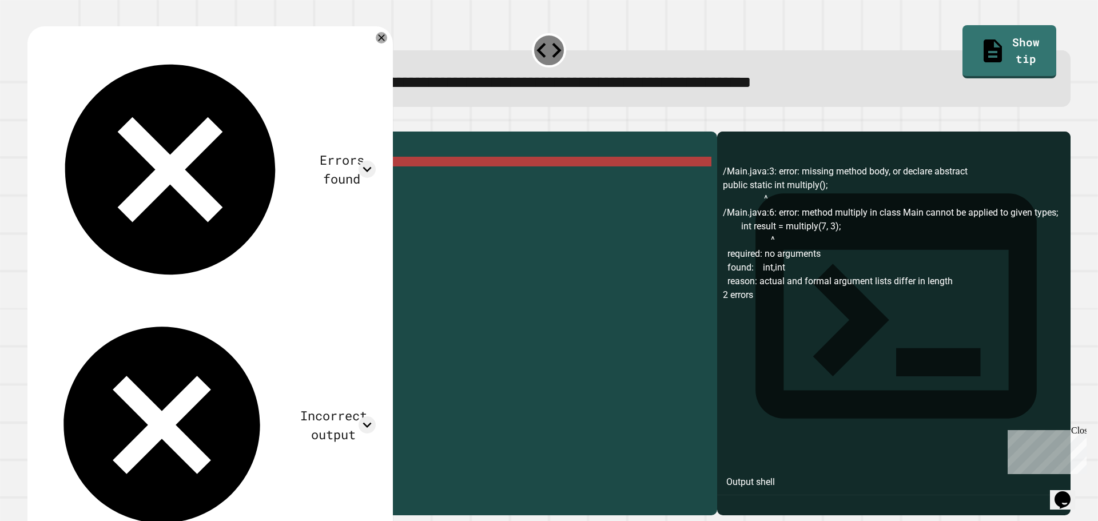
click at [192, 173] on div "public class Main { public static int multiply ( ) ; public static void main ( …" at bounding box center [381, 312] width 660 height 350
click at [222, 232] on div "public class Main { public static int multiply ( ) ; public static void main ( …" at bounding box center [381, 312] width 660 height 350
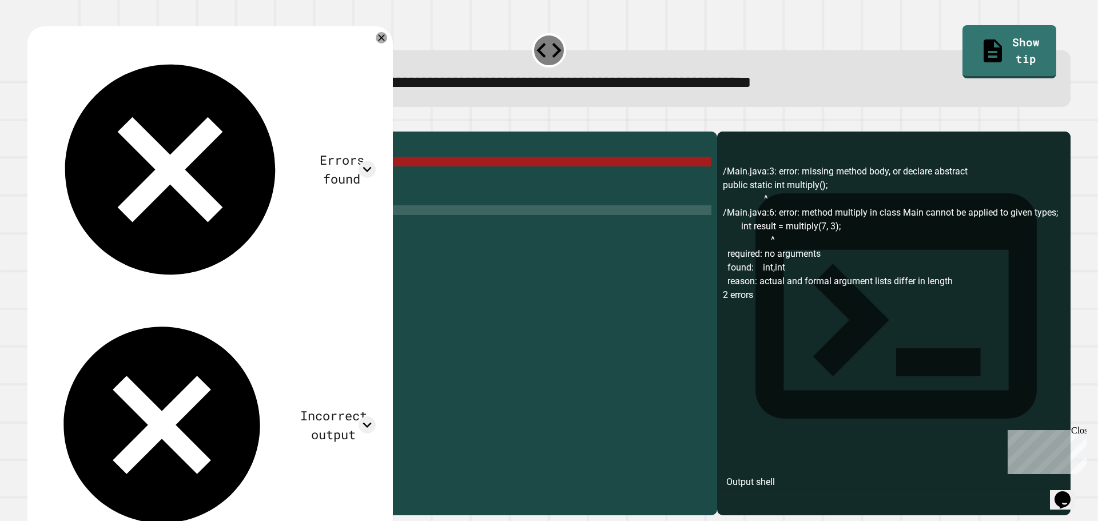
click at [352, 227] on div "public class Main { public static int multiply ( ) ; public static void main ( …" at bounding box center [381, 312] width 660 height 350
drag, startPoint x: 327, startPoint y: 225, endPoint x: 299, endPoint y: 221, distance: 28.9
click at [324, 225] on div "public class Main { public static int multiply ( ) ; public static void main ( …" at bounding box center [381, 312] width 660 height 350
click at [281, 208] on div "public class Main { public static int multiply ( ) ; public static void main ( …" at bounding box center [381, 312] width 660 height 350
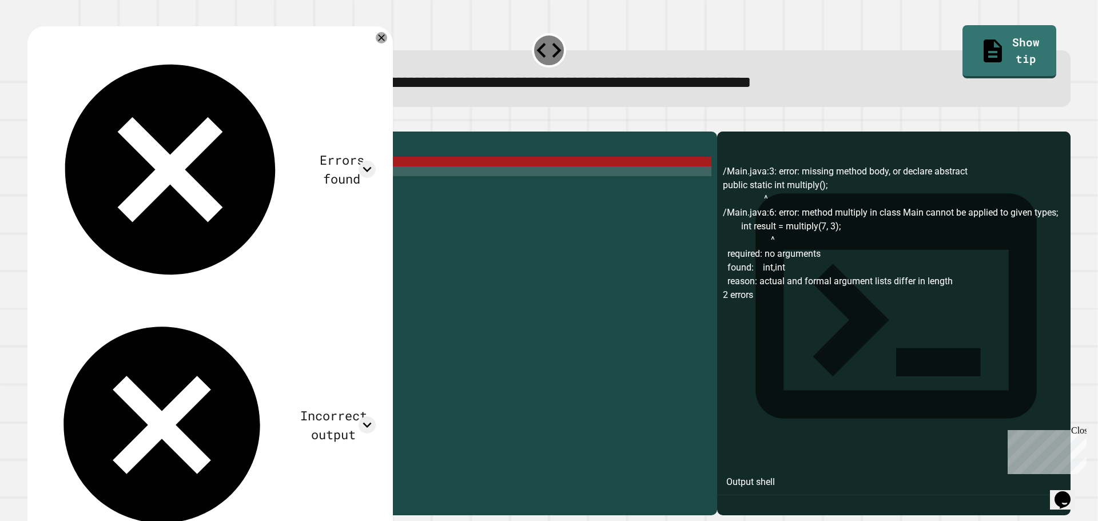
click at [260, 185] on div "public class Main { public static int multiply ( ) ; public static void main ( …" at bounding box center [381, 312] width 660 height 350
click at [141, 195] on div "public class Main { public static int multiply ( ) ; public static void main ( …" at bounding box center [381, 312] width 660 height 350
click at [190, 181] on div "public class Main { public static int multiply ( ) ; public static void main ( …" at bounding box center [381, 312] width 660 height 350
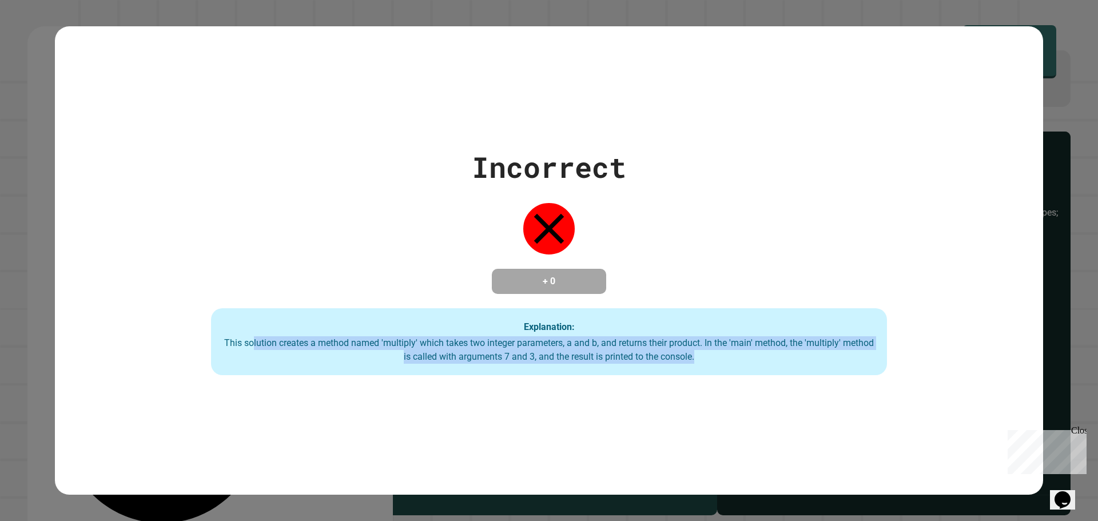
drag, startPoint x: 242, startPoint y: 346, endPoint x: 735, endPoint y: 413, distance: 497.5
click at [733, 435] on div "Incorrect + 0 Explanation: This solution creates a method named 'multiply' whic…" at bounding box center [549, 260] width 988 height 469
click at [727, 347] on div "This solution creates a method named 'multiply' which takes two integer paramet…" at bounding box center [548, 349] width 653 height 27
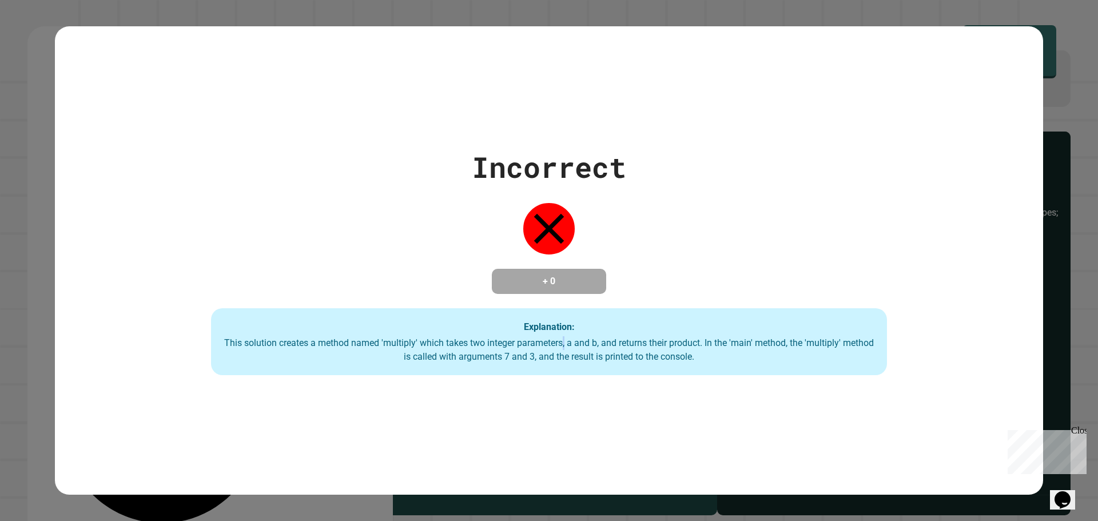
click at [556, 347] on div "This solution creates a method named 'multiply' which takes two integer paramet…" at bounding box center [548, 349] width 653 height 27
click at [557, 346] on div "This solution creates a method named 'multiply' which takes two integer paramet…" at bounding box center [548, 349] width 653 height 27
drag, startPoint x: 472, startPoint y: 342, endPoint x: 706, endPoint y: 347, distance: 233.9
click at [706, 347] on div "This solution creates a method named 'multiply' which takes two integer paramet…" at bounding box center [548, 349] width 653 height 27
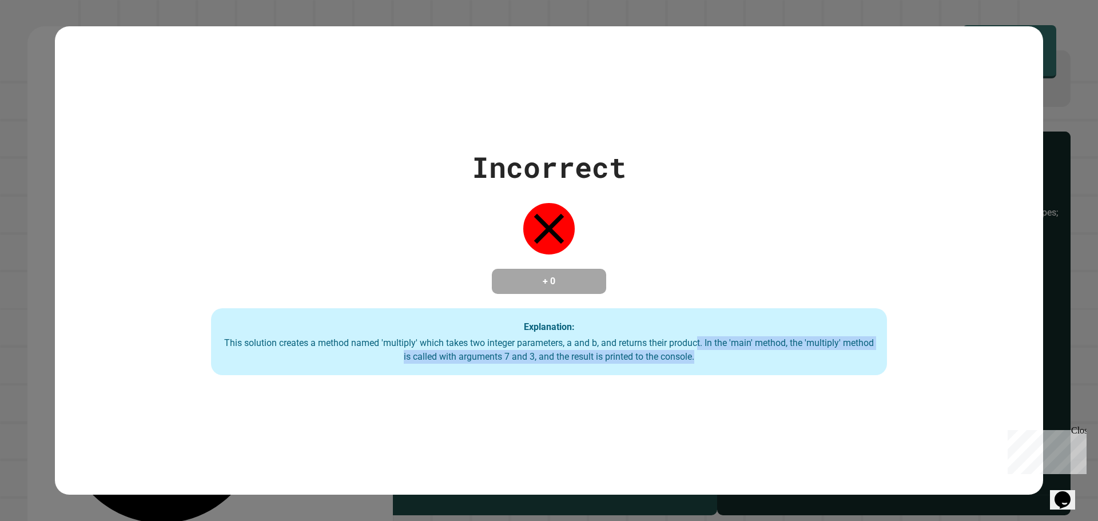
drag, startPoint x: 692, startPoint y: 347, endPoint x: 753, endPoint y: 365, distance: 63.3
click at [753, 365] on div "Explanation: This solution creates a method named 'multiply' which takes two in…" at bounding box center [549, 341] width 676 height 67
